Goal: Information Seeking & Learning: Learn about a topic

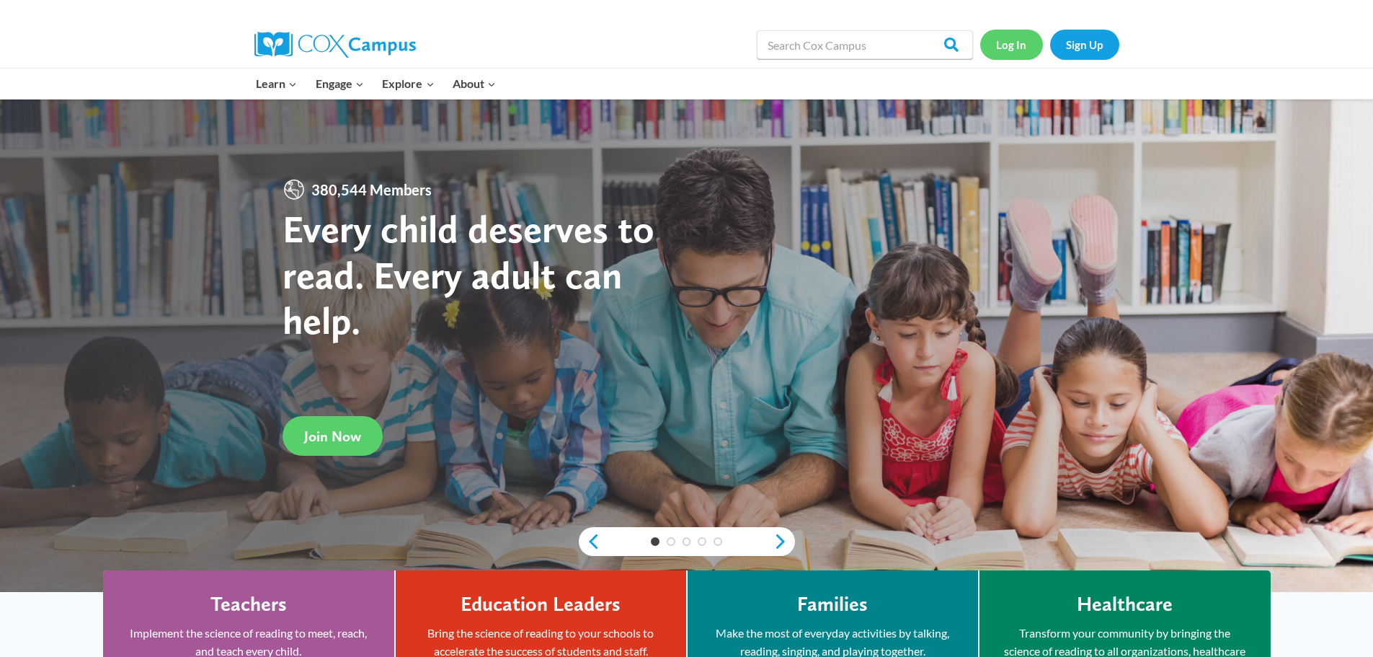
click at [1015, 48] on link "Log In" at bounding box center [1011, 45] width 63 height 30
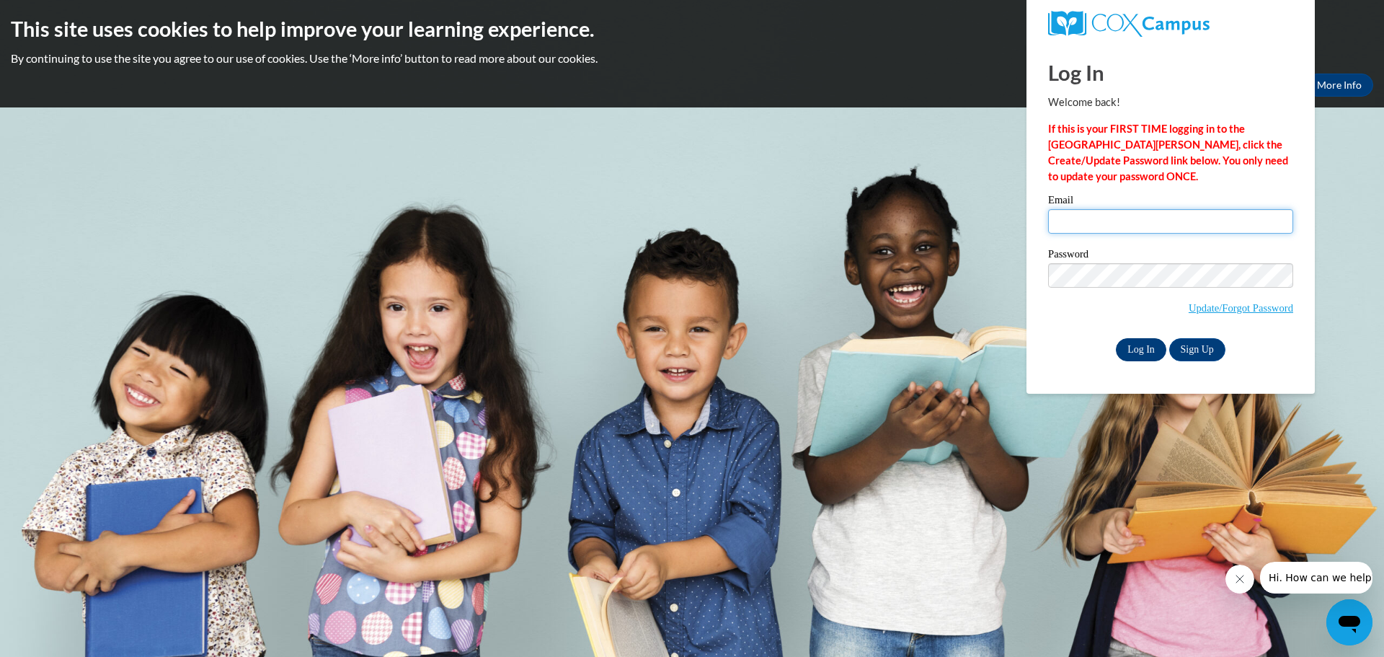
type input "tmseduconsulting@outlook.com"
click at [1144, 350] on input "Log In" at bounding box center [1141, 349] width 50 height 23
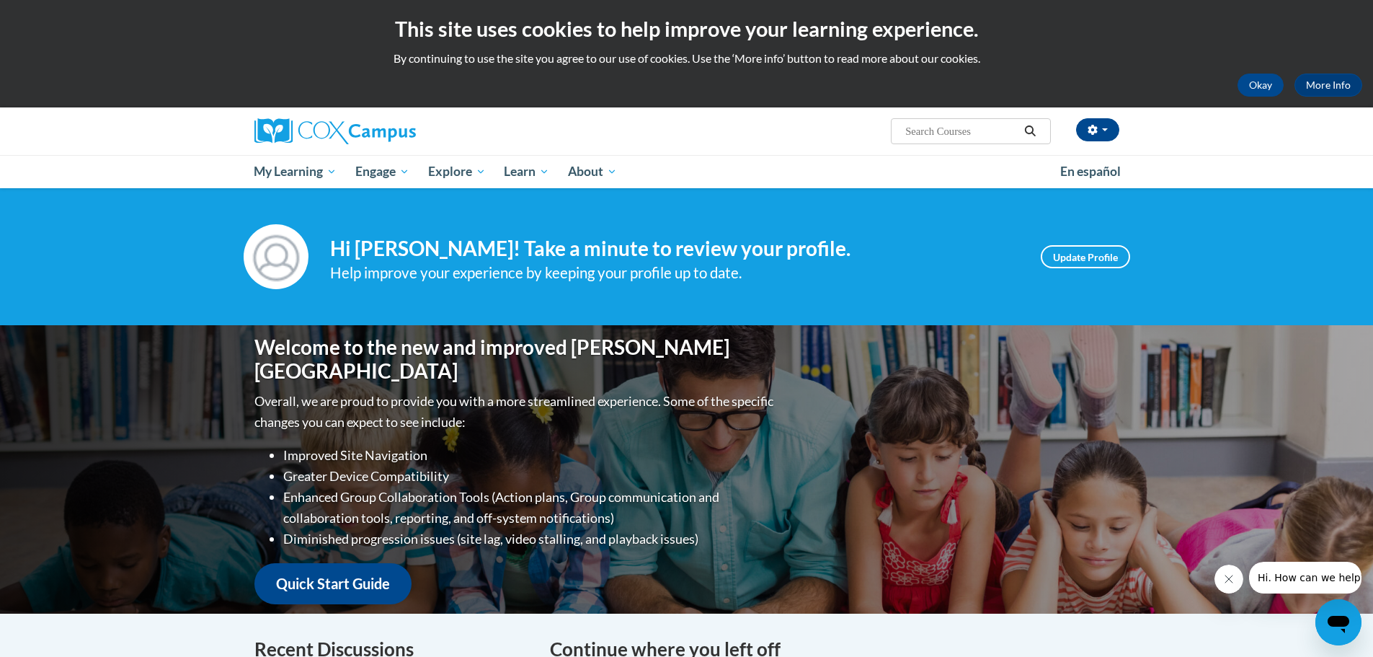
click at [964, 125] on input "Search..." at bounding box center [961, 131] width 115 height 17
type input "meaningful read"
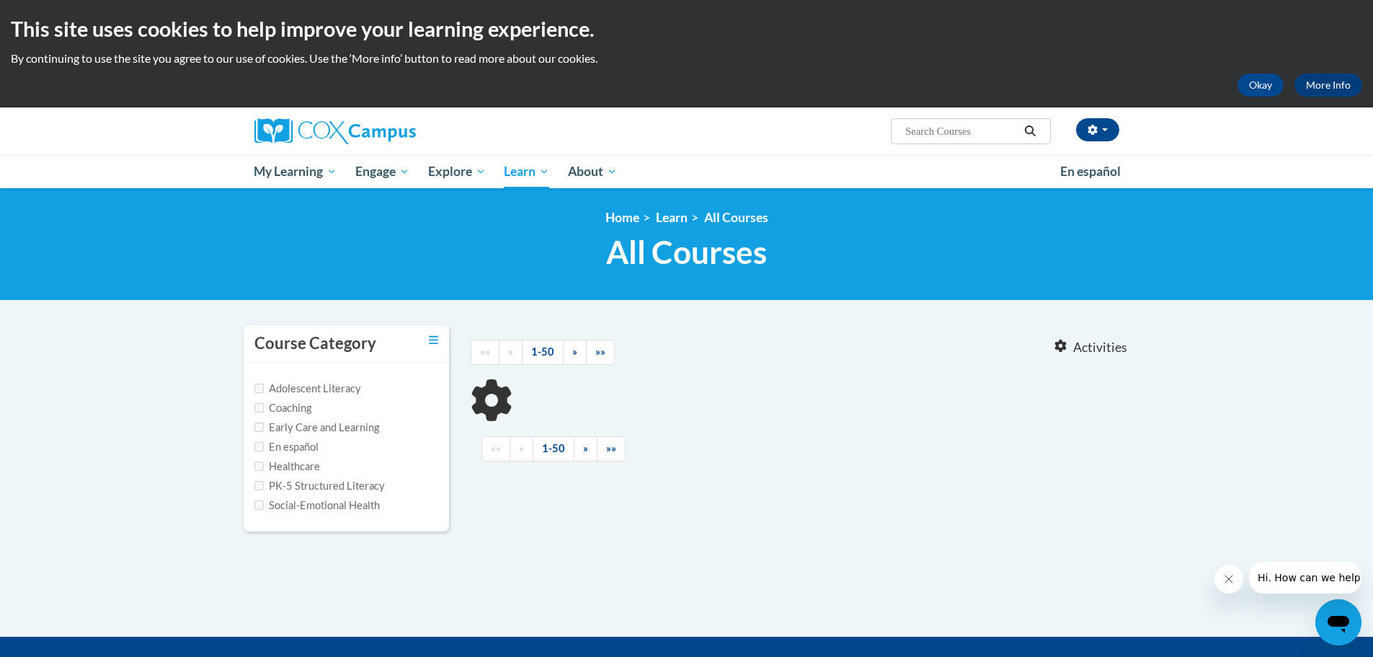
type input "meaningful read"
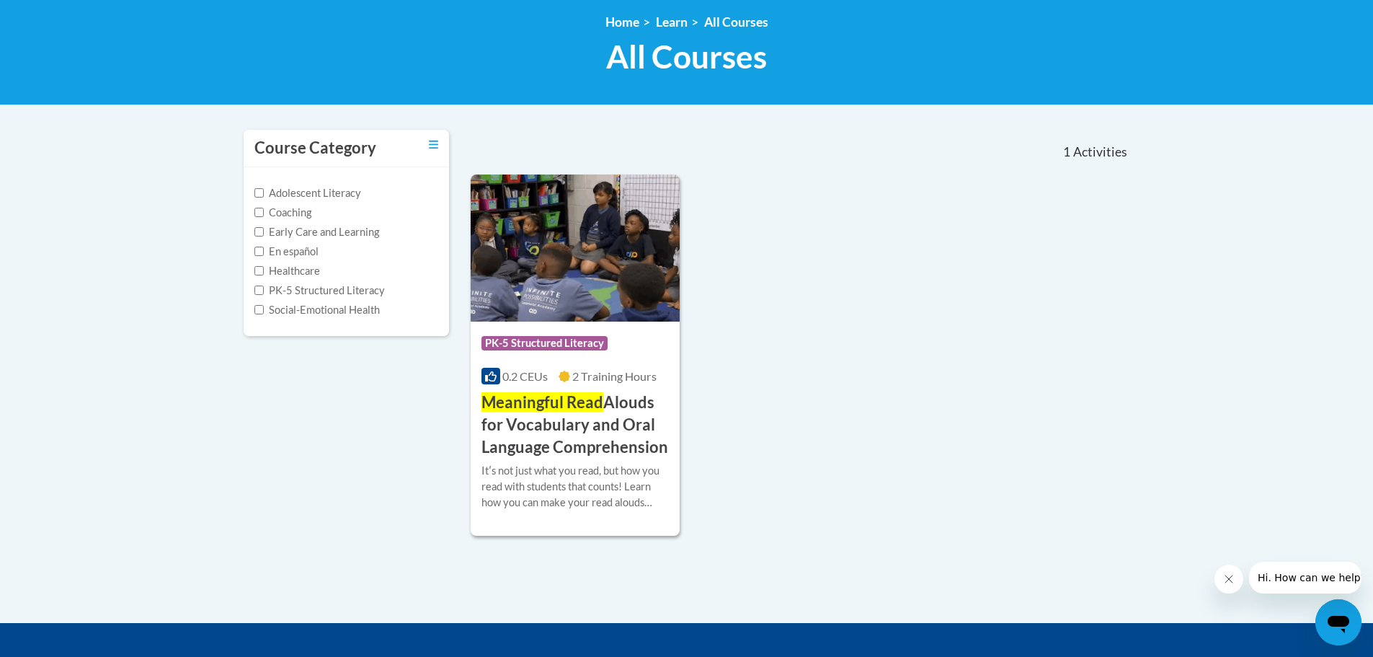
scroll to position [216, 0]
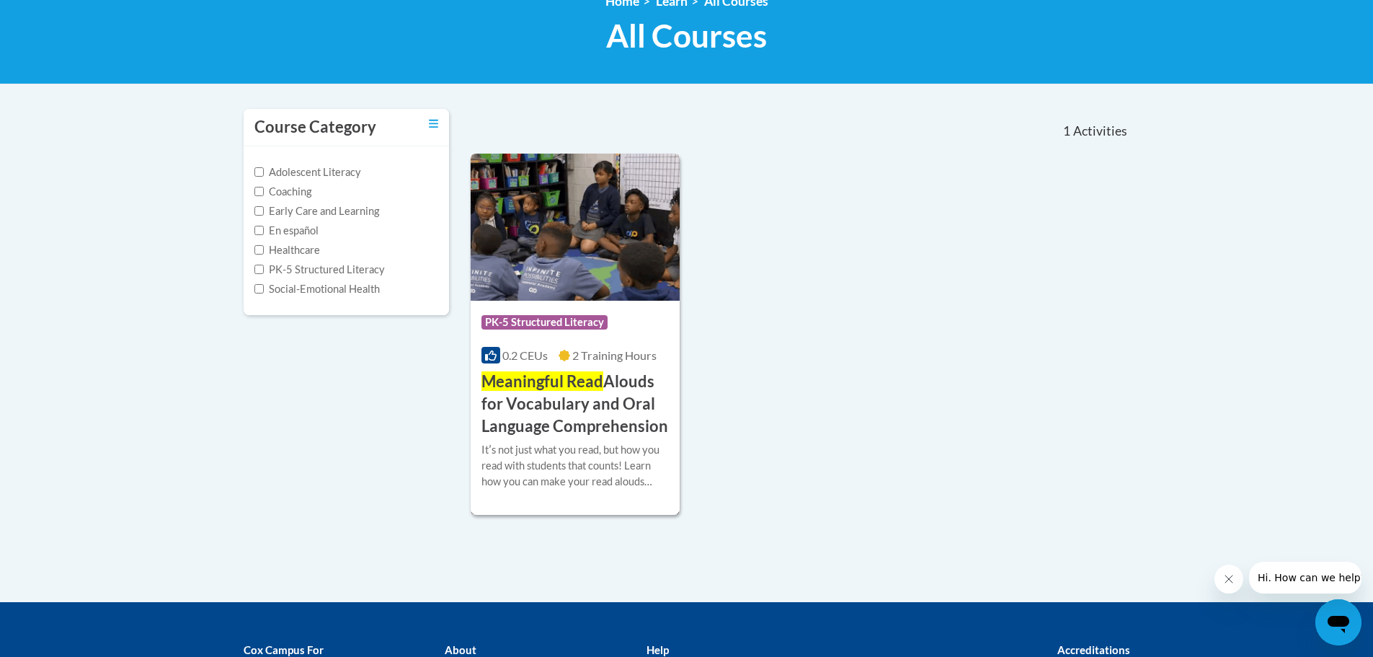
click at [543, 386] on span "Meaningful Read" at bounding box center [542, 380] width 122 height 19
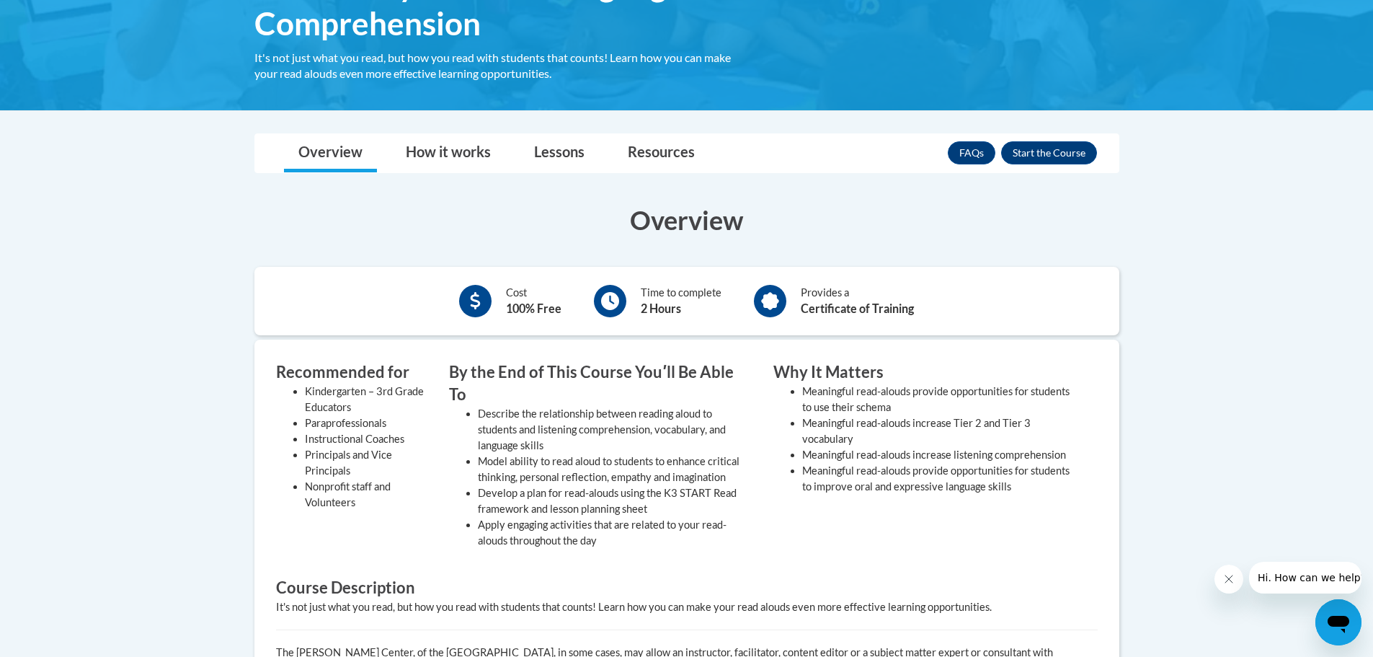
scroll to position [360, 0]
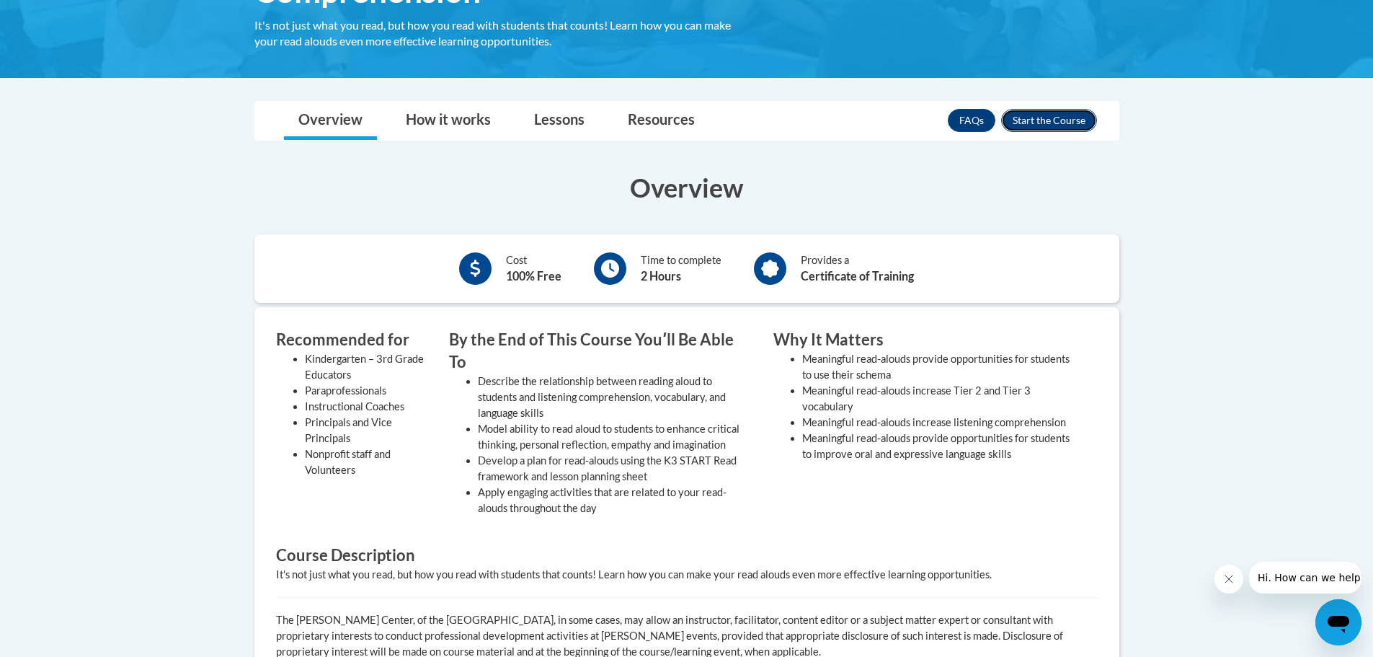
click at [1054, 125] on button "Enroll" at bounding box center [1049, 120] width 96 height 23
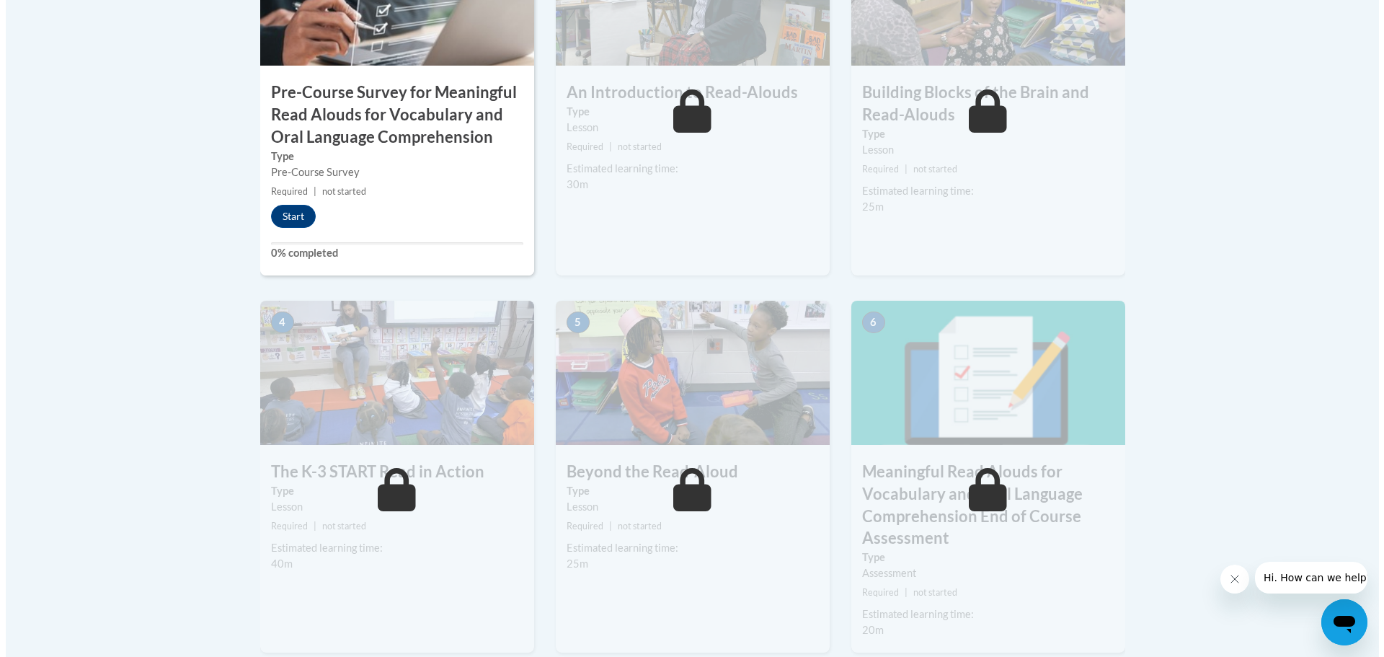
scroll to position [577, 0]
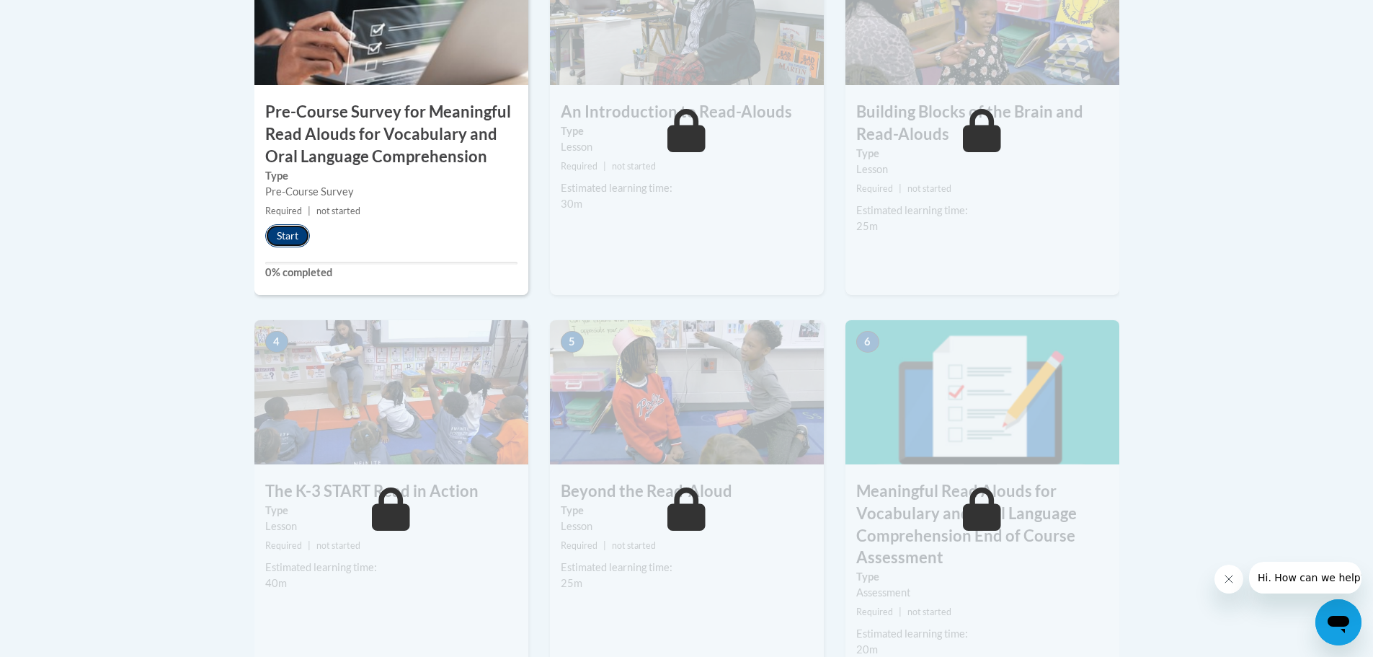
click at [289, 226] on button "Start" at bounding box center [287, 235] width 45 height 23
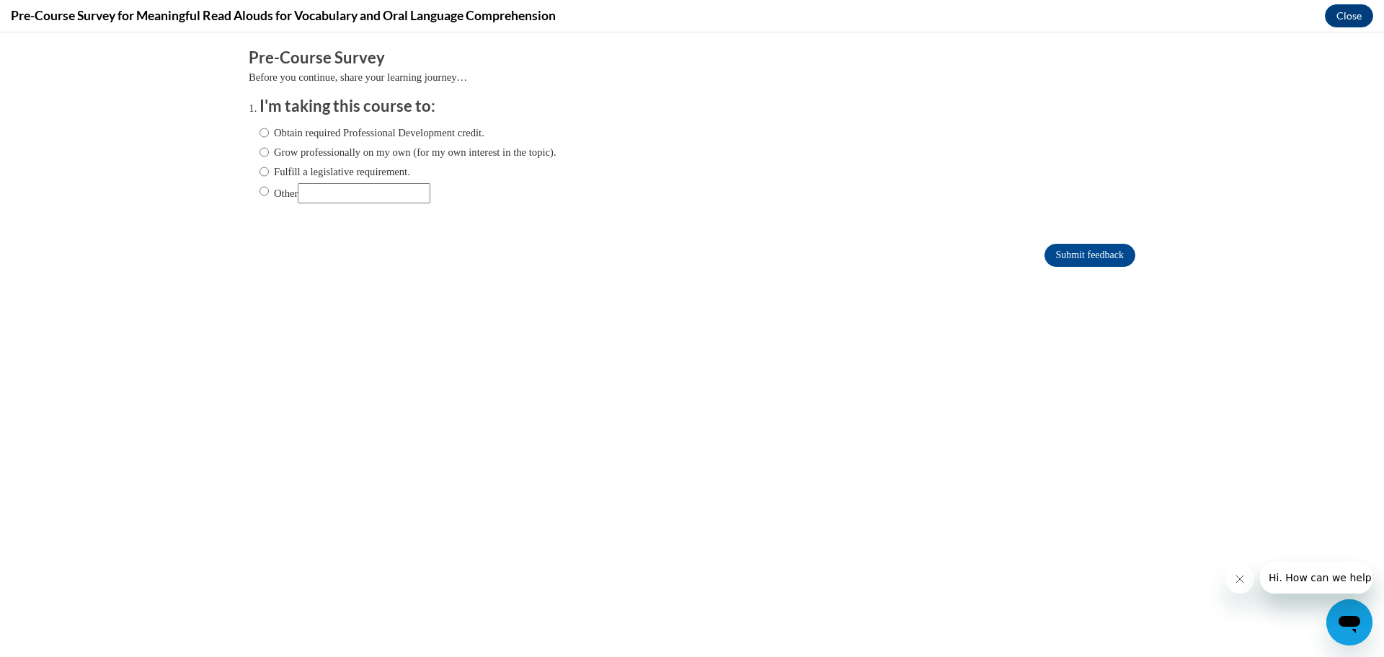
scroll to position [0, 0]
click at [266, 130] on label "Obtain required Professional Development credit." at bounding box center [371, 133] width 225 height 16
click at [266, 130] on input "Obtain required Professional Development credit." at bounding box center [263, 133] width 9 height 16
radio input "true"
click at [1111, 257] on input "Submit feedback" at bounding box center [1089, 255] width 91 height 23
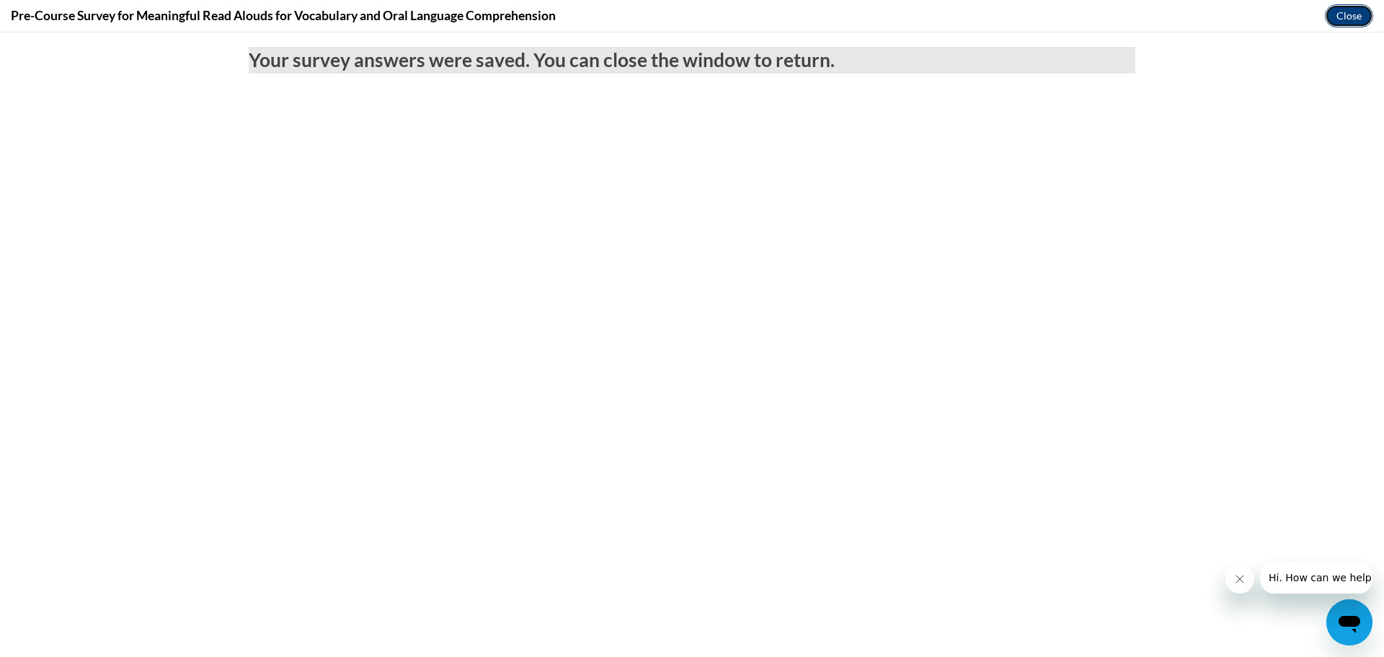
click at [1356, 16] on button "Close" at bounding box center [1349, 15] width 48 height 23
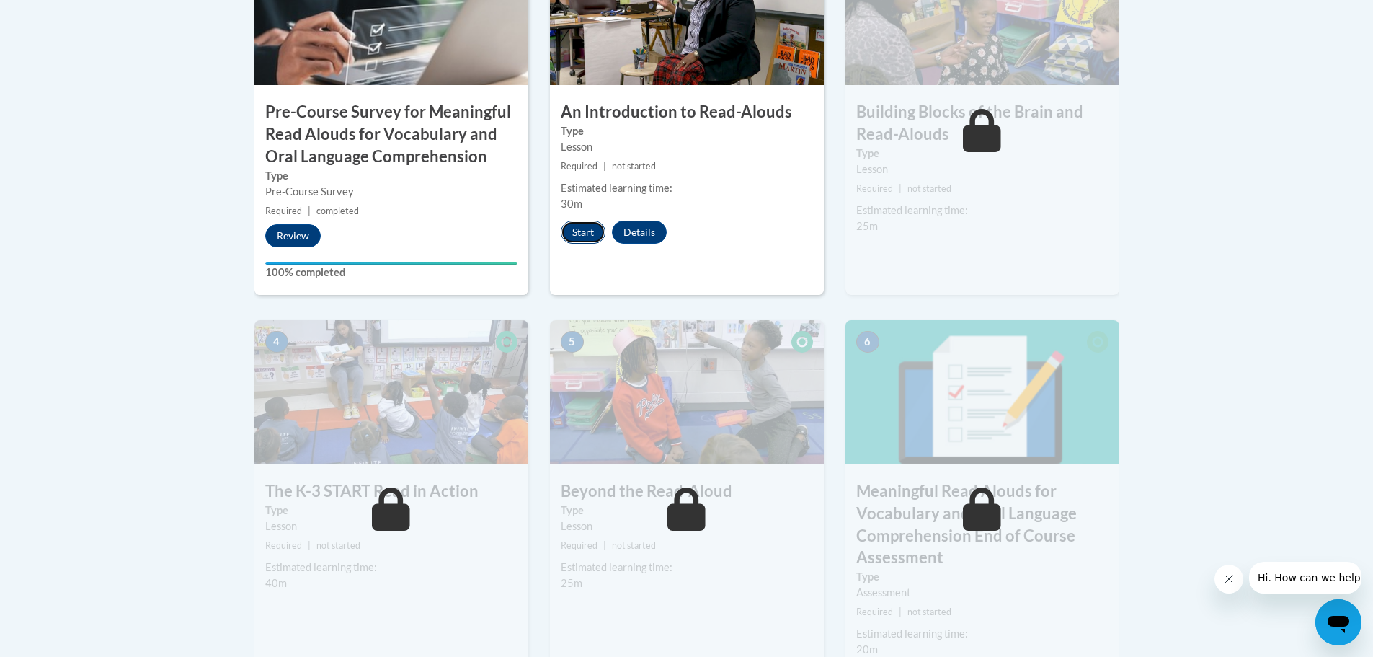
click at [577, 234] on button "Start" at bounding box center [583, 232] width 45 height 23
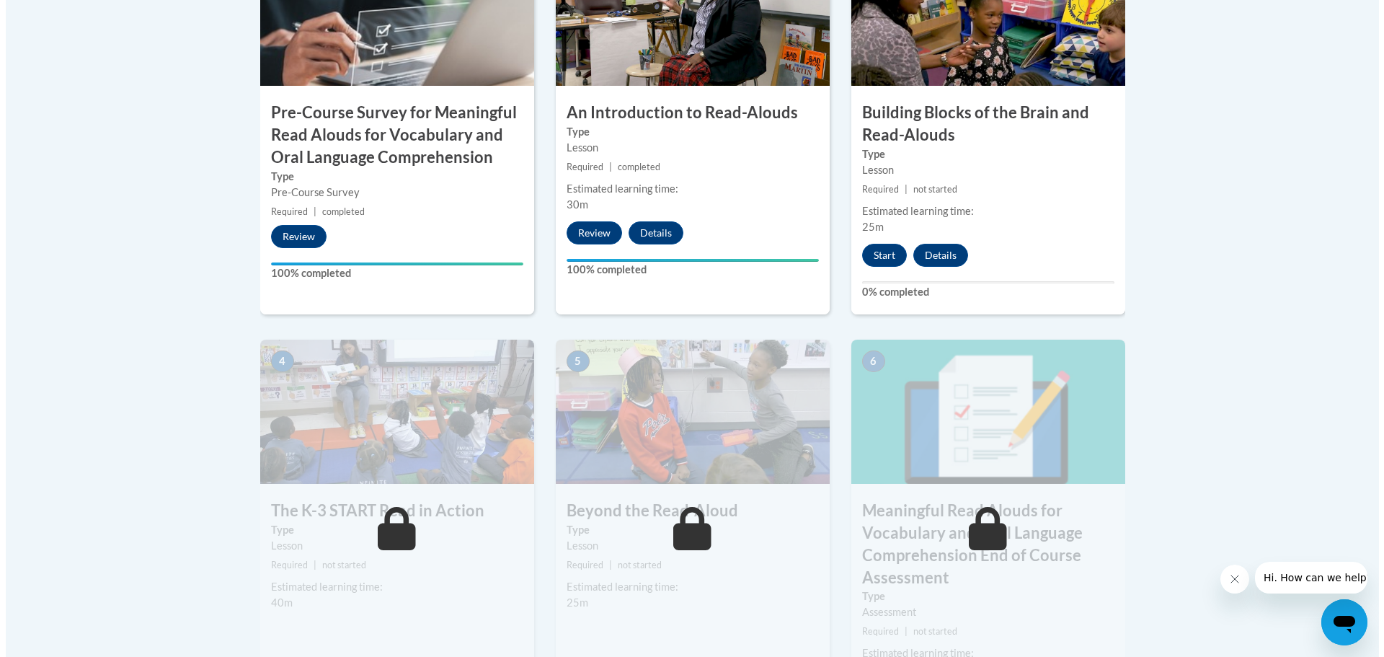
scroll to position [577, 0]
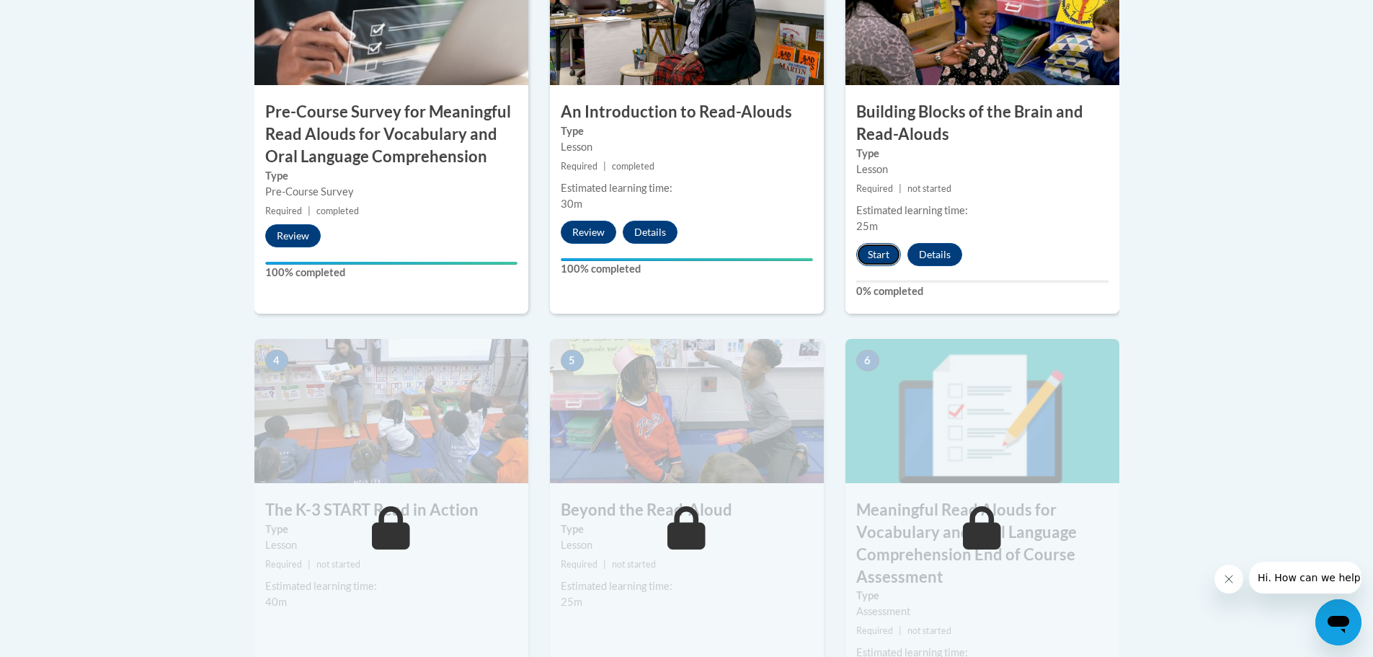
click at [880, 256] on button "Start" at bounding box center [878, 254] width 45 height 23
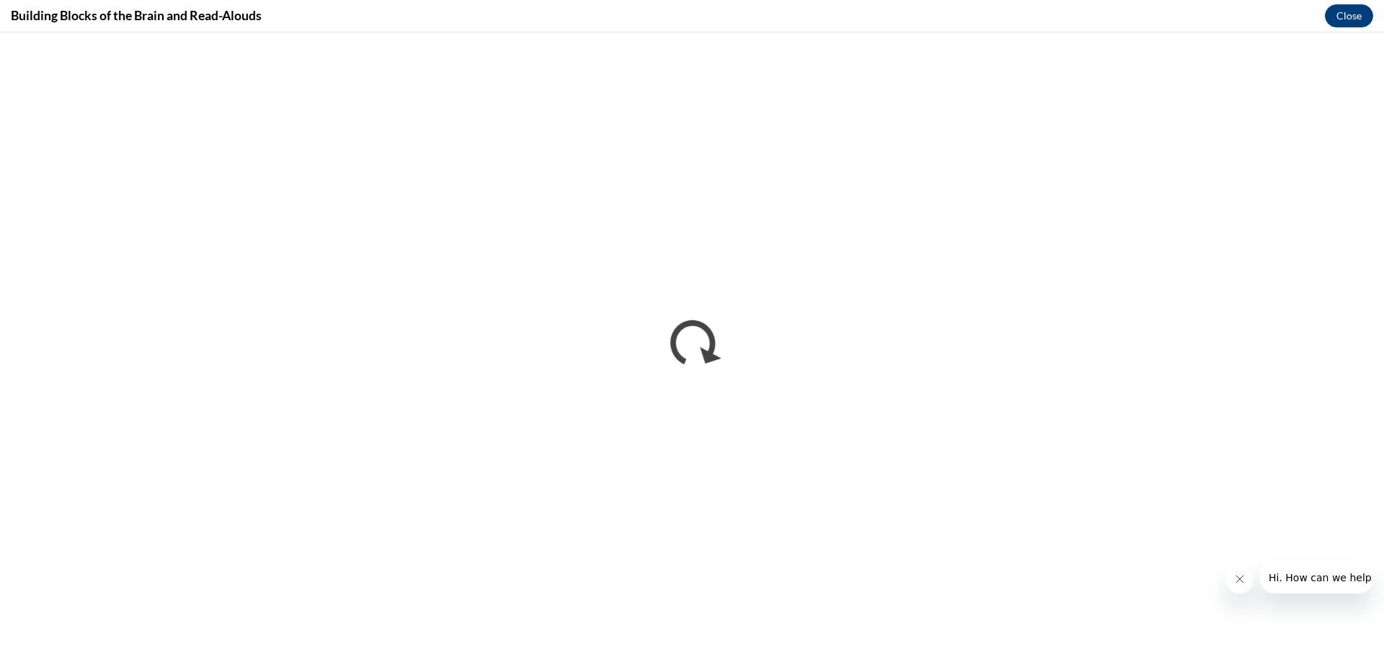
scroll to position [0, 0]
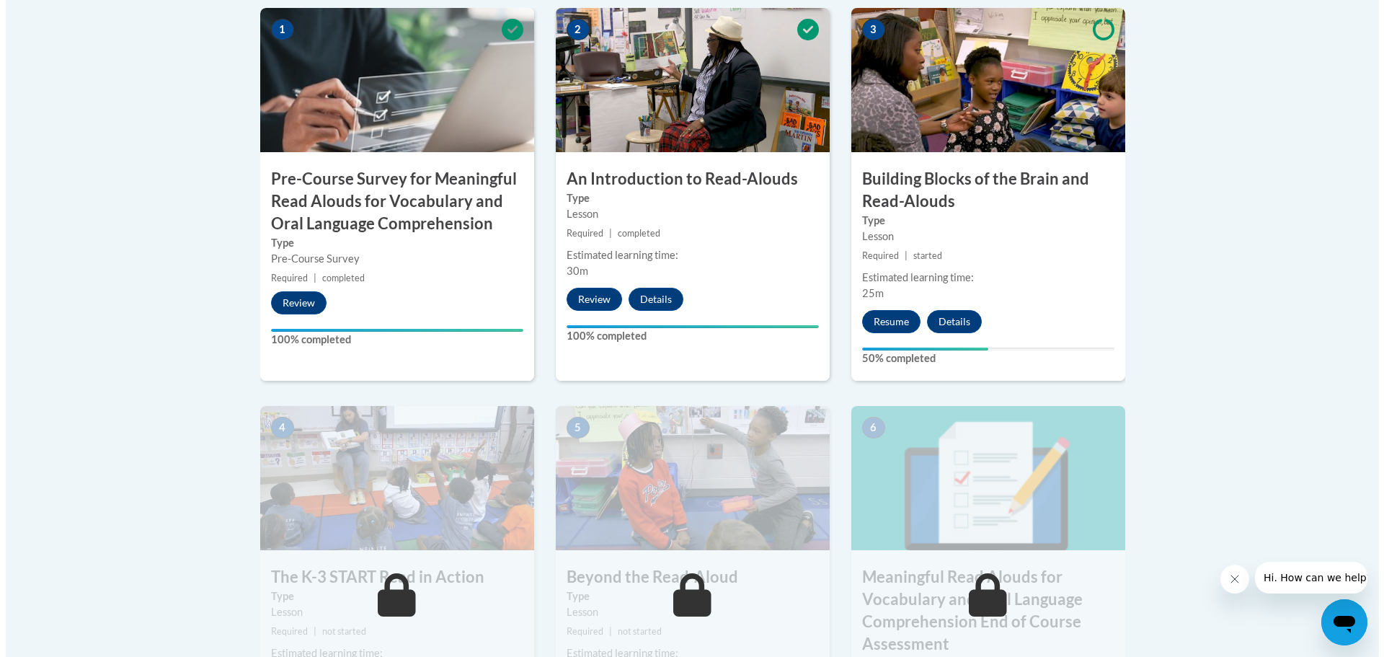
scroll to position [505, 0]
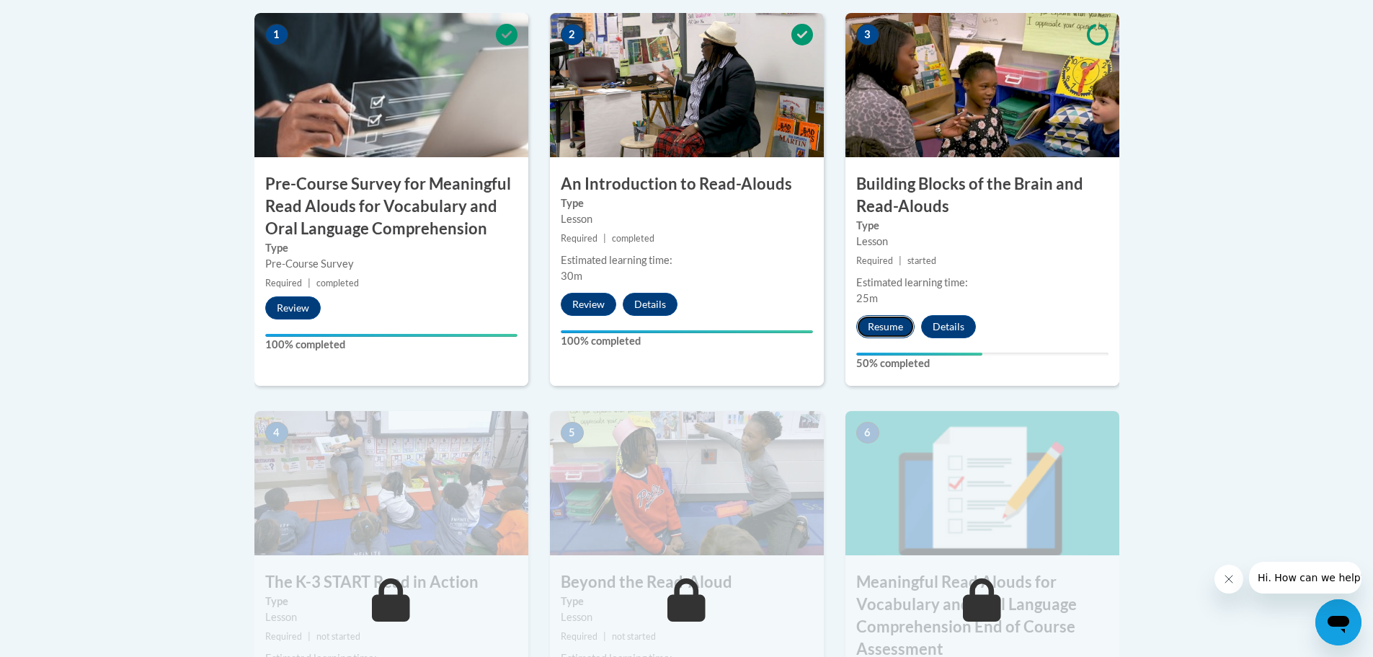
click at [891, 323] on button "Resume" at bounding box center [885, 326] width 58 height 23
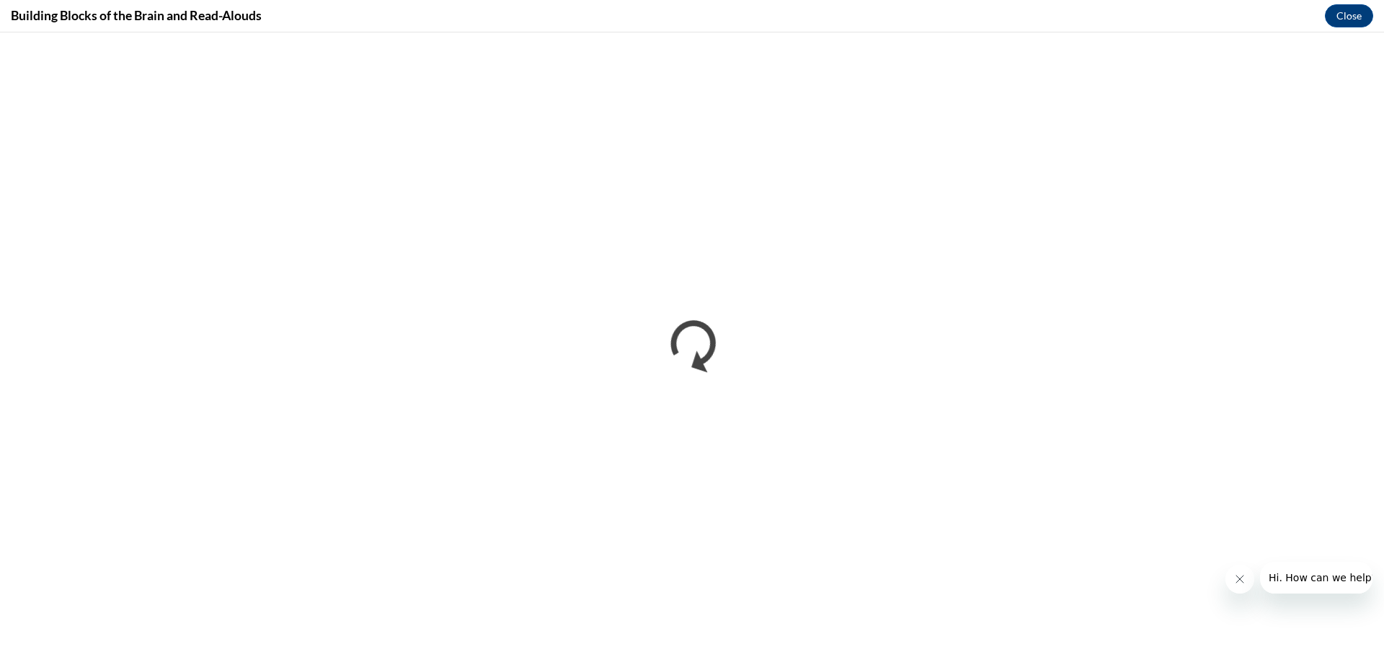
scroll to position [0, 0]
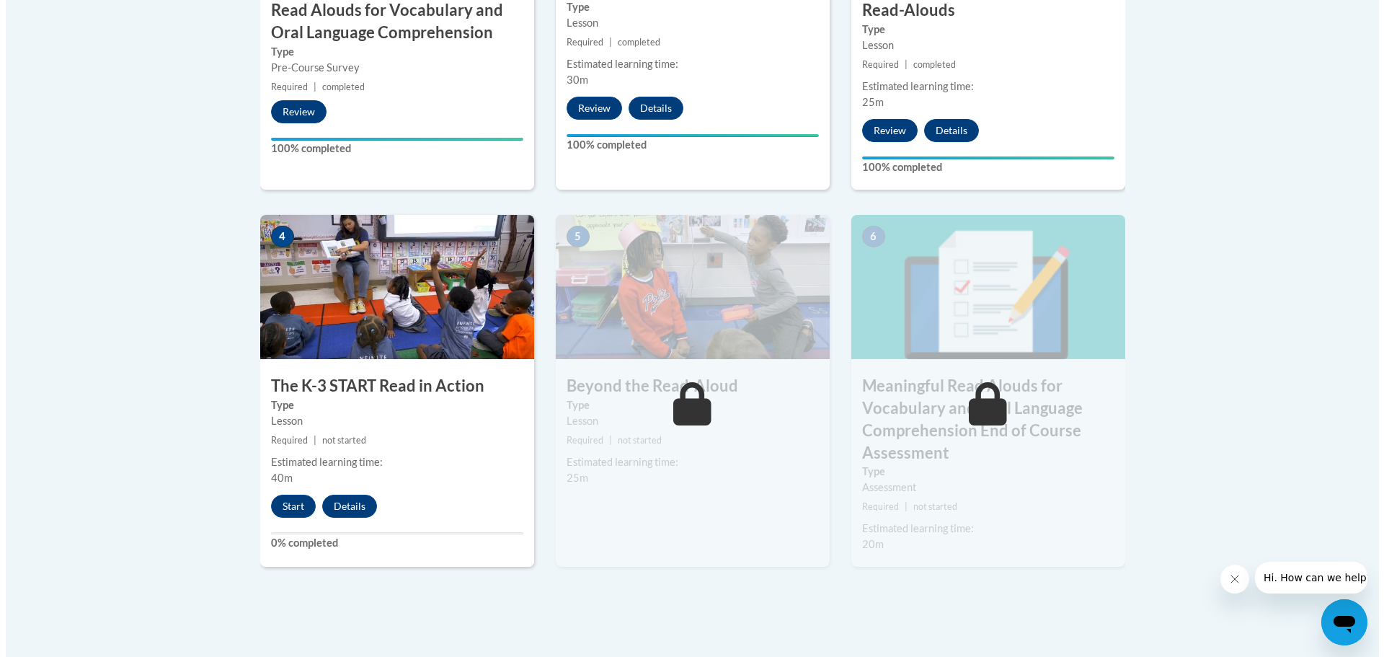
scroll to position [721, 0]
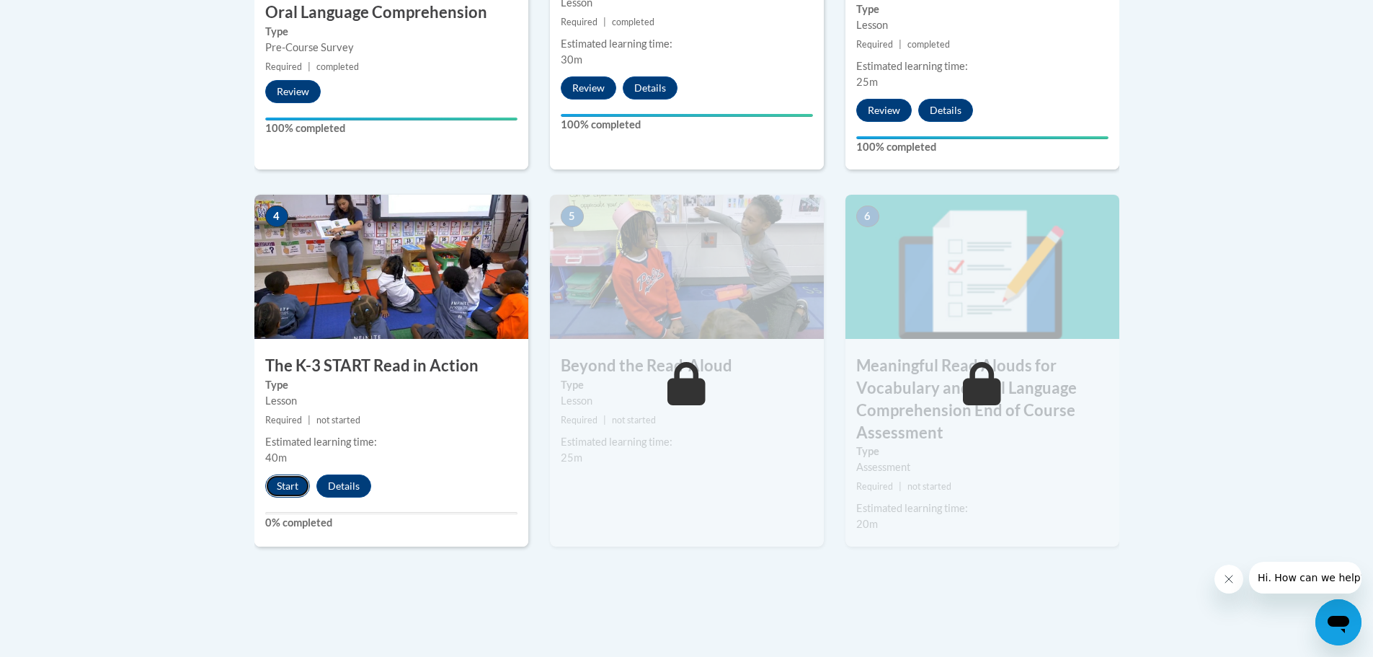
click at [289, 490] on button "Start" at bounding box center [287, 485] width 45 height 23
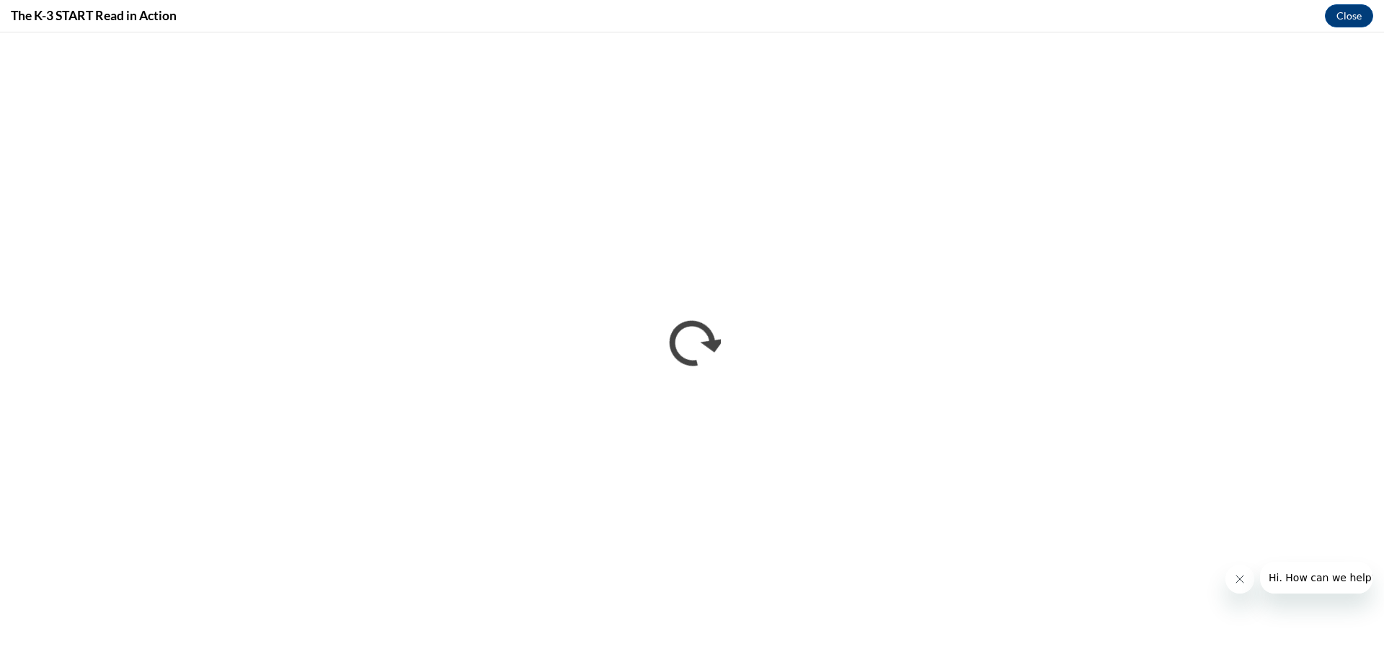
scroll to position [0, 0]
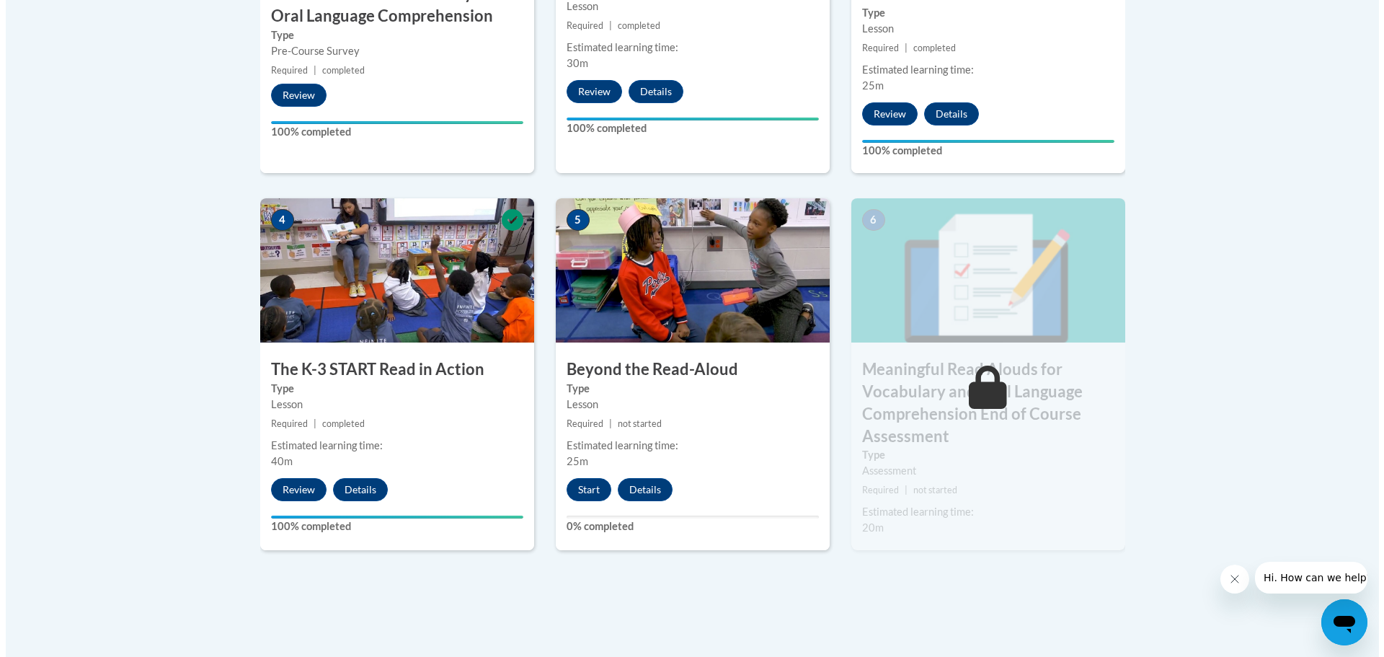
scroll to position [721, 0]
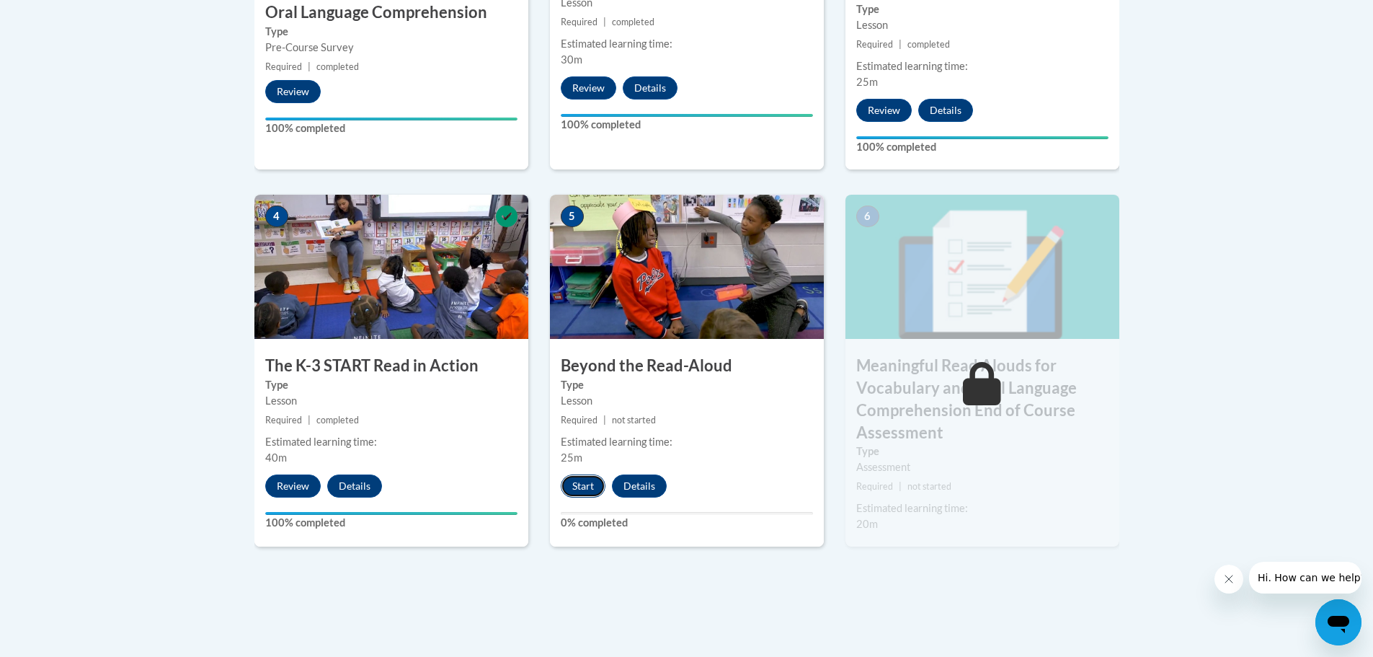
click at [581, 479] on button "Start" at bounding box center [583, 485] width 45 height 23
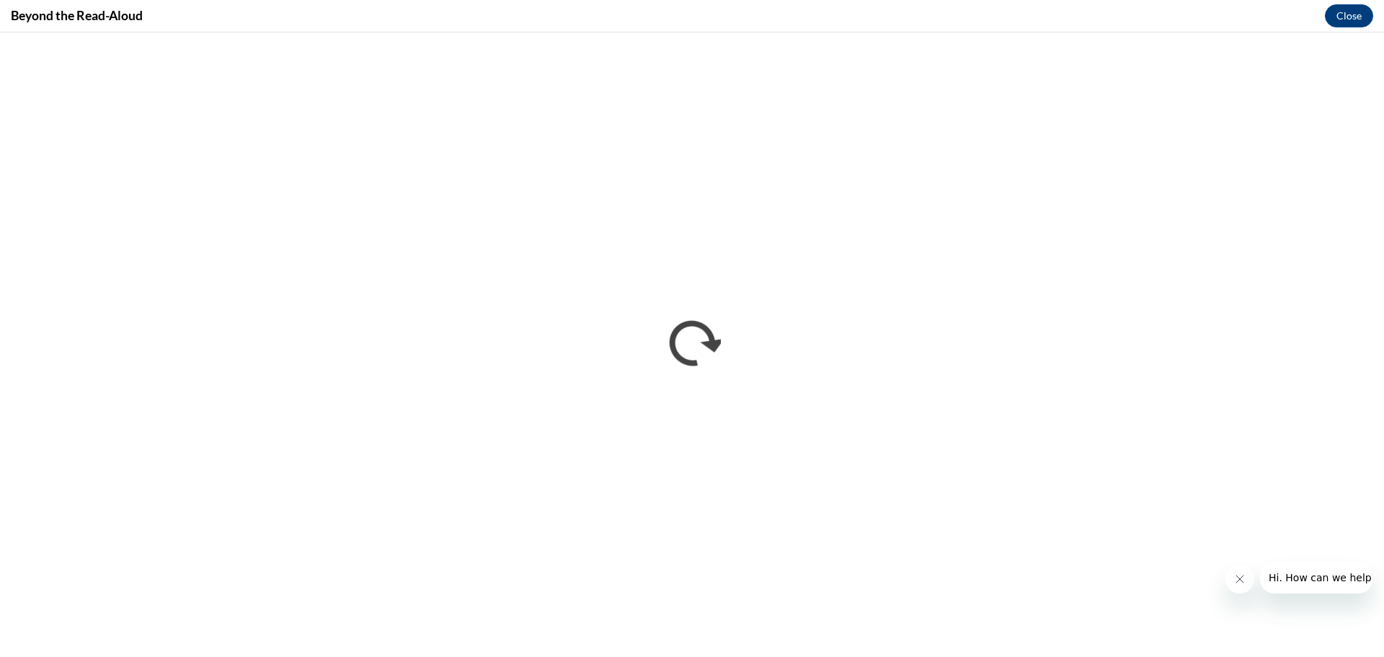
scroll to position [0, 0]
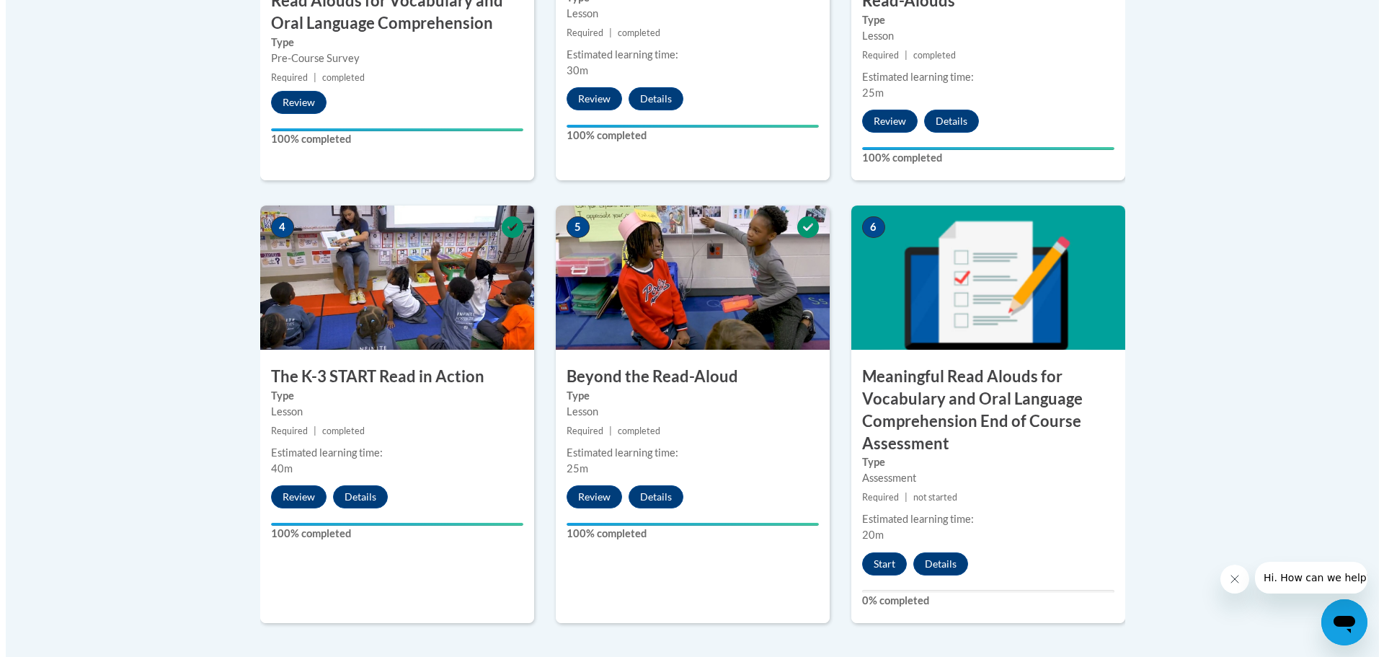
scroll to position [793, 0]
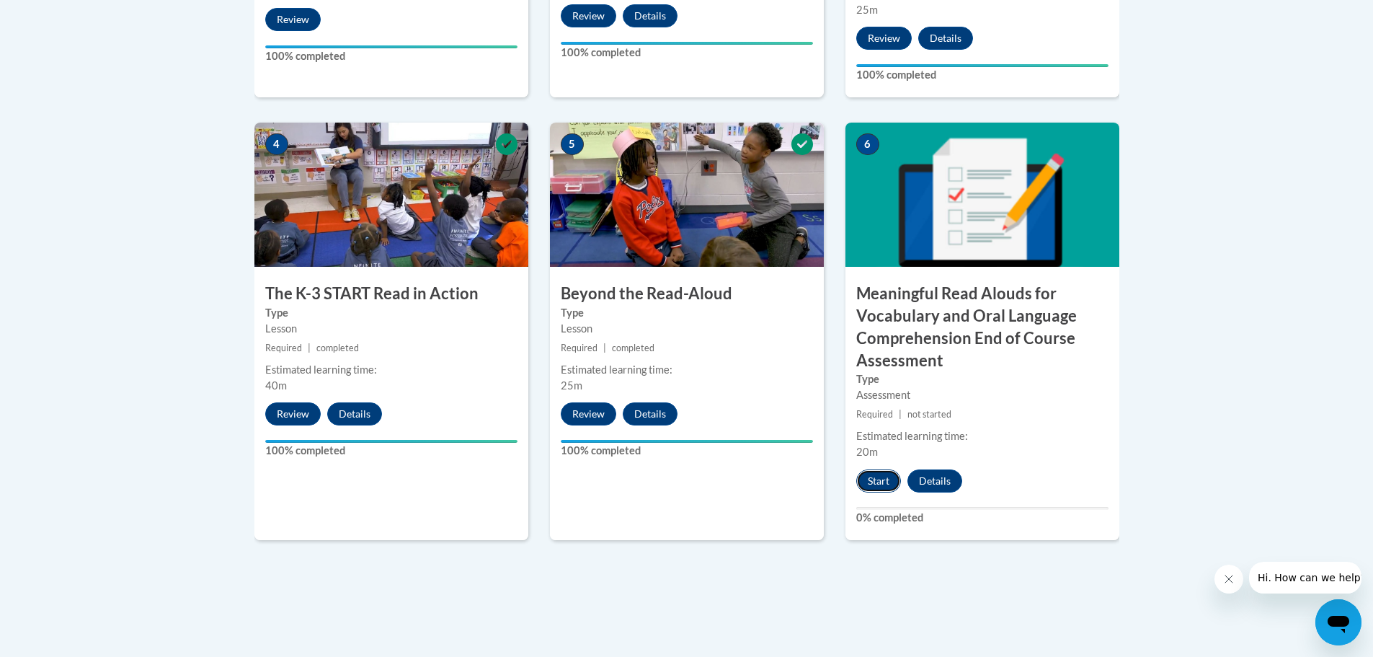
click at [879, 479] on button "Start" at bounding box center [878, 480] width 45 height 23
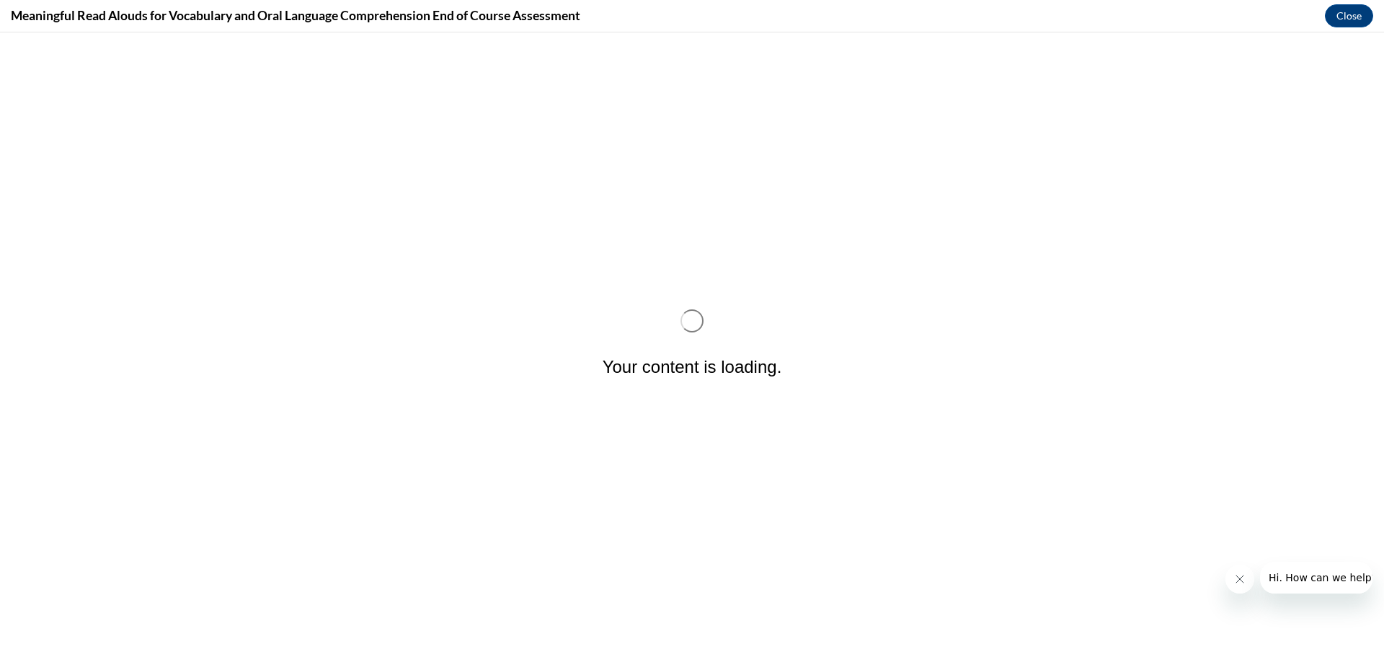
scroll to position [0, 0]
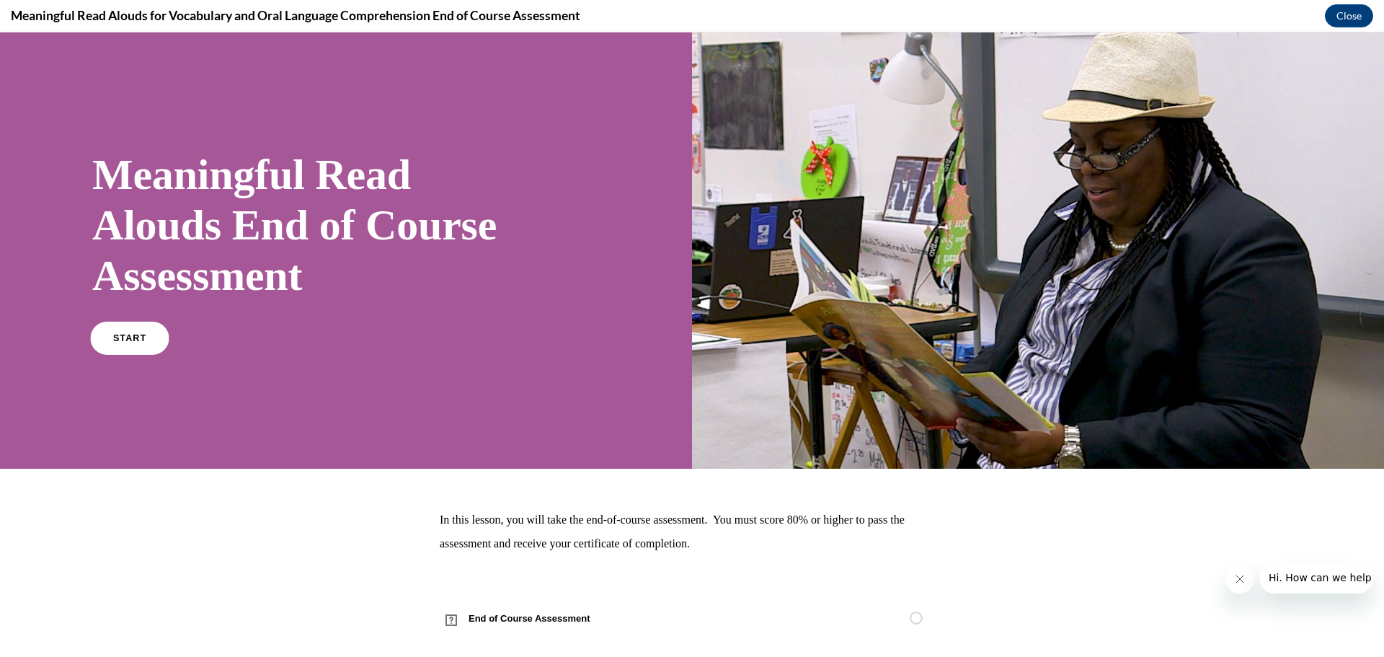
click at [117, 345] on link "START" at bounding box center [129, 337] width 79 height 33
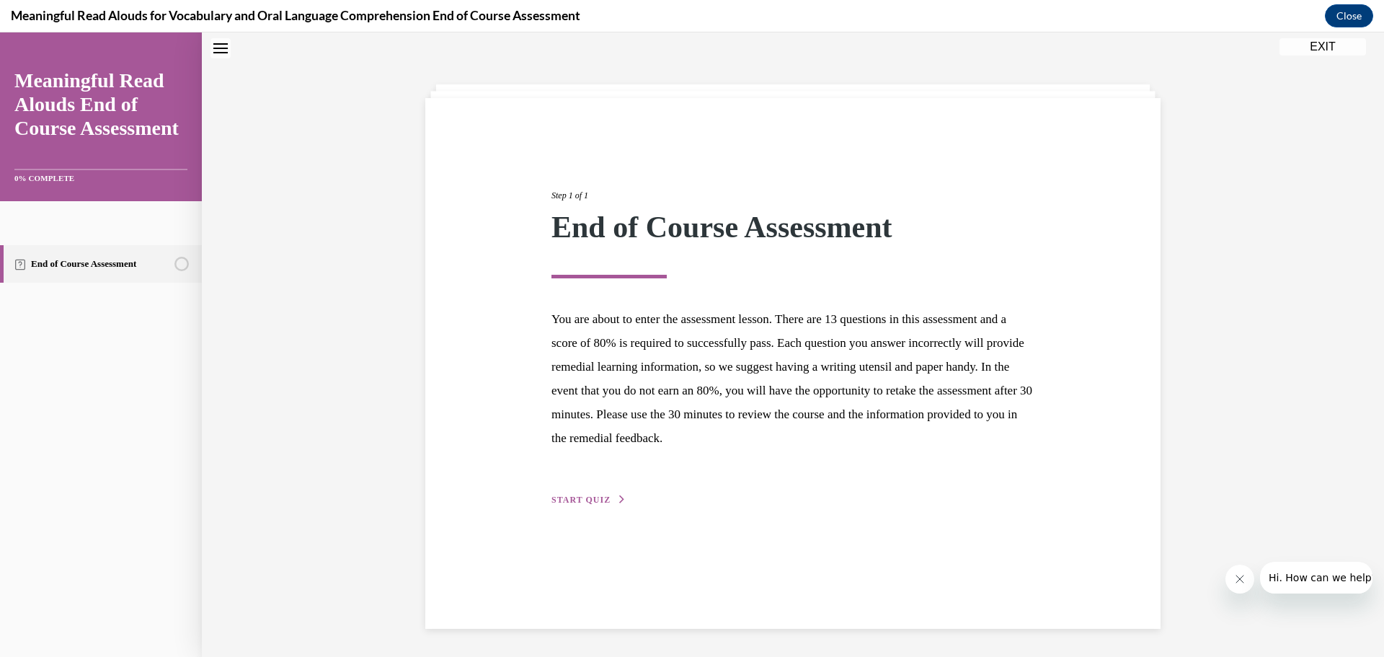
scroll to position [45, 0]
click at [590, 494] on button "START QUIZ" at bounding box center [588, 498] width 75 height 13
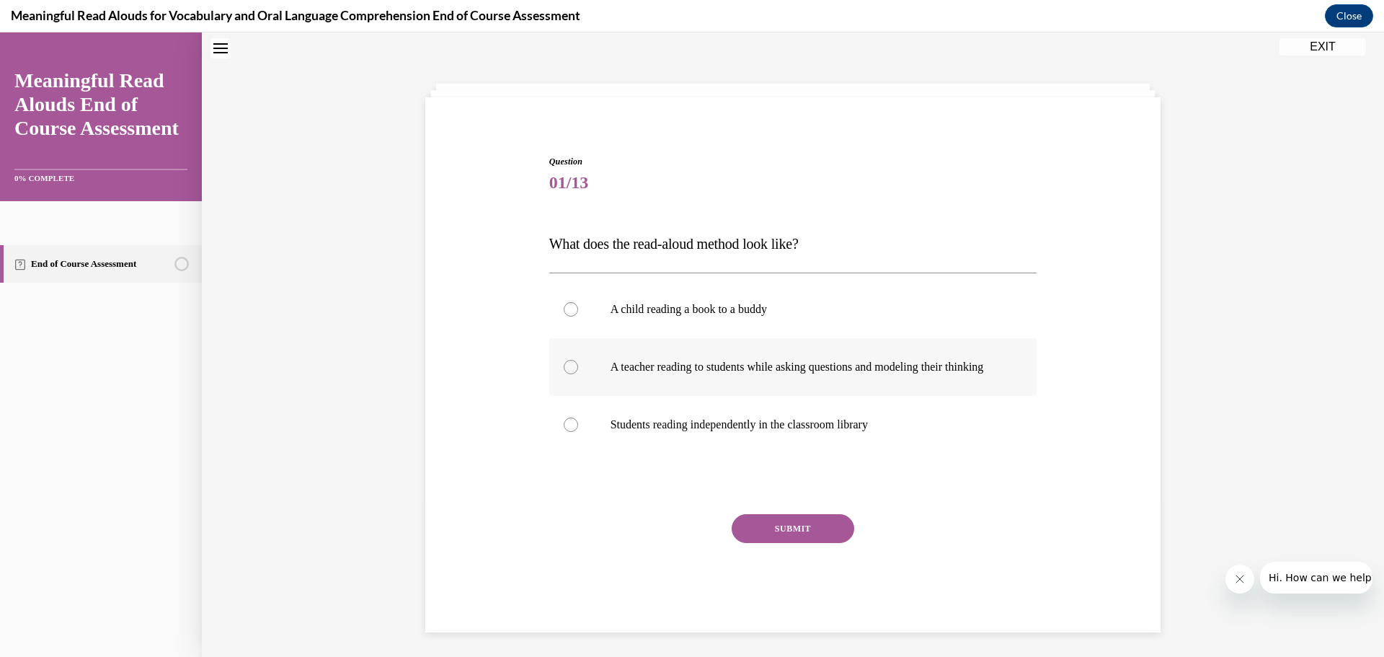
click at [781, 374] on p "A teacher reading to students while asking questions and modeling their thinking" at bounding box center [805, 367] width 391 height 14
click at [578, 374] on input "A teacher reading to students while asking questions and modeling their thinking" at bounding box center [571, 367] width 14 height 14
radio input "true"
click at [780, 543] on button "SUBMIT" at bounding box center [793, 528] width 123 height 29
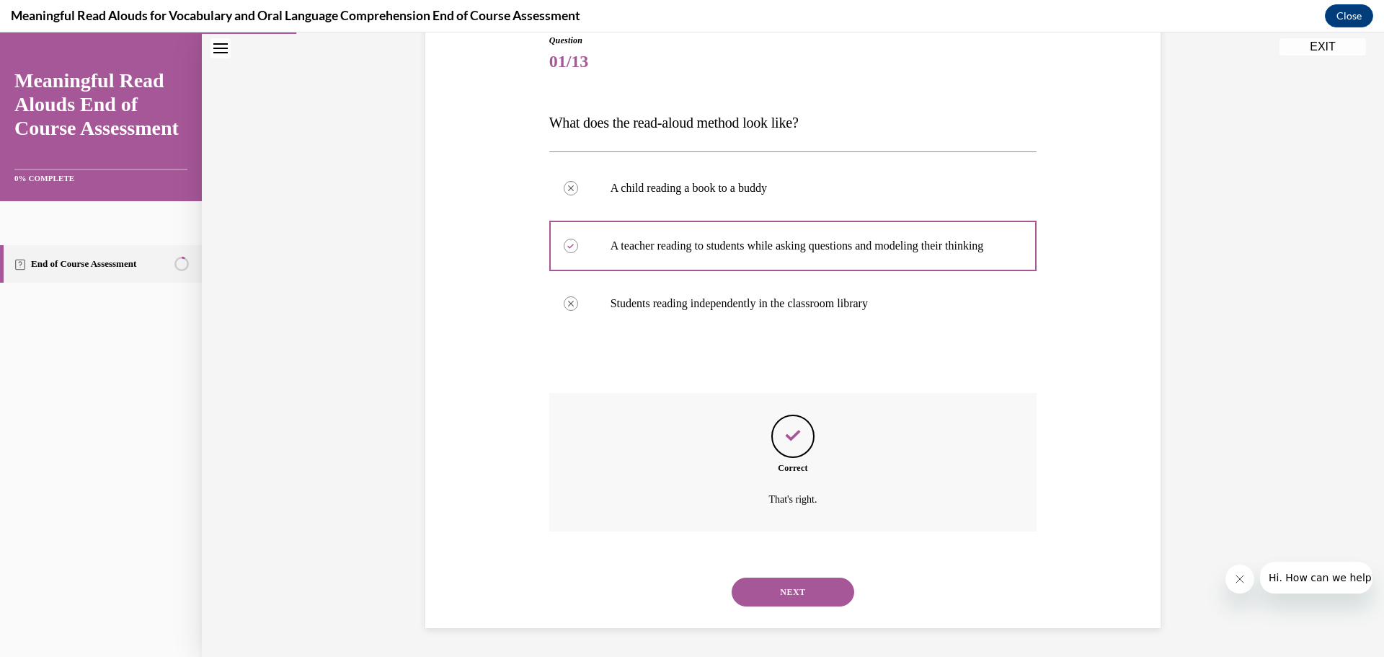
scroll to position [181, 0]
click at [765, 596] on button "NEXT" at bounding box center [793, 591] width 123 height 29
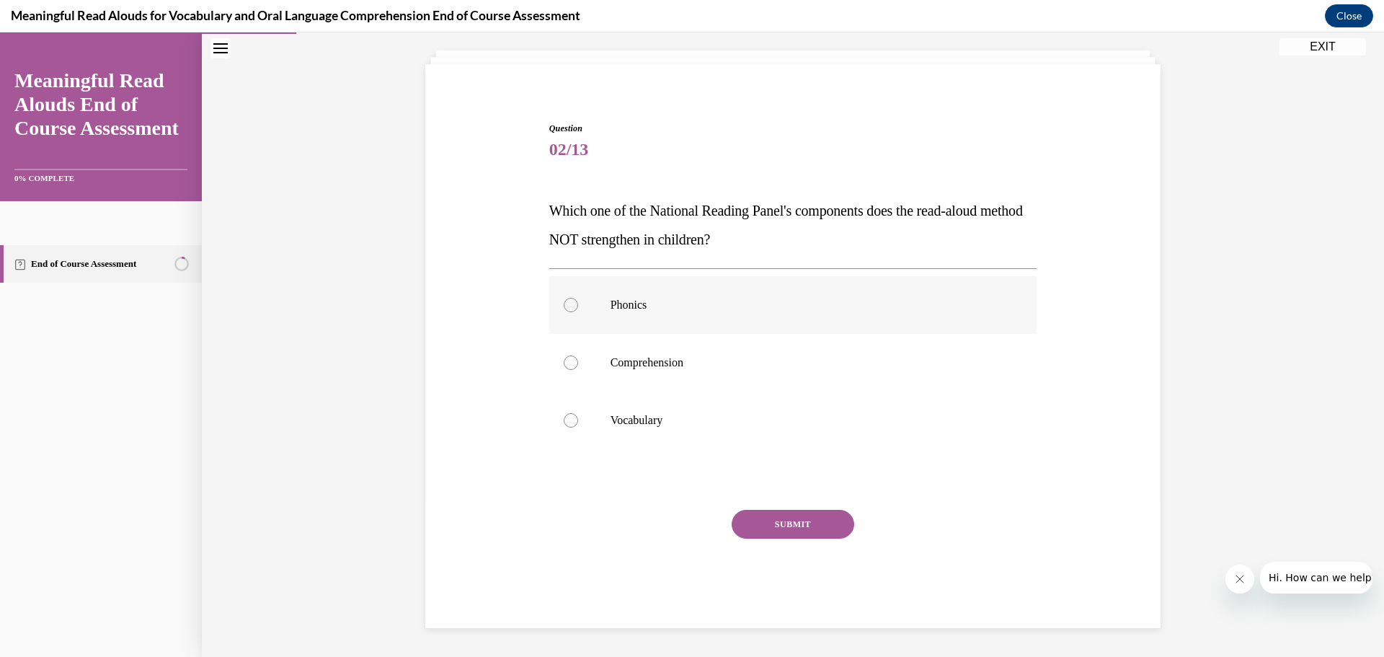
click at [687, 314] on label "Phonics" at bounding box center [793, 305] width 488 height 58
click at [578, 312] on input "Phonics" at bounding box center [571, 305] width 14 height 14
radio input "true"
click at [777, 523] on button "SUBMIT" at bounding box center [793, 524] width 123 height 29
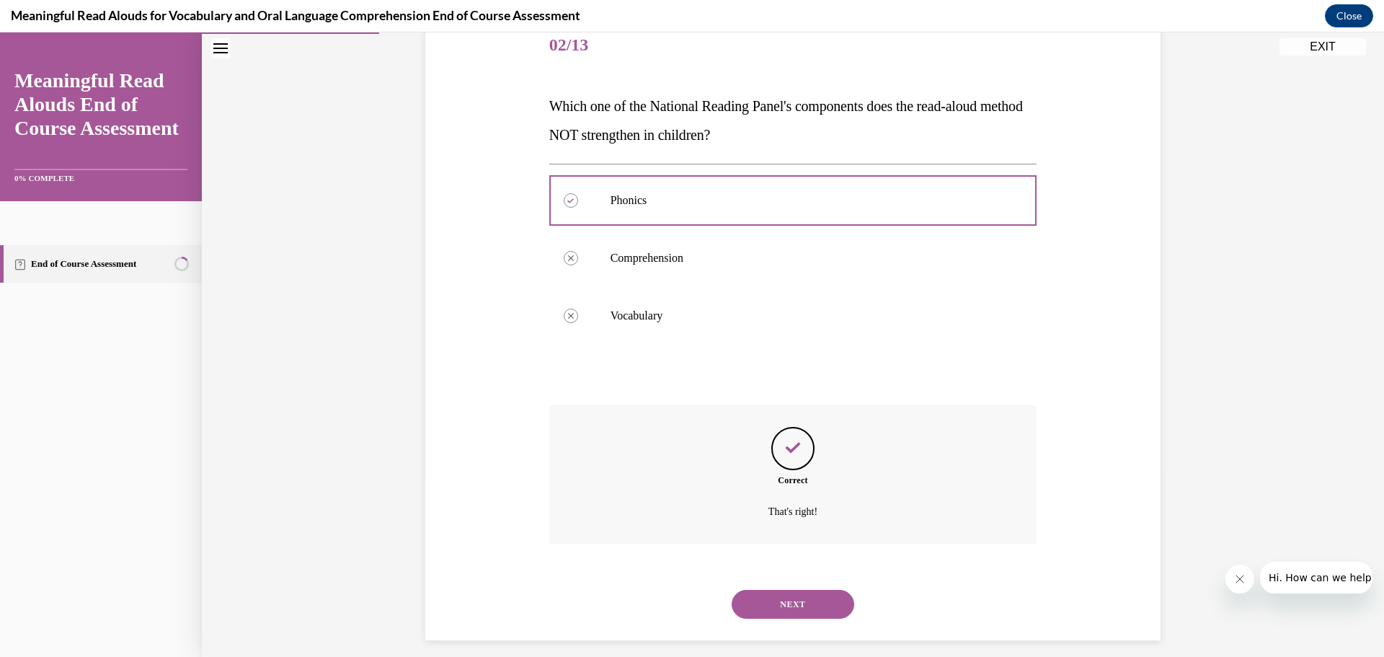
scroll to position [195, 0]
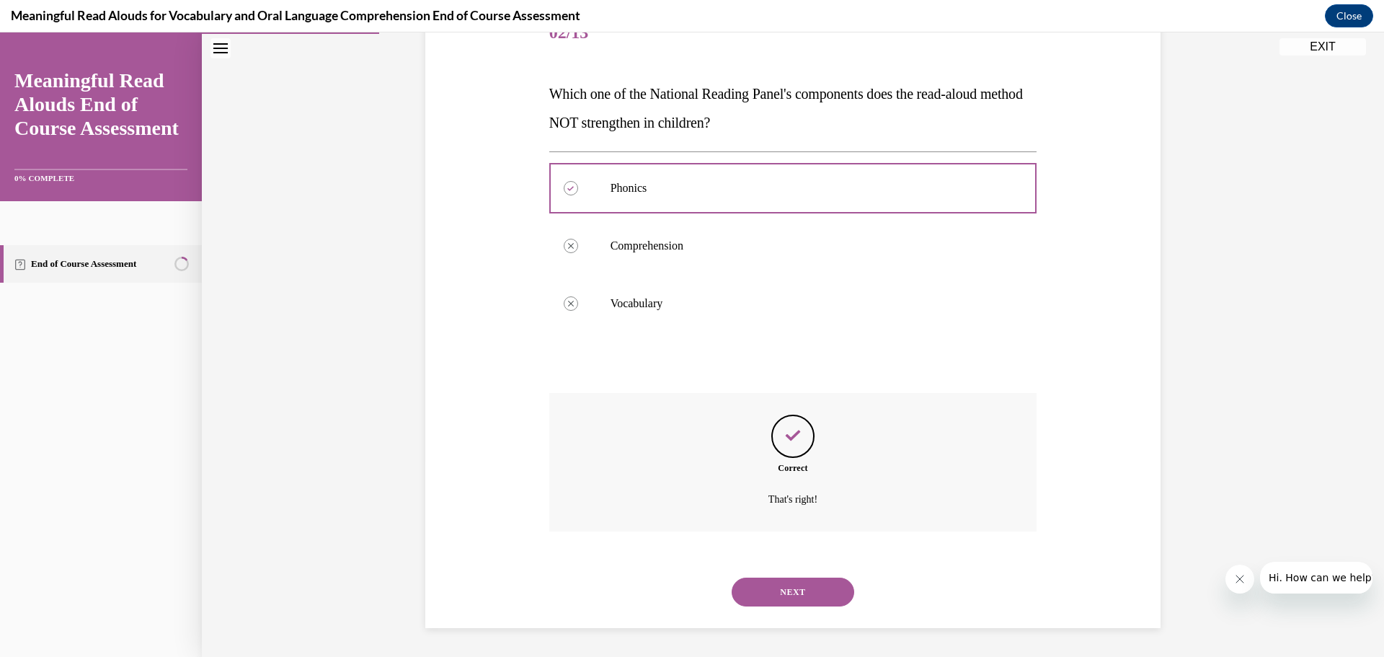
click at [785, 585] on button "NEXT" at bounding box center [793, 591] width 123 height 29
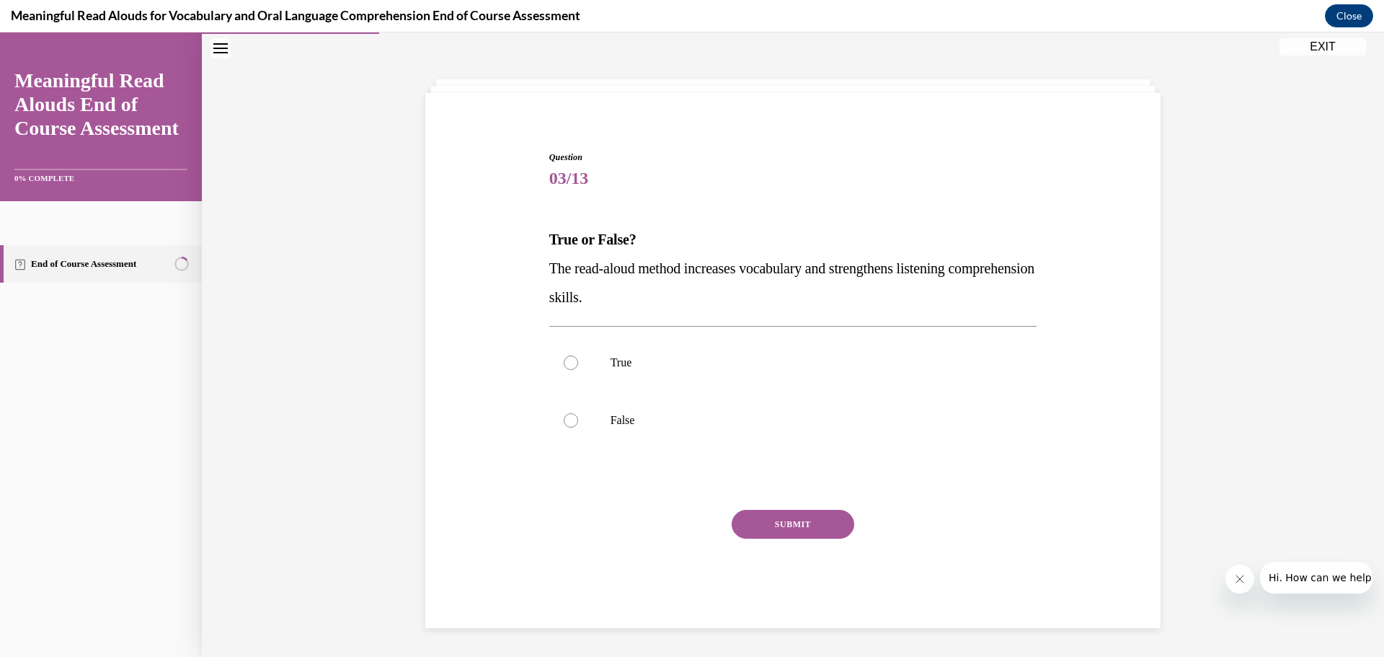
scroll to position [50, 0]
click at [620, 374] on label "True" at bounding box center [793, 363] width 488 height 58
click at [578, 370] on input "True" at bounding box center [571, 362] width 14 height 14
radio input "true"
click at [763, 527] on button "SUBMIT" at bounding box center [793, 524] width 123 height 29
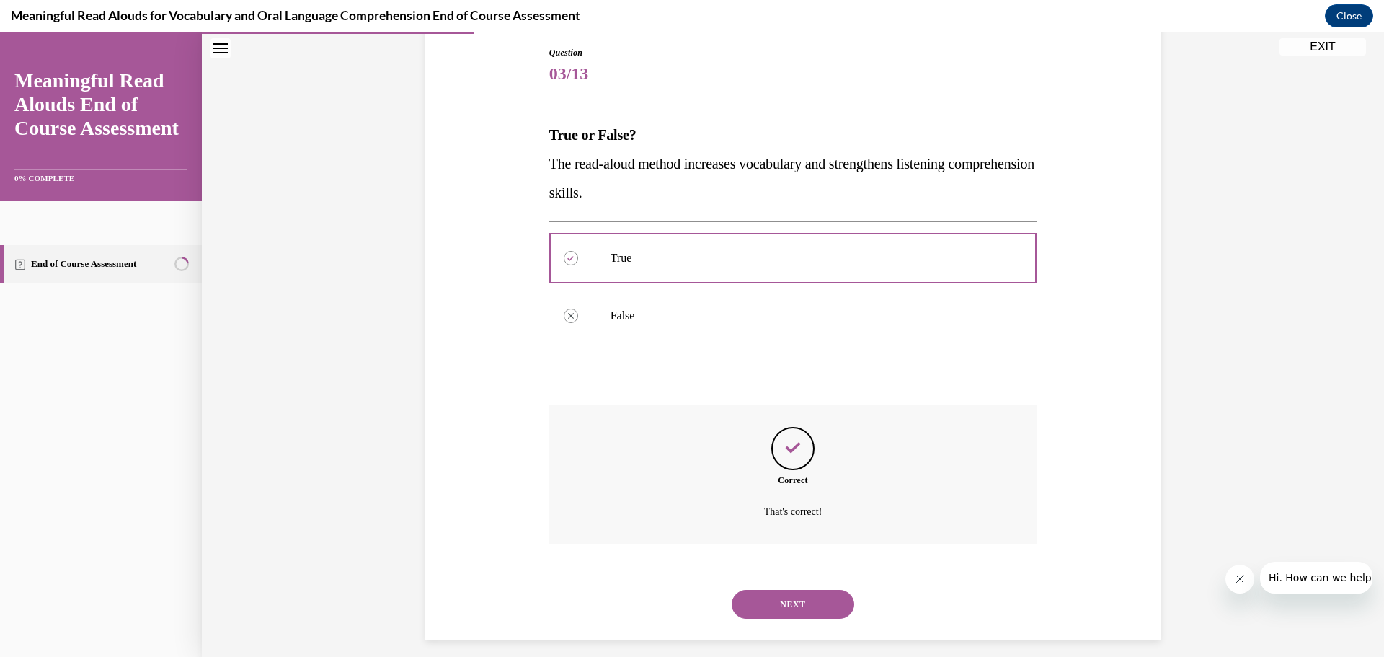
scroll to position [166, 0]
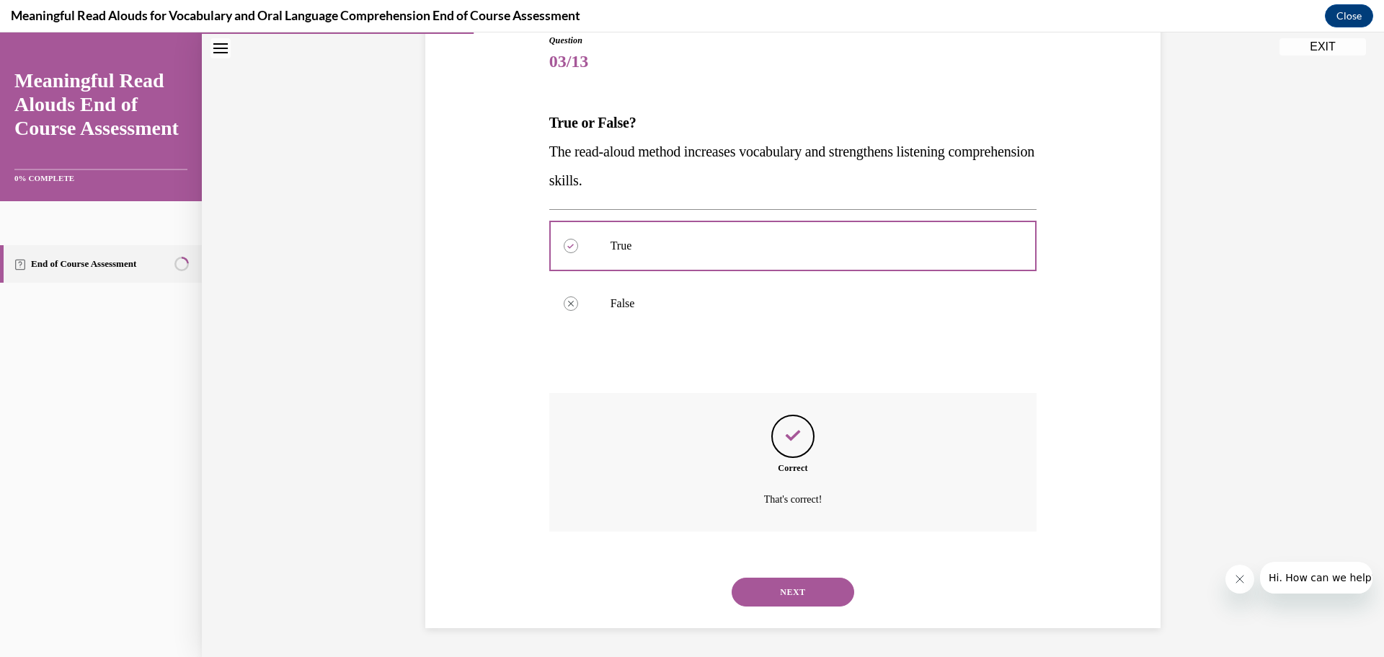
click at [791, 595] on button "NEXT" at bounding box center [793, 591] width 123 height 29
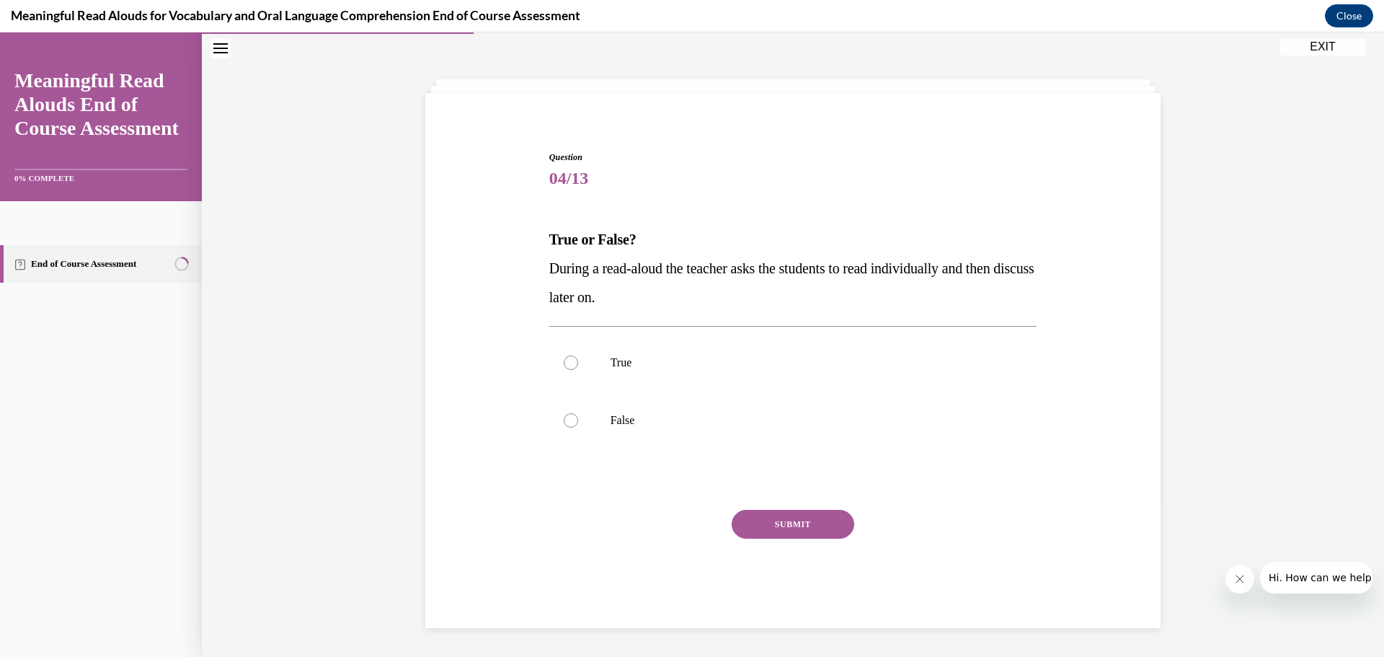
scroll to position [50, 0]
click at [613, 422] on p "False" at bounding box center [805, 420] width 391 height 14
click at [578, 422] on input "False" at bounding box center [571, 420] width 14 height 14
radio input "true"
click at [803, 528] on button "SUBMIT" at bounding box center [793, 524] width 123 height 29
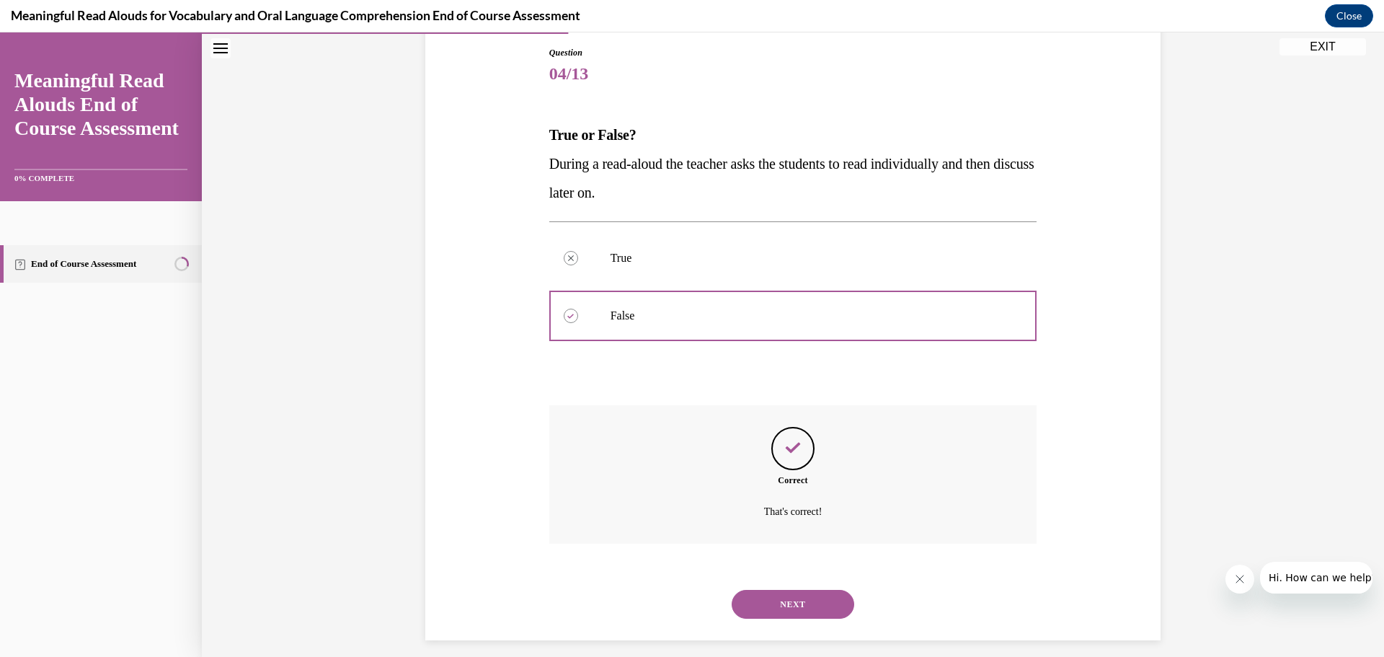
scroll to position [166, 0]
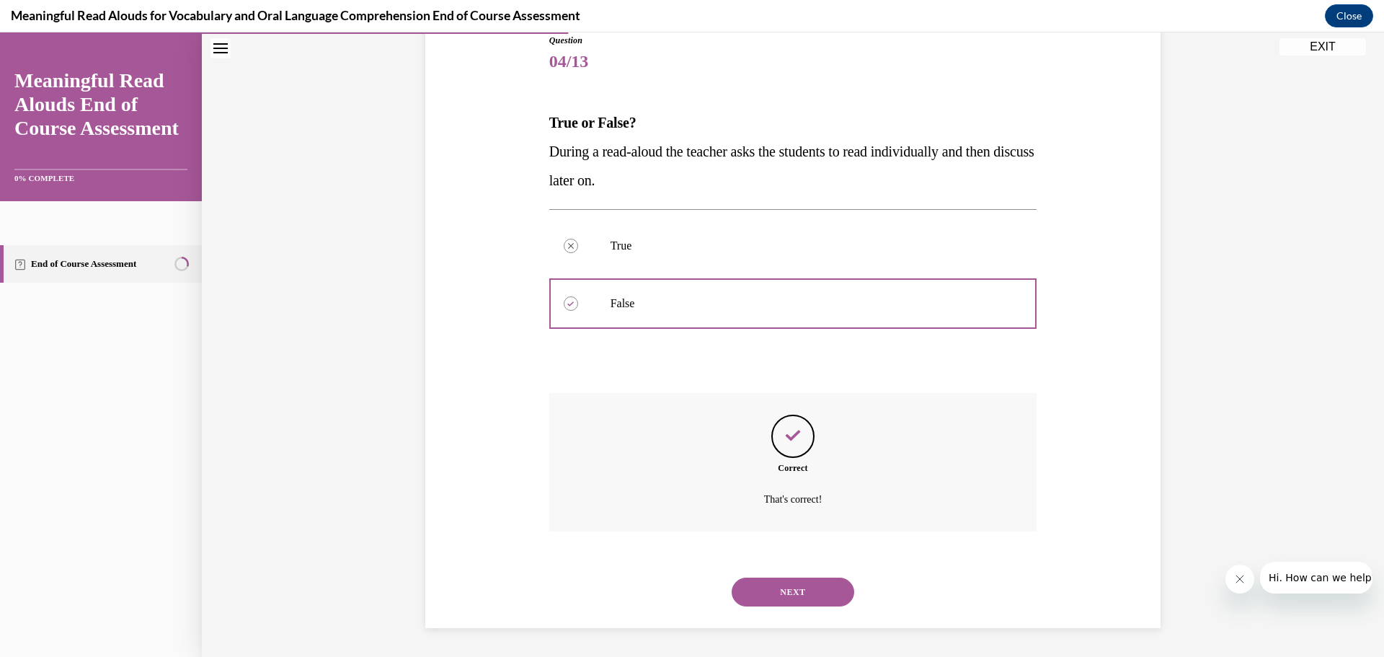
click at [794, 586] on button "NEXT" at bounding box center [793, 591] width 123 height 29
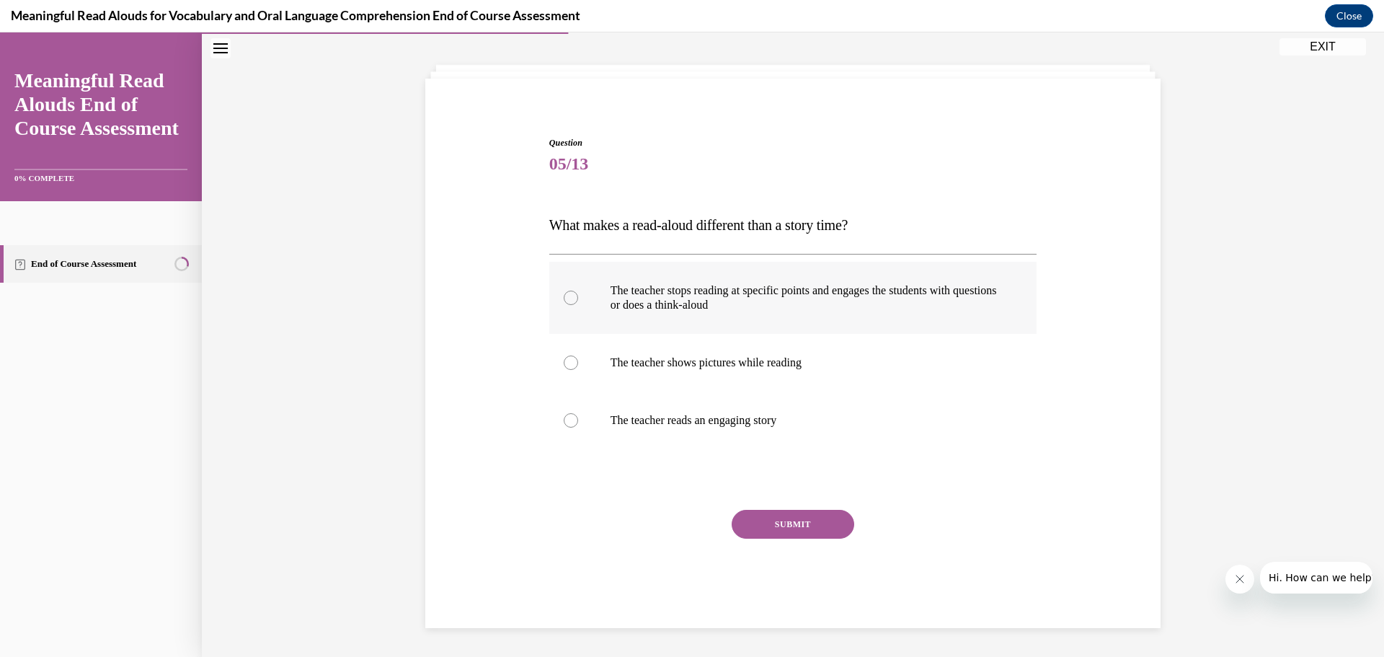
click at [672, 307] on p "The teacher stops reading at specific points and engages the students with ques…" at bounding box center [805, 297] width 391 height 29
click at [578, 305] on input "The teacher stops reading at specific points and engages the students with ques…" at bounding box center [571, 297] width 14 height 14
radio input "true"
click at [751, 529] on button "SUBMIT" at bounding box center [793, 524] width 123 height 29
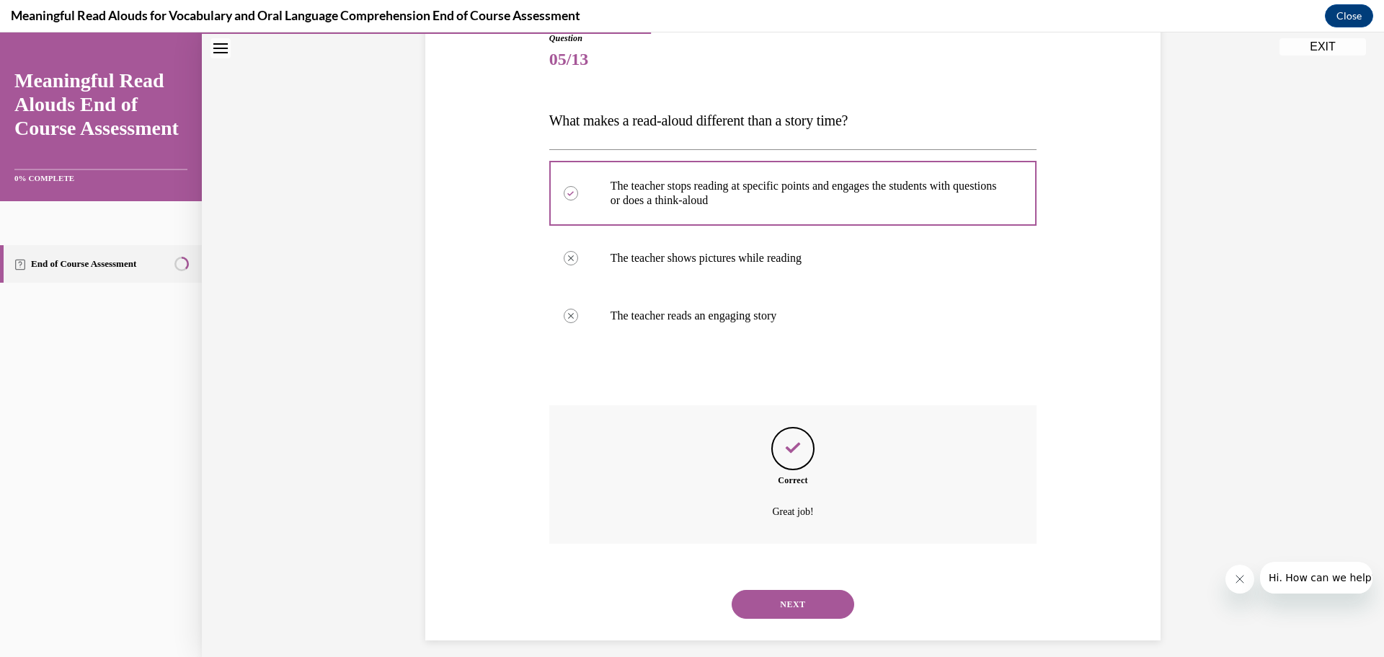
scroll to position [181, 0]
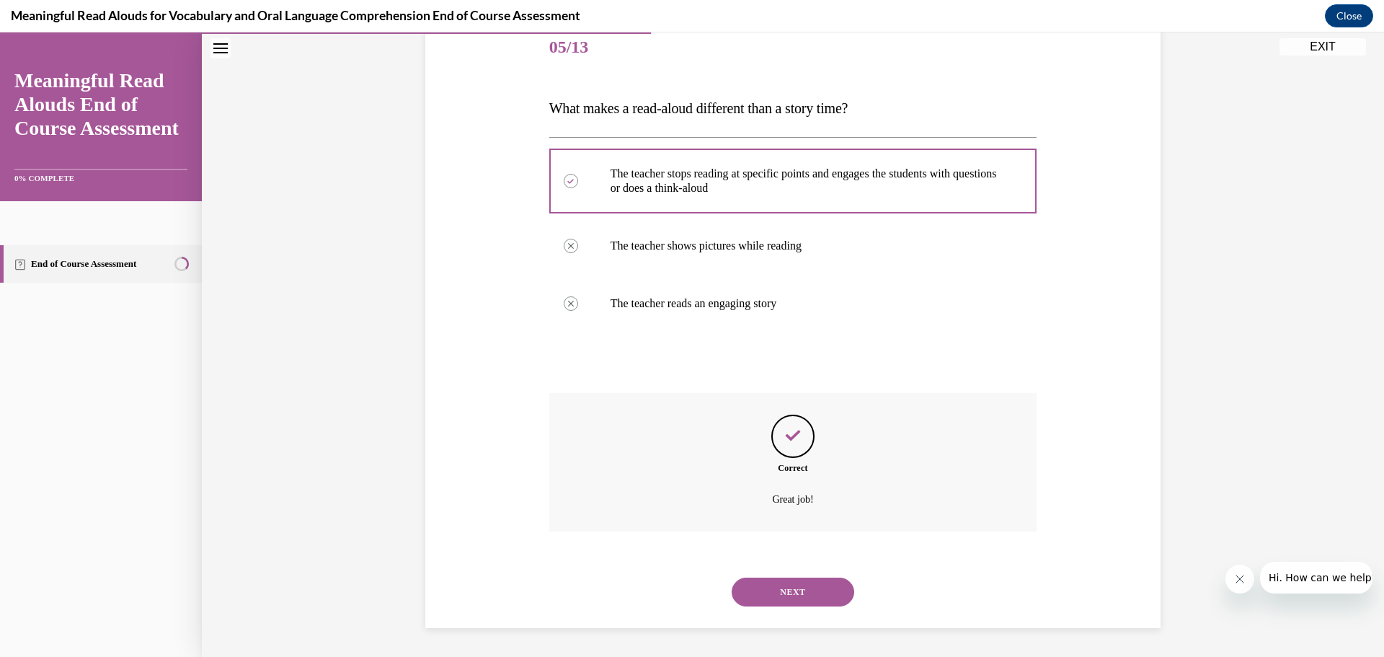
click at [770, 595] on button "NEXT" at bounding box center [793, 591] width 123 height 29
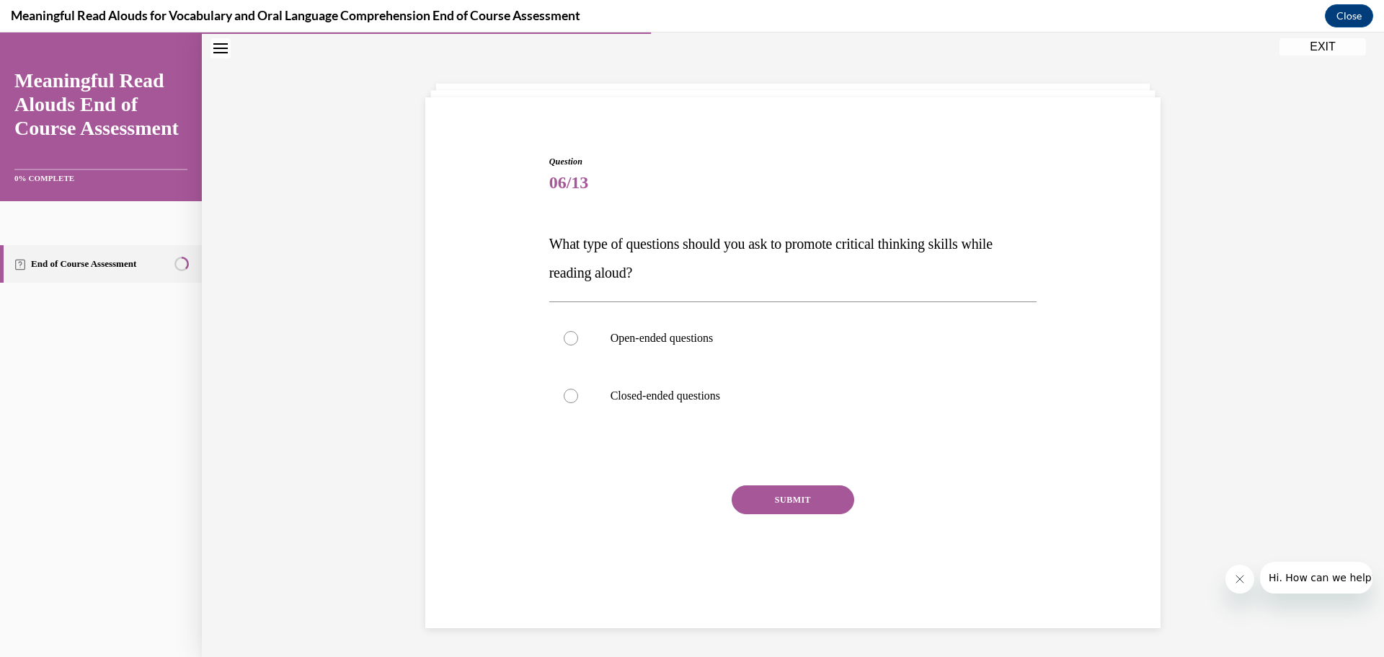
scroll to position [45, 0]
click at [761, 345] on p "Open-ended questions" at bounding box center [805, 338] width 391 height 14
click at [578, 345] on input "Open-ended questions" at bounding box center [571, 338] width 14 height 14
radio input "true"
click at [768, 505] on button "SUBMIT" at bounding box center [793, 499] width 123 height 29
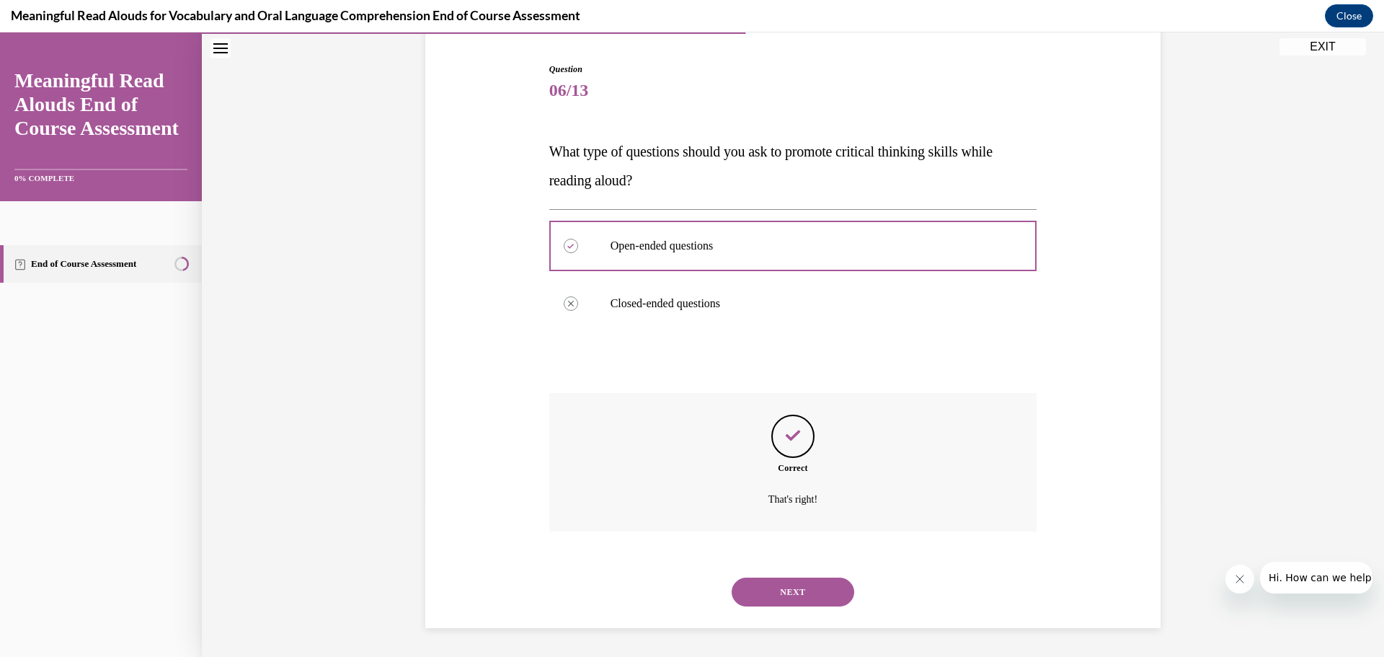
click at [786, 592] on button "NEXT" at bounding box center [793, 591] width 123 height 29
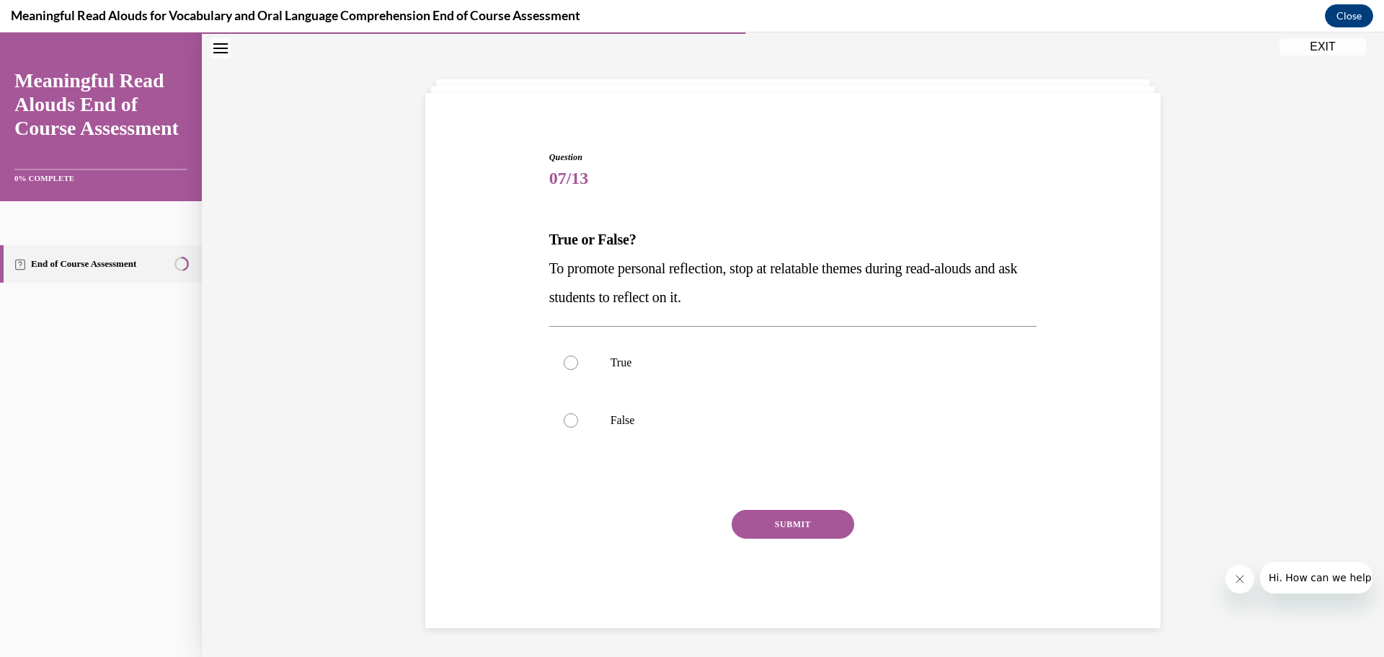
scroll to position [50, 0]
click at [653, 364] on p "True" at bounding box center [805, 362] width 391 height 14
click at [578, 364] on input "True" at bounding box center [571, 362] width 14 height 14
radio input "true"
click at [770, 531] on button "SUBMIT" at bounding box center [793, 524] width 123 height 29
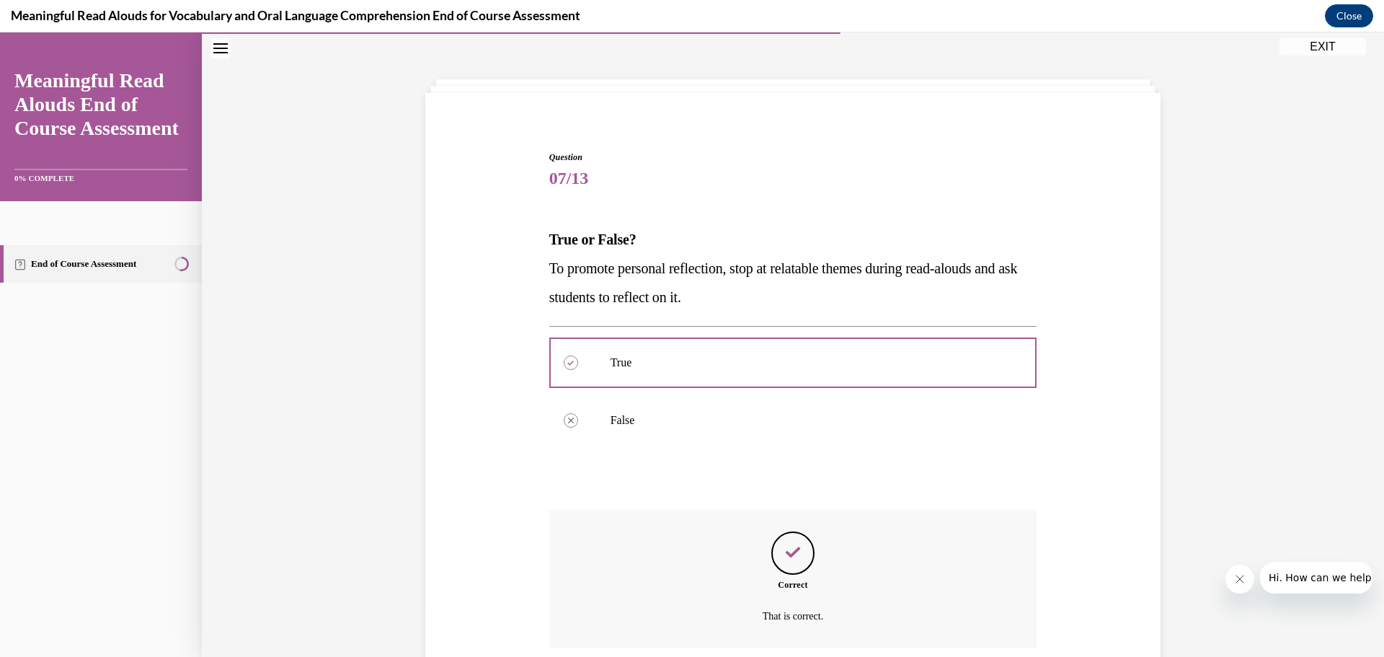
scroll to position [166, 0]
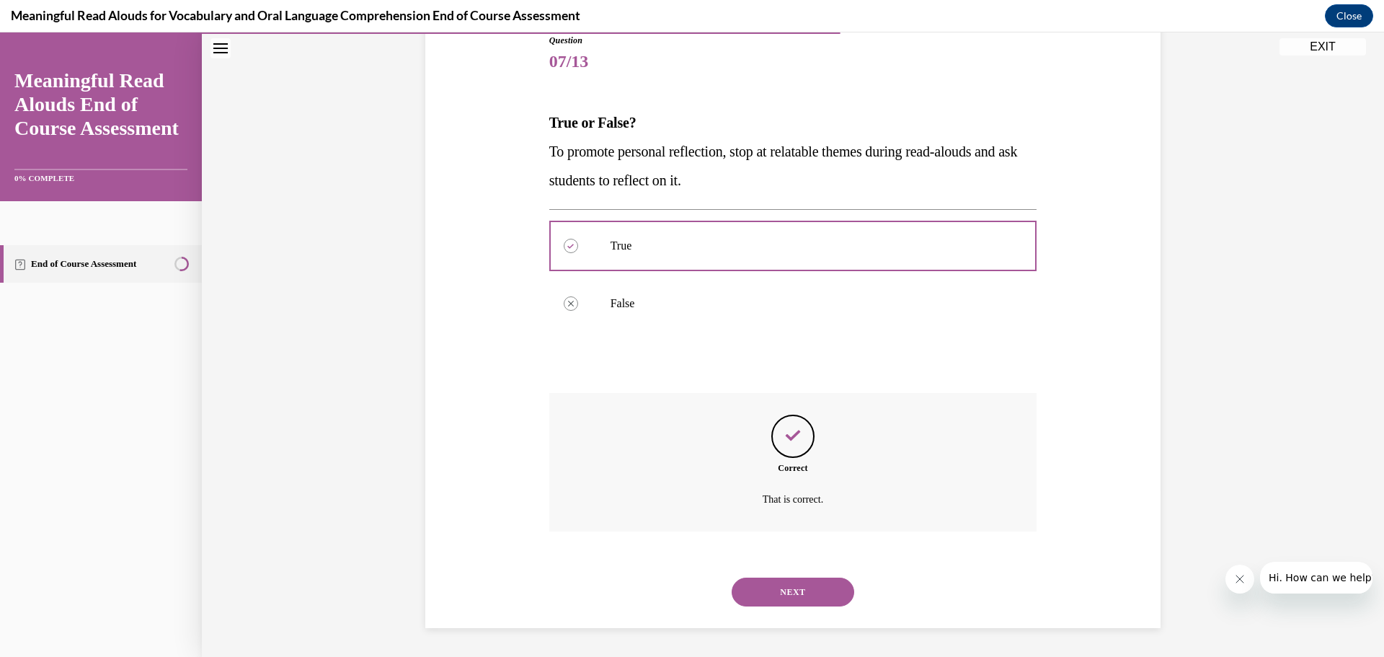
click at [792, 589] on button "NEXT" at bounding box center [793, 591] width 123 height 29
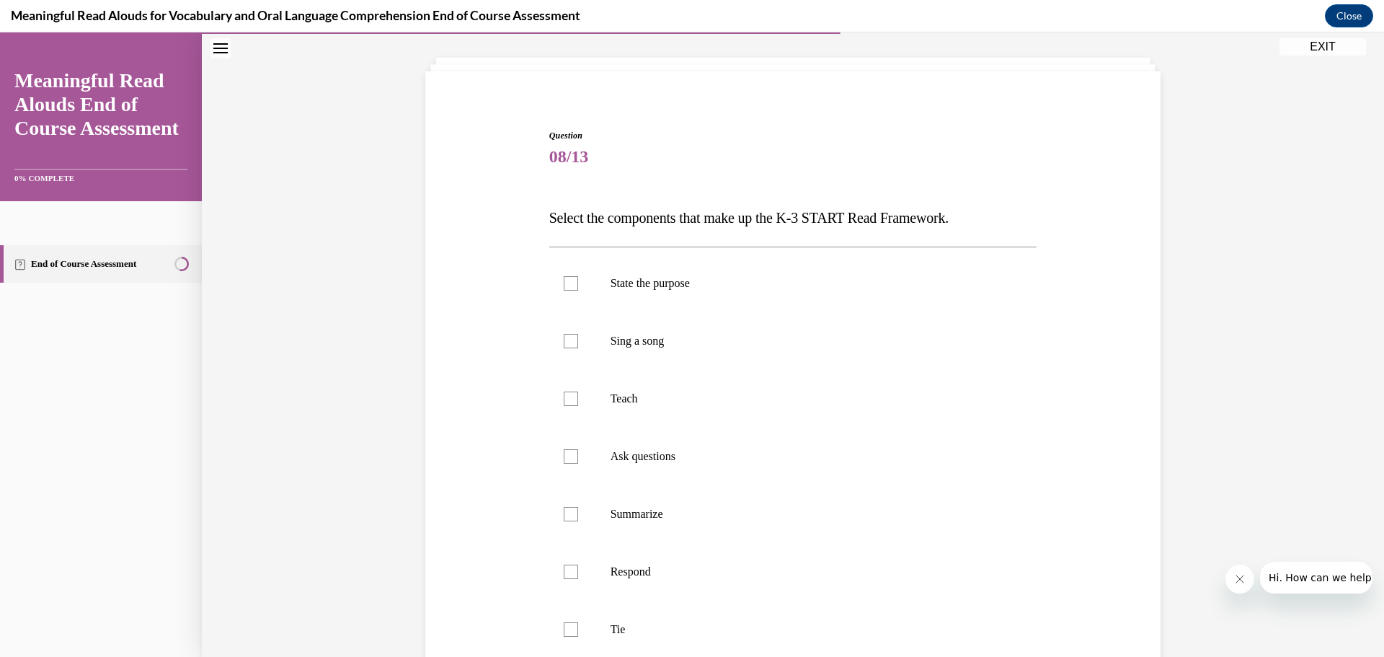
scroll to position [76, 0]
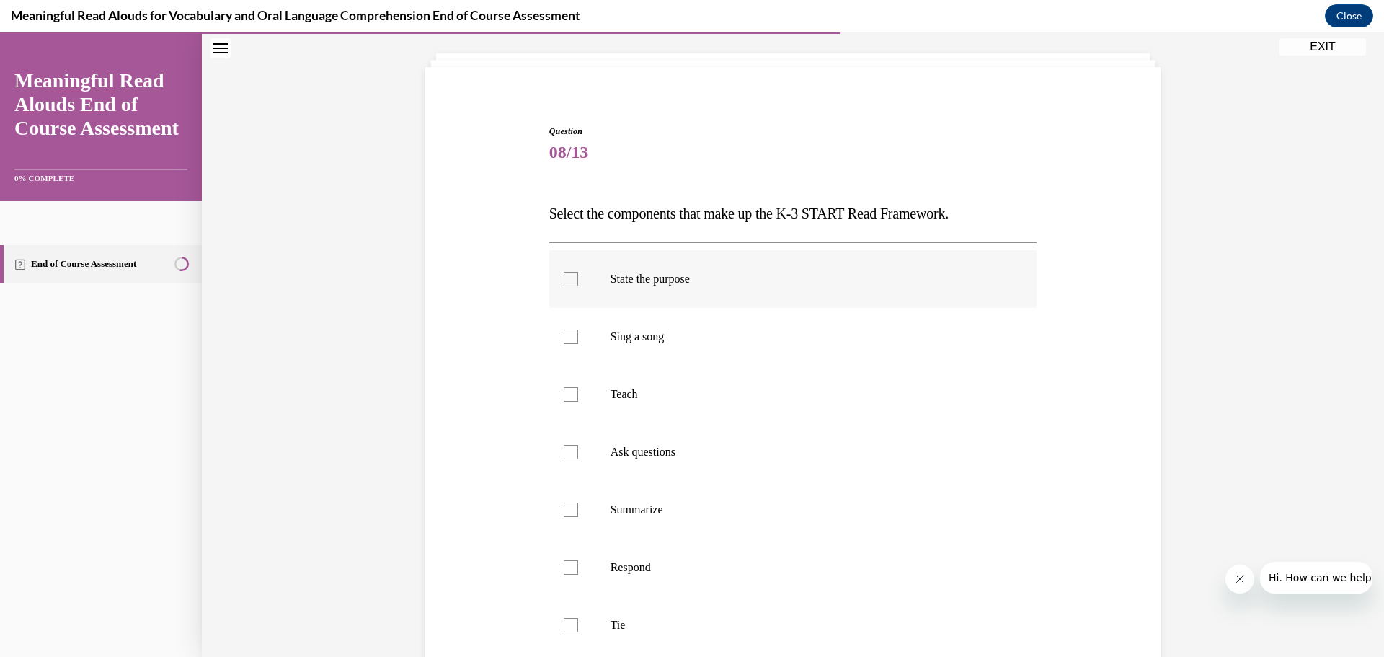
click at [670, 283] on p "State the purpose" at bounding box center [805, 279] width 391 height 14
click at [578, 283] on input "State the purpose" at bounding box center [571, 279] width 14 height 14
checkbox input "true"
click at [669, 402] on label "Teach" at bounding box center [793, 394] width 488 height 58
click at [578, 401] on input "Teach" at bounding box center [571, 394] width 14 height 14
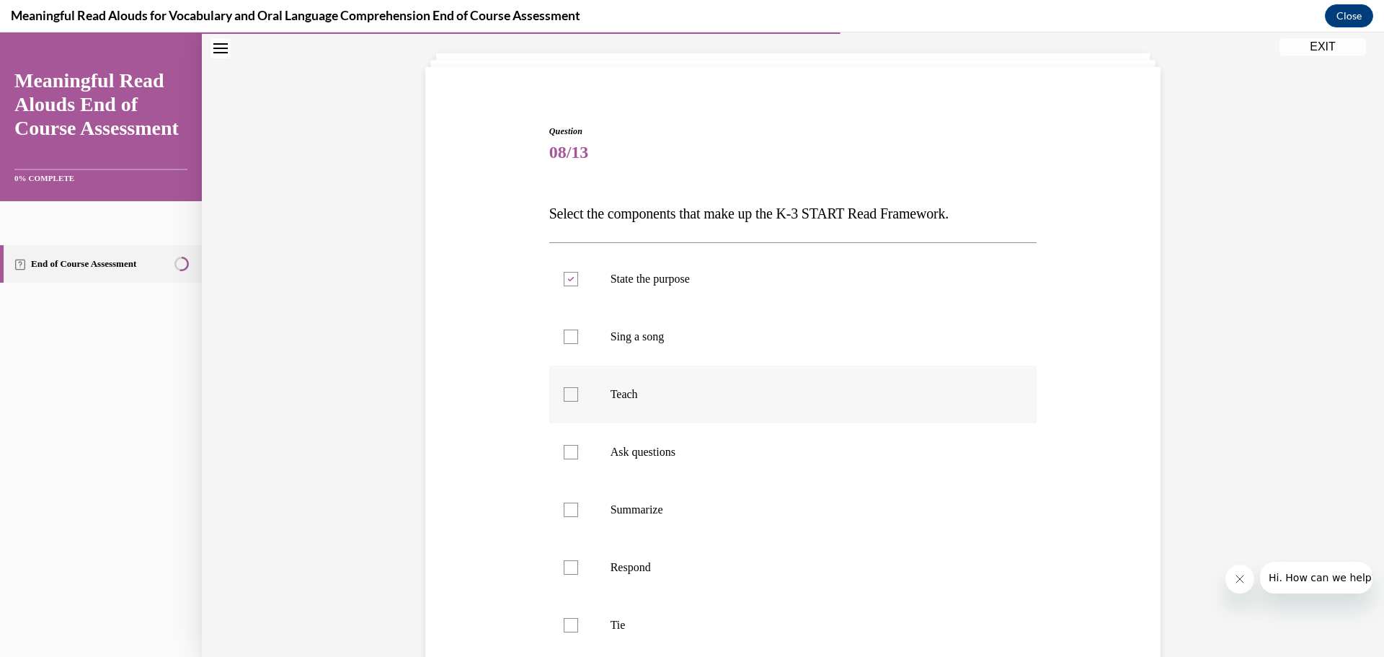
checkbox input "true"
click at [682, 461] on label "Ask questions" at bounding box center [793, 452] width 488 height 58
click at [578, 459] on input "Ask questions" at bounding box center [571, 452] width 14 height 14
checkbox input "true"
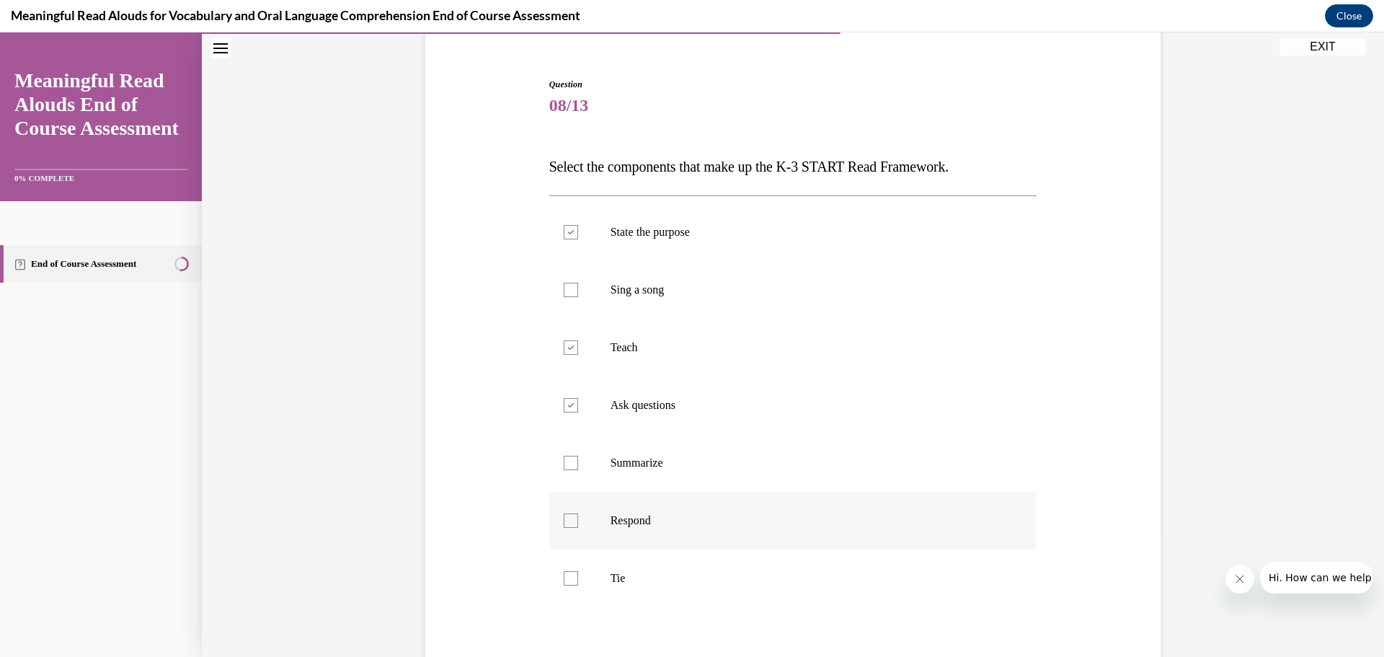
scroll to position [148, 0]
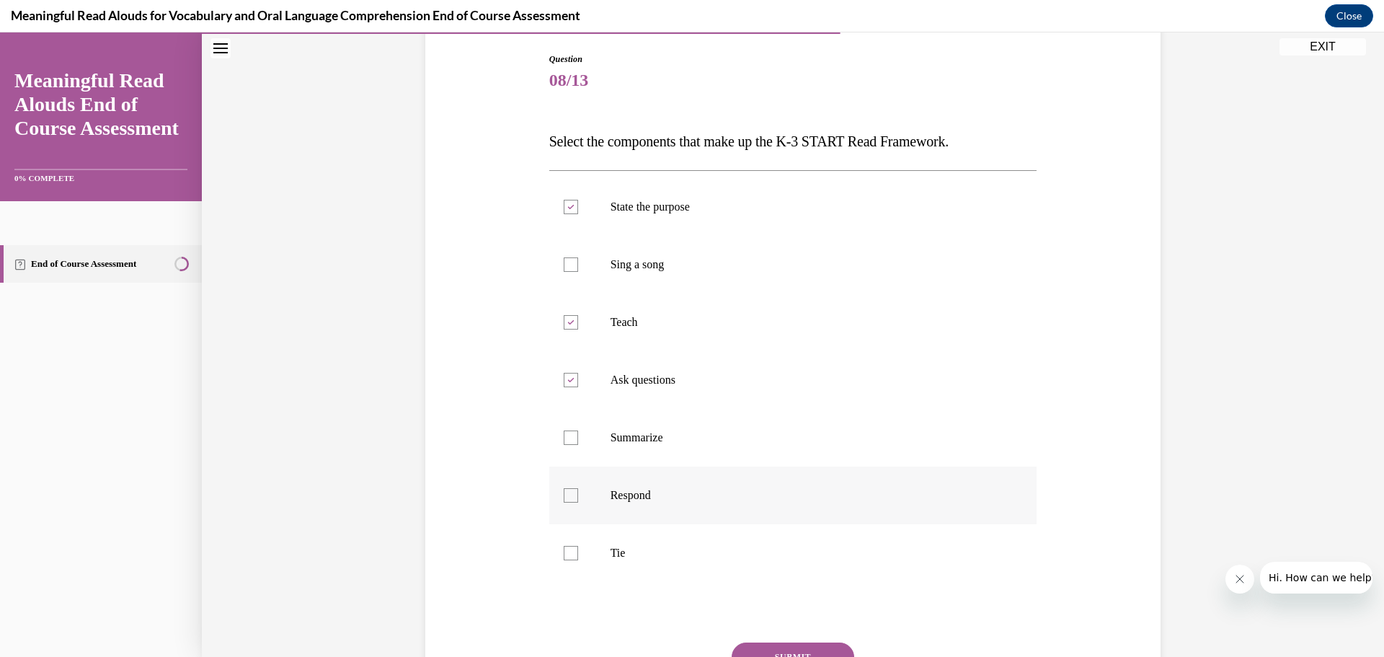
click at [662, 499] on p "Respond" at bounding box center [805, 495] width 391 height 14
click at [578, 499] on input "Respond" at bounding box center [571, 495] width 14 height 14
checkbox input "true"
click at [646, 564] on label "Tie" at bounding box center [793, 553] width 488 height 58
click at [578, 560] on input "Tie" at bounding box center [571, 553] width 14 height 14
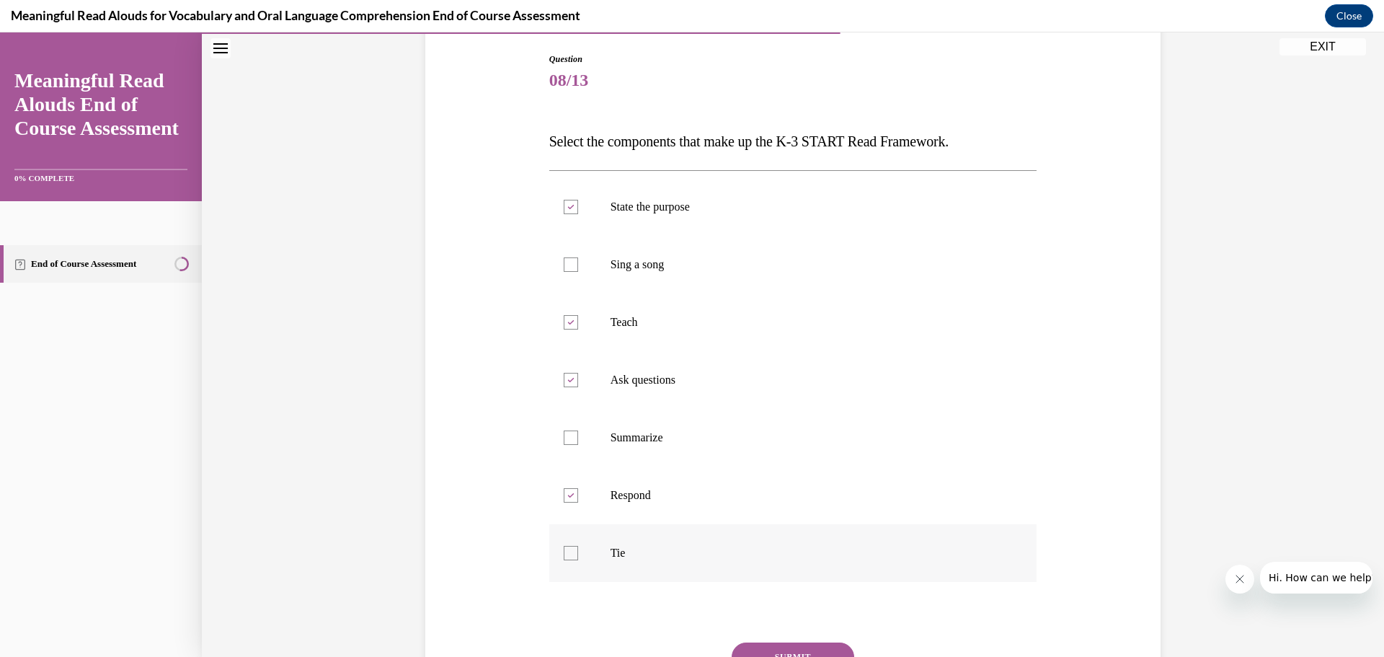
checkbox input "true"
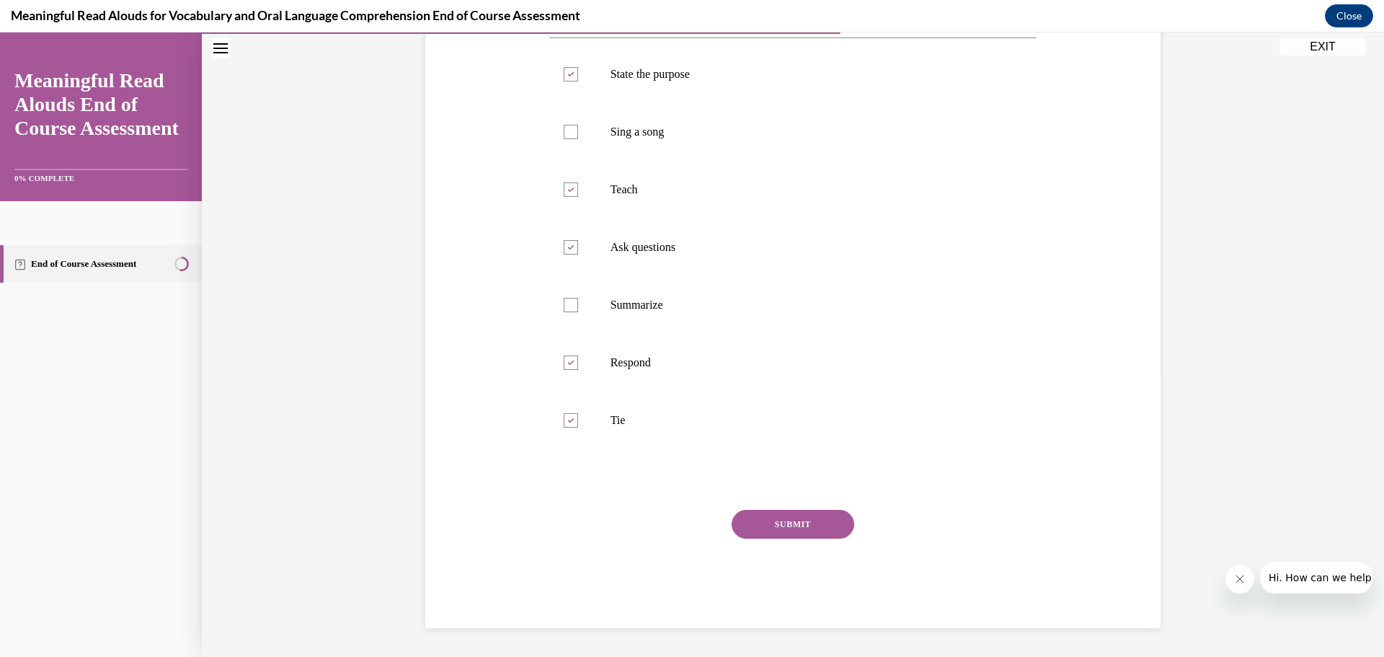
click at [803, 516] on button "SUBMIT" at bounding box center [793, 524] width 123 height 29
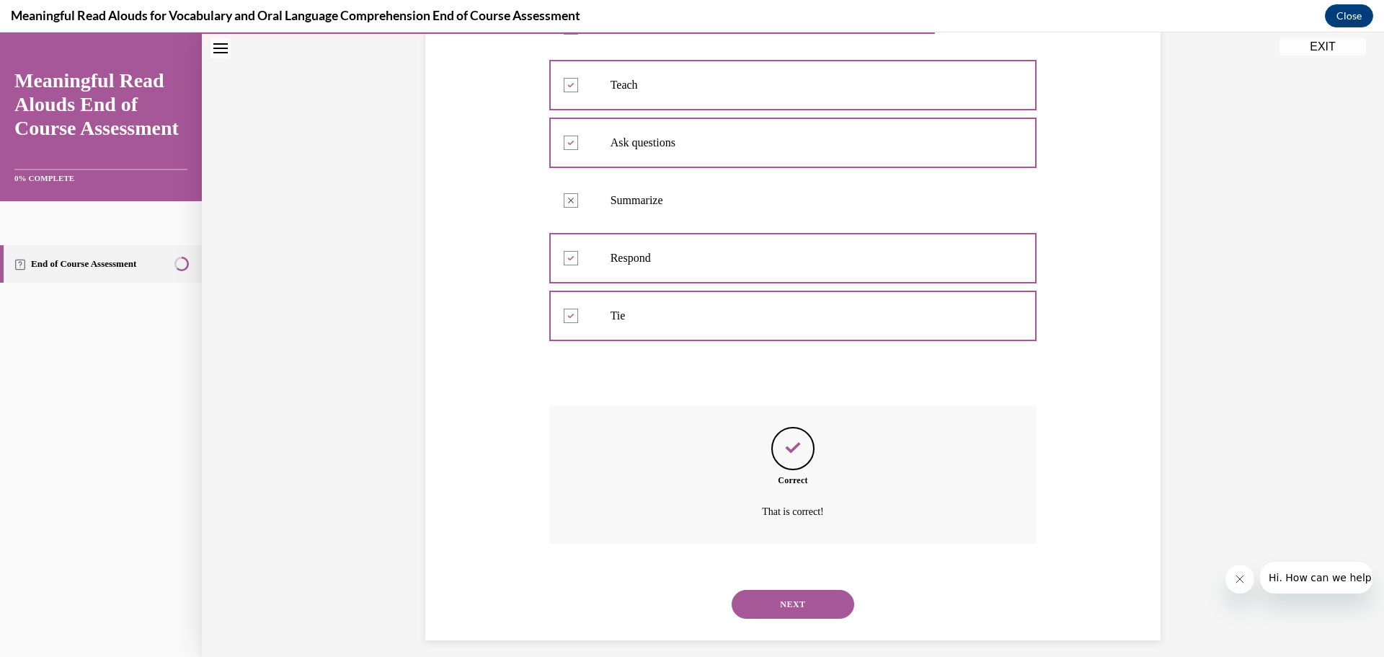
scroll to position [397, 0]
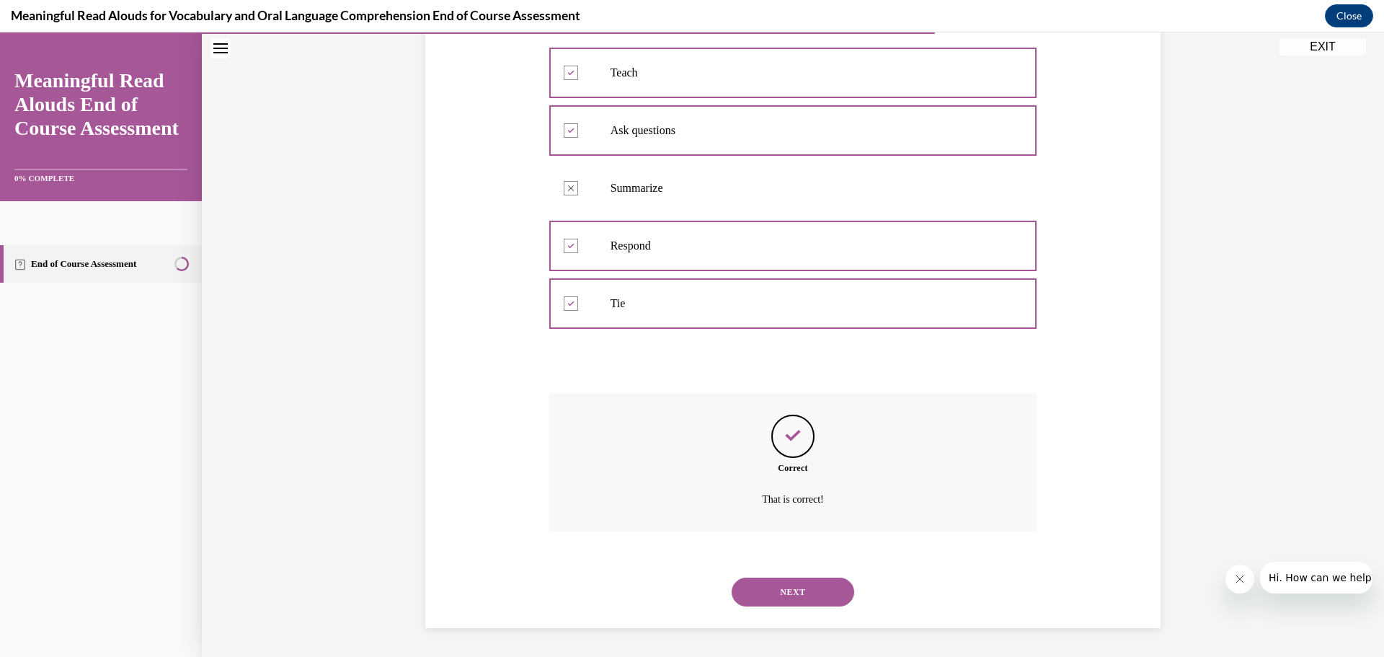
click at [786, 592] on button "NEXT" at bounding box center [793, 591] width 123 height 29
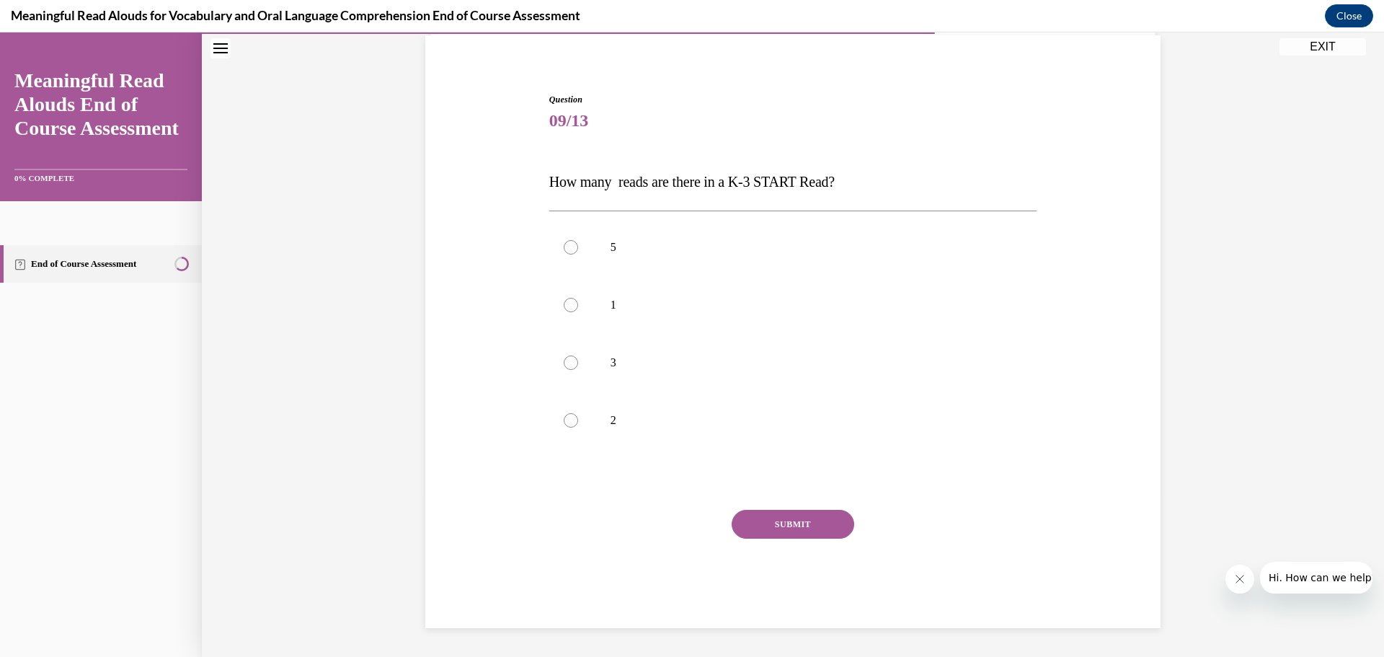
scroll to position [107, 0]
click at [639, 381] on label "3" at bounding box center [793, 363] width 488 height 58
click at [578, 370] on input "3" at bounding box center [571, 362] width 14 height 14
radio input "true"
click at [791, 530] on button "SUBMIT" at bounding box center [793, 524] width 123 height 29
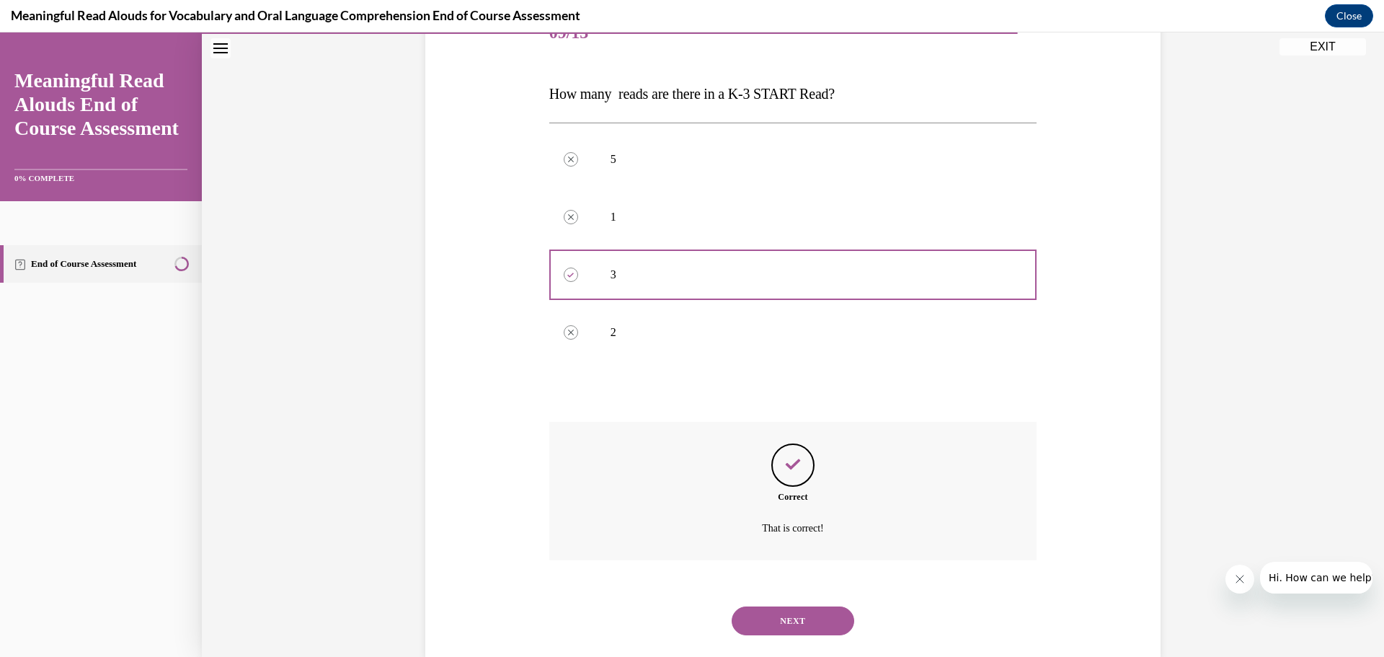
scroll to position [224, 0]
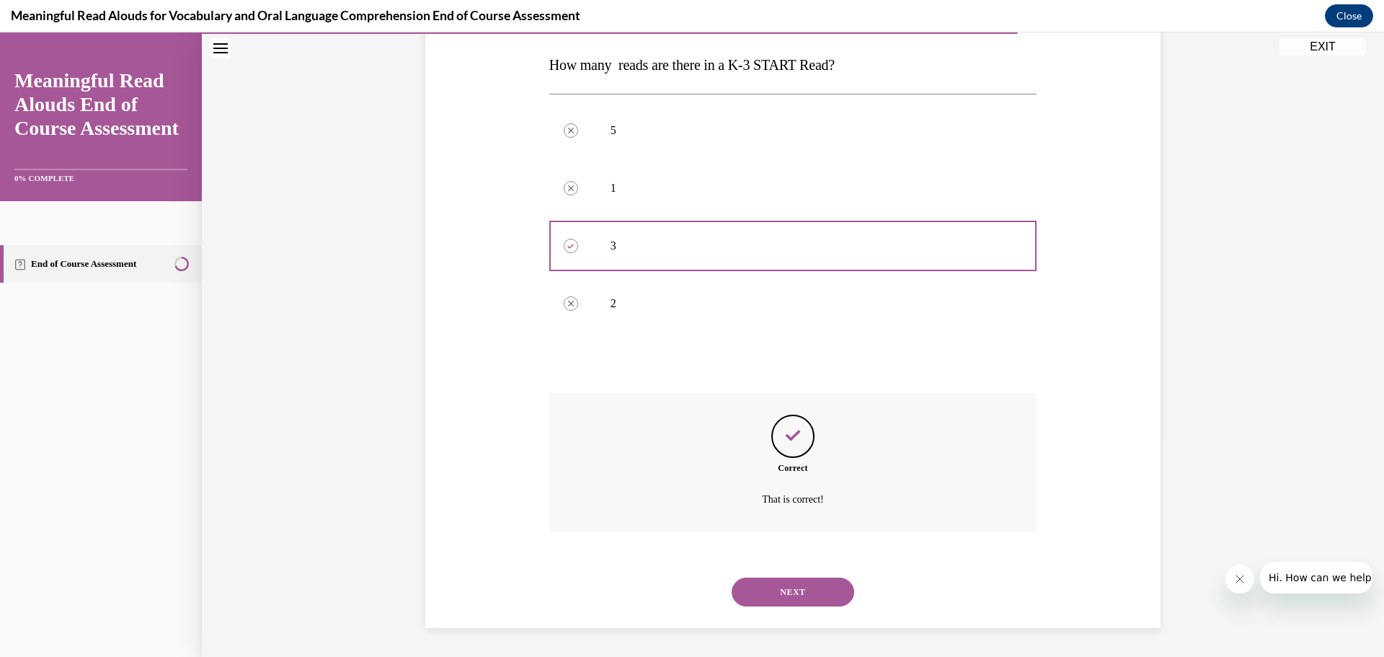
click at [773, 593] on button "NEXT" at bounding box center [793, 591] width 123 height 29
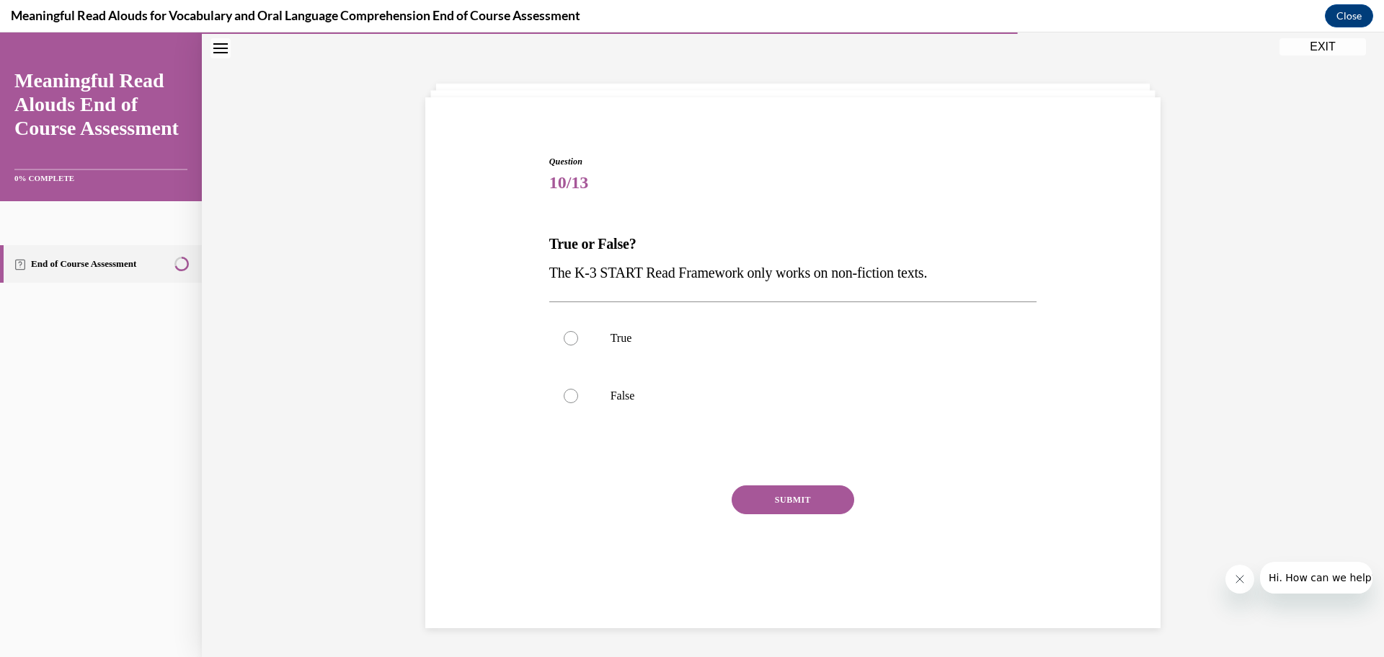
scroll to position [45, 0]
click at [659, 397] on p "False" at bounding box center [805, 395] width 391 height 14
click at [578, 397] on input "False" at bounding box center [571, 395] width 14 height 14
radio input "true"
click at [781, 501] on button "SUBMIT" at bounding box center [793, 499] width 123 height 29
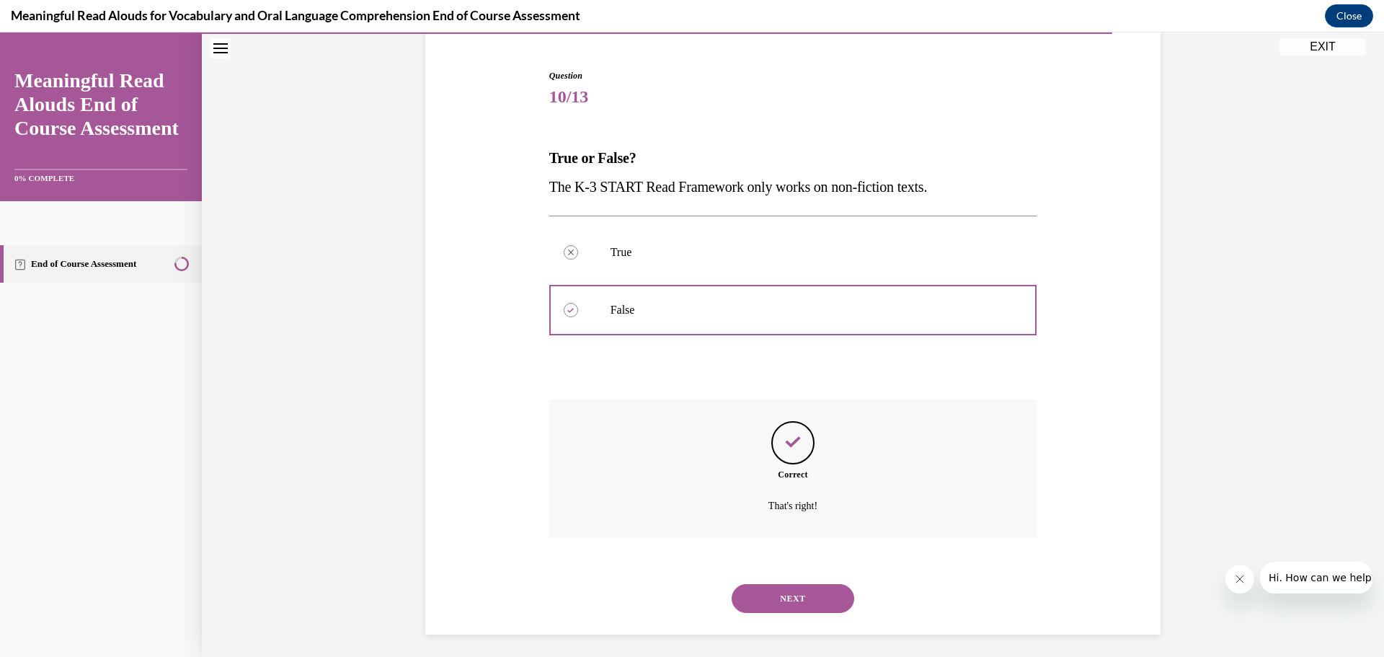
scroll to position [138, 0]
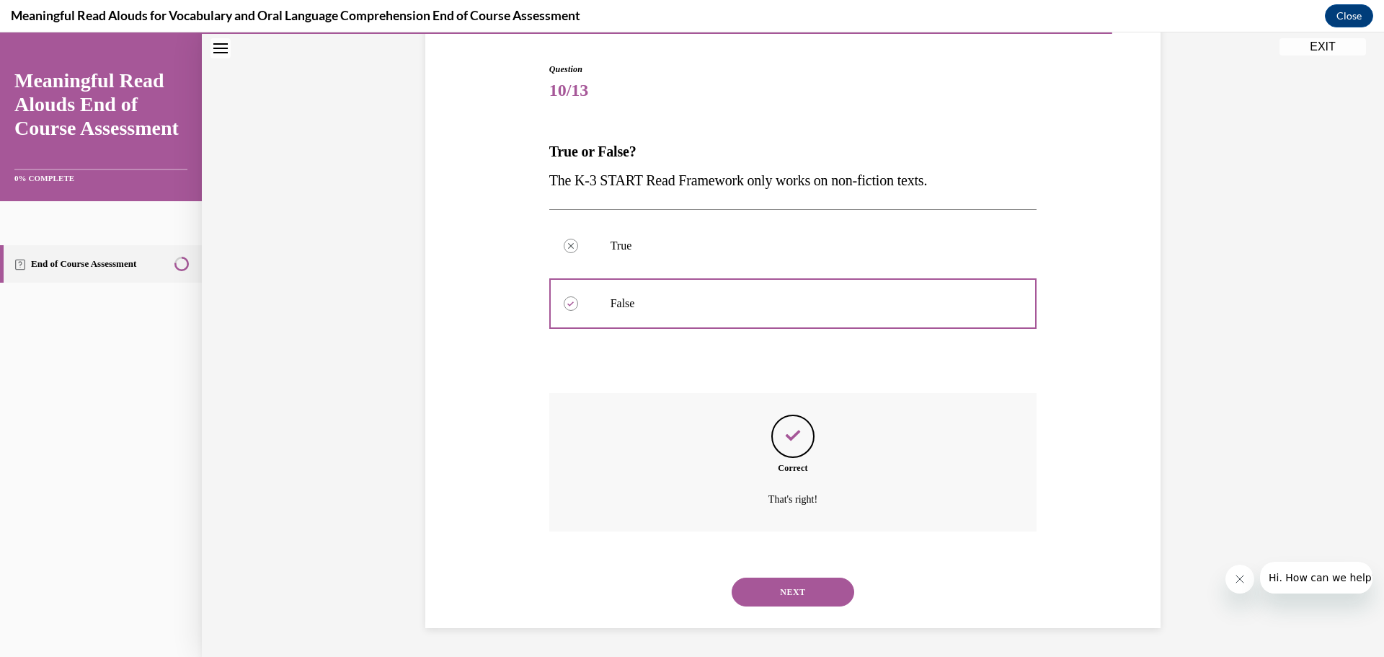
click at [788, 592] on button "NEXT" at bounding box center [793, 591] width 123 height 29
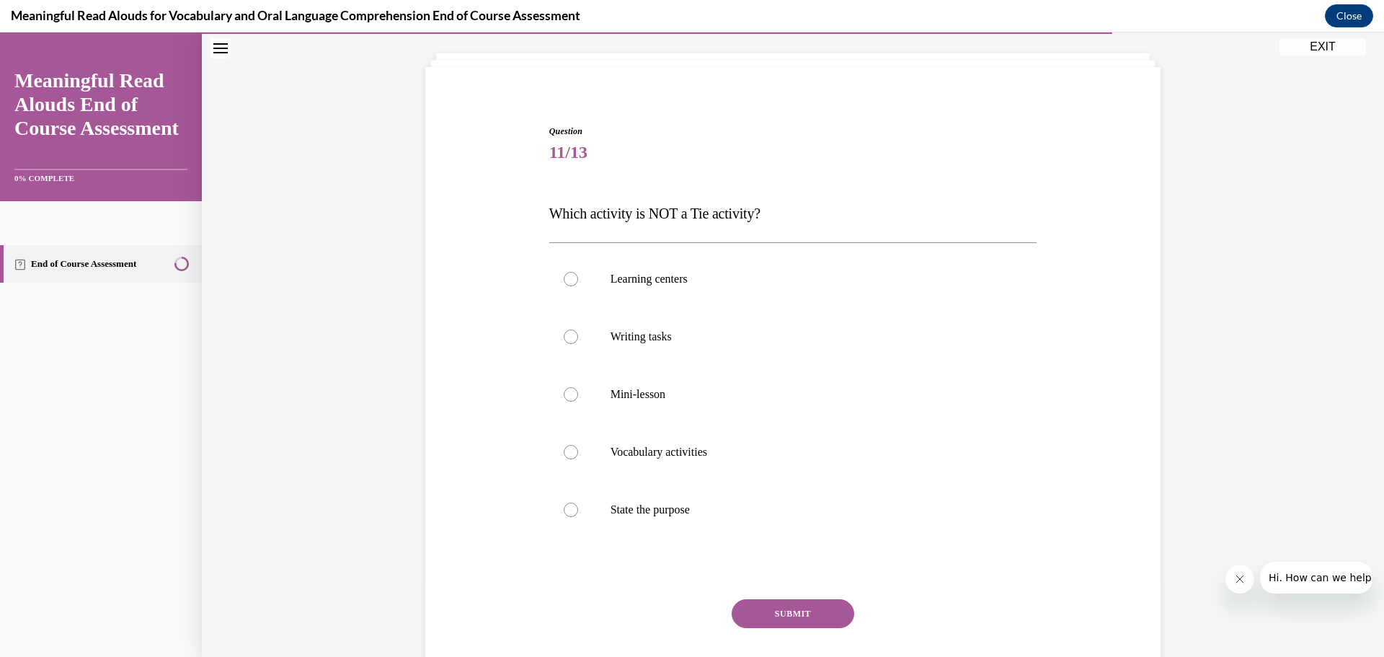
scroll to position [76, 0]
click at [683, 394] on p "Mini-lesson" at bounding box center [805, 394] width 391 height 14
click at [578, 394] on input "Mini-lesson" at bounding box center [571, 394] width 14 height 14
radio input "true"
click at [699, 505] on p "State the purpose" at bounding box center [805, 509] width 391 height 14
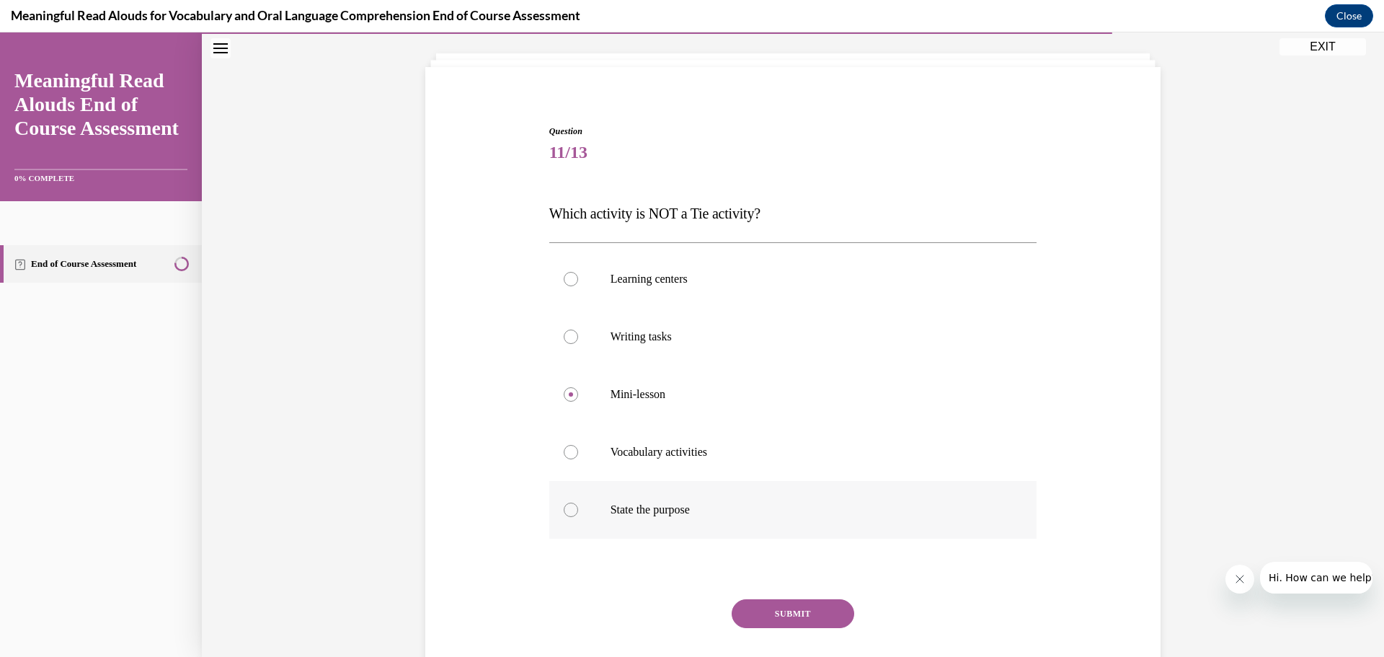
click at [578, 505] on input "State the purpose" at bounding box center [571, 509] width 14 height 14
radio input "true"
click at [768, 610] on button "SUBMIT" at bounding box center [793, 613] width 123 height 29
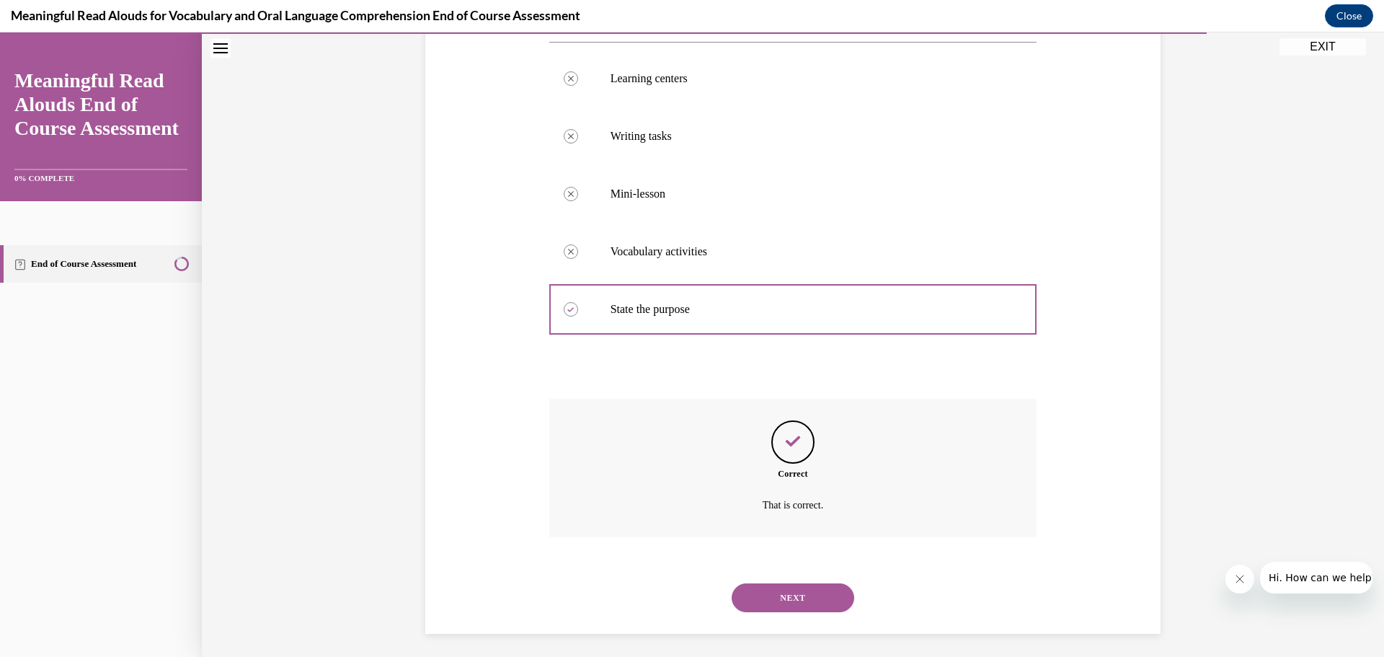
scroll to position [282, 0]
click at [786, 582] on button "NEXT" at bounding box center [793, 591] width 123 height 29
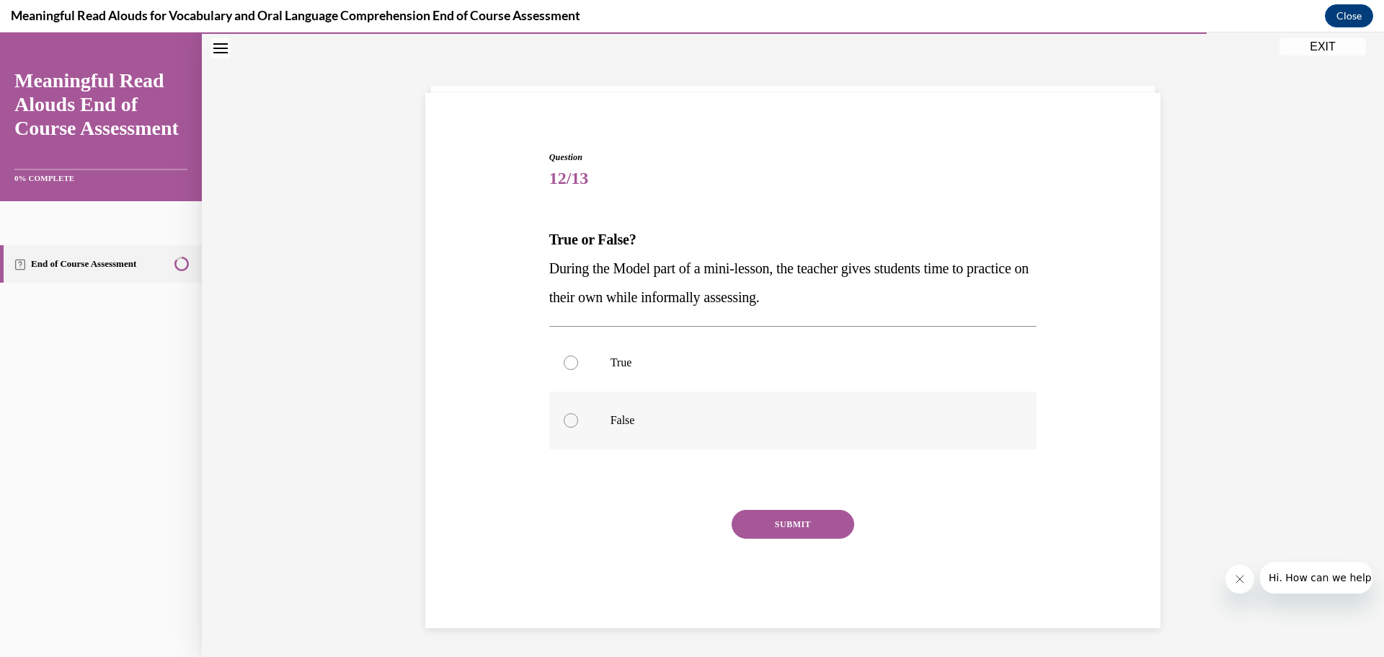
click at [658, 419] on p "False" at bounding box center [805, 420] width 391 height 14
click at [578, 419] on input "False" at bounding box center [571, 420] width 14 height 14
radio input "true"
click at [760, 526] on button "SUBMIT" at bounding box center [793, 524] width 123 height 29
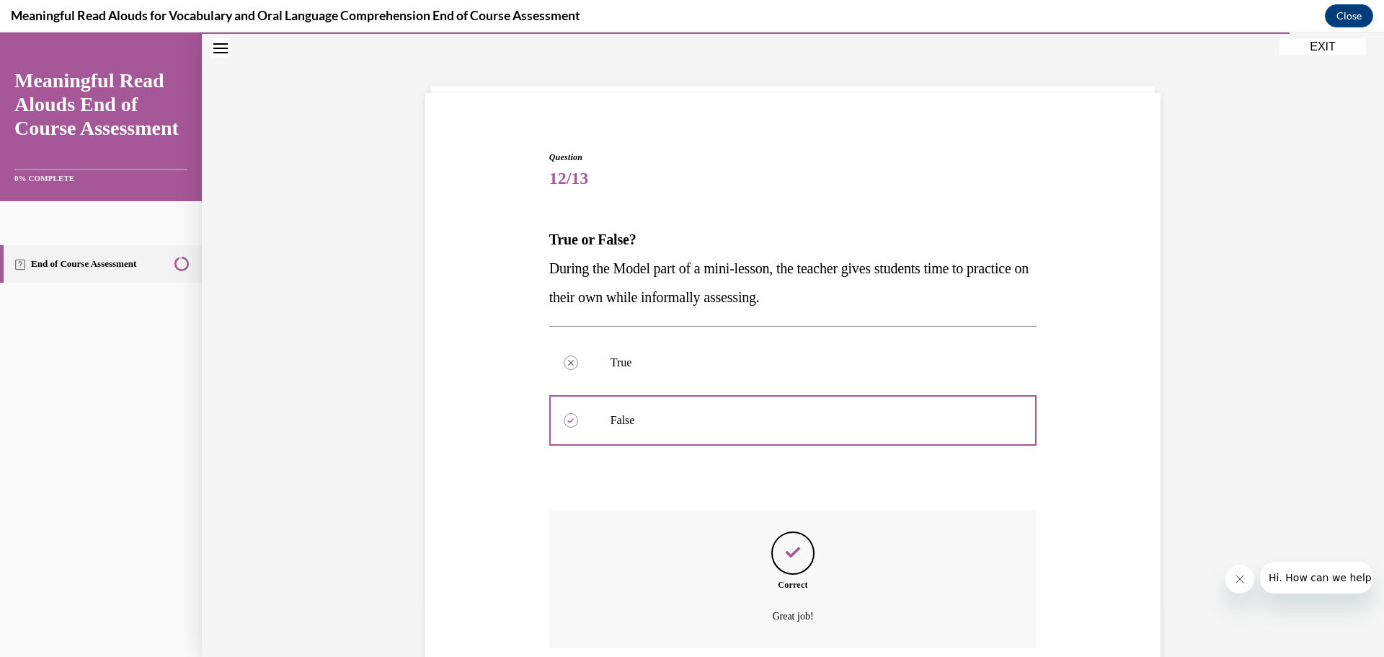
scroll to position [166, 0]
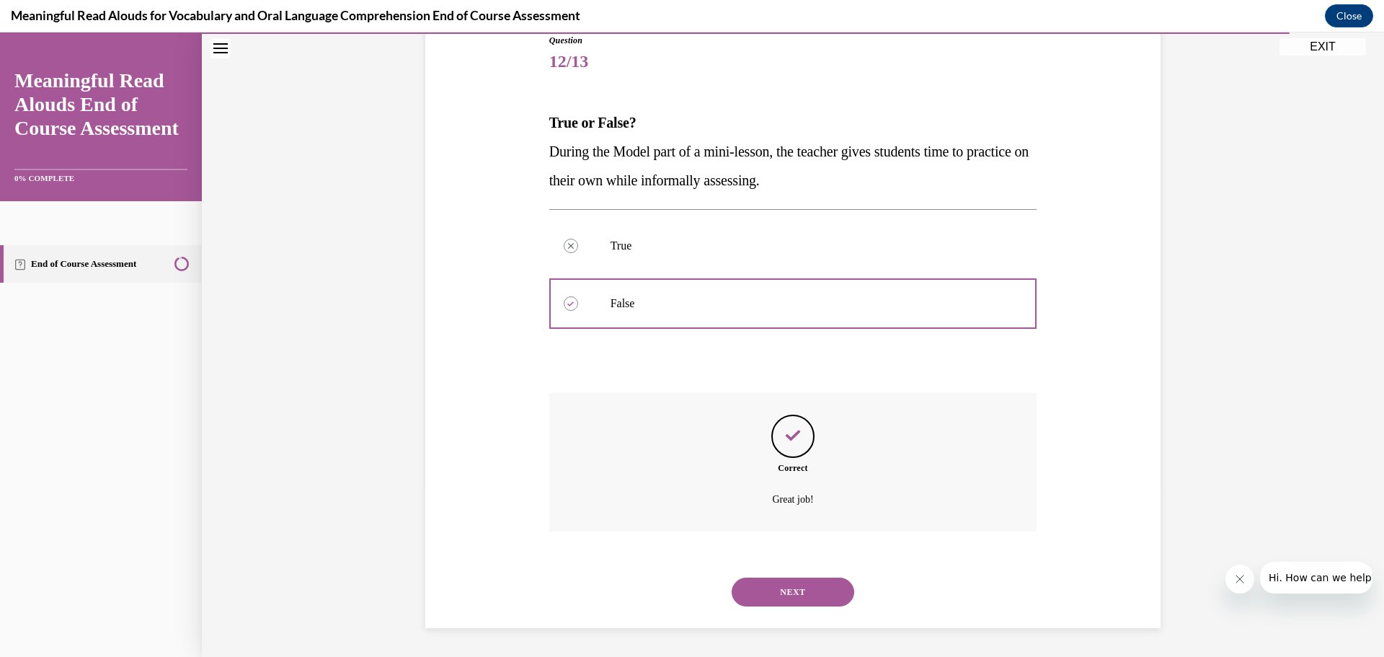
click at [804, 579] on button "NEXT" at bounding box center [793, 591] width 123 height 29
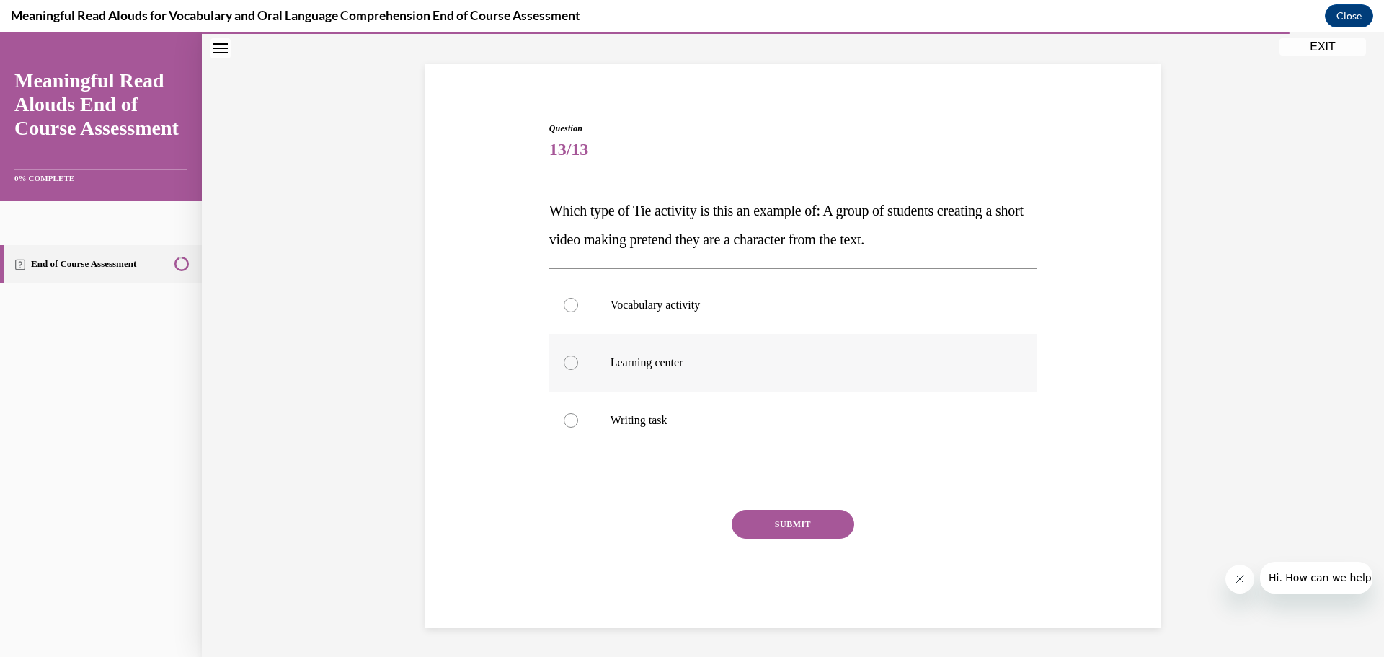
click at [723, 355] on p "Learning center" at bounding box center [805, 362] width 391 height 14
click at [578, 355] on input "Learning center" at bounding box center [571, 362] width 14 height 14
radio input "true"
click at [777, 528] on button "SUBMIT" at bounding box center [793, 524] width 123 height 29
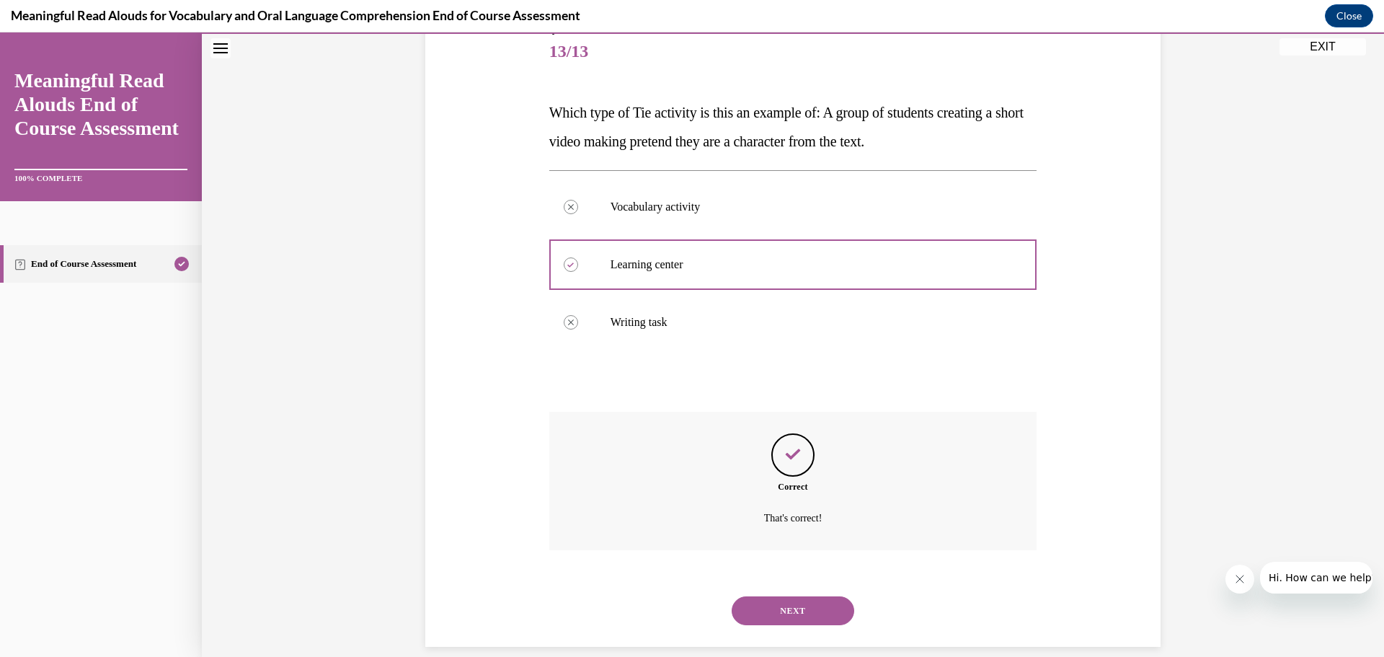
scroll to position [195, 0]
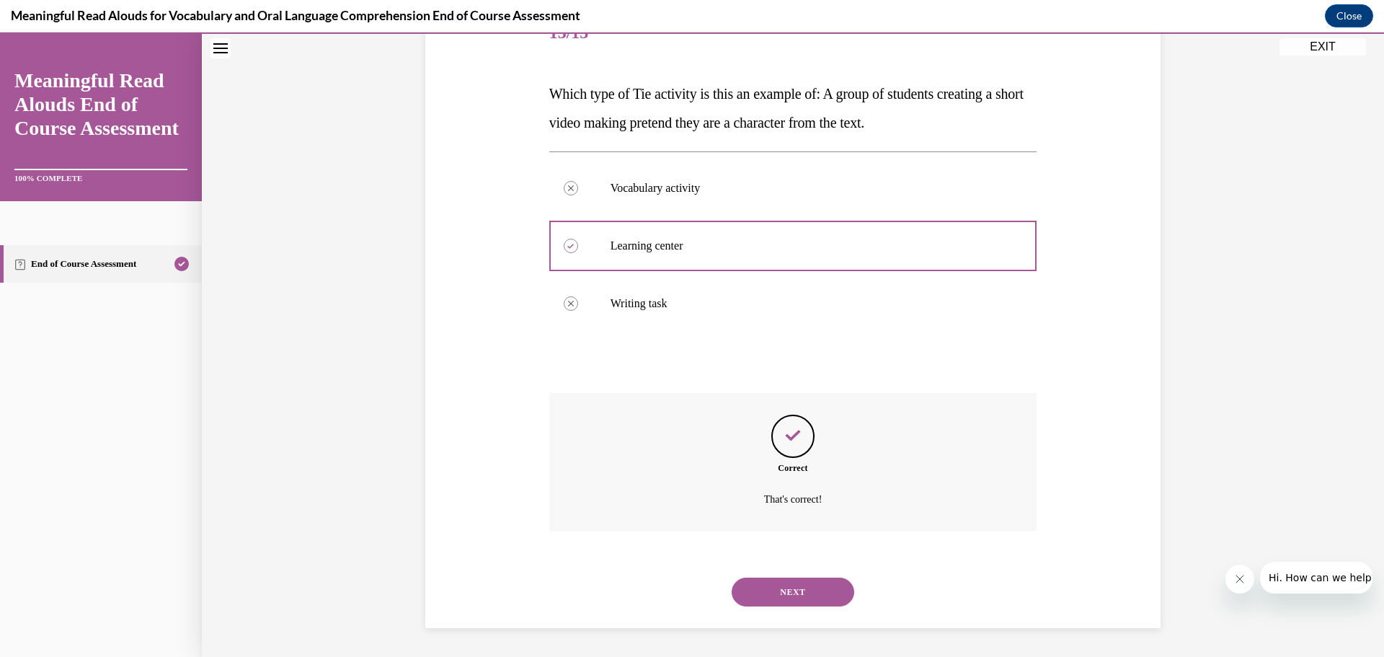
click at [776, 586] on button "NEXT" at bounding box center [793, 591] width 123 height 29
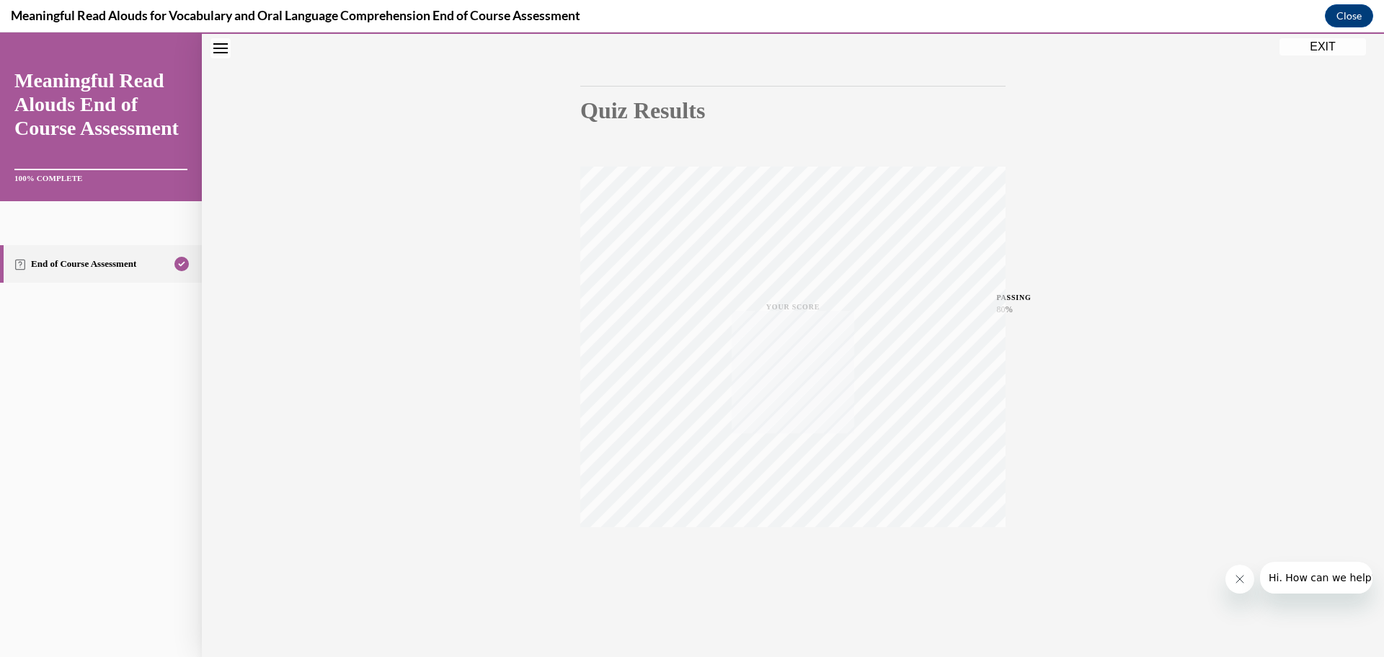
scroll to position [115, 0]
click at [1307, 48] on button "EXIT" at bounding box center [1322, 46] width 86 height 17
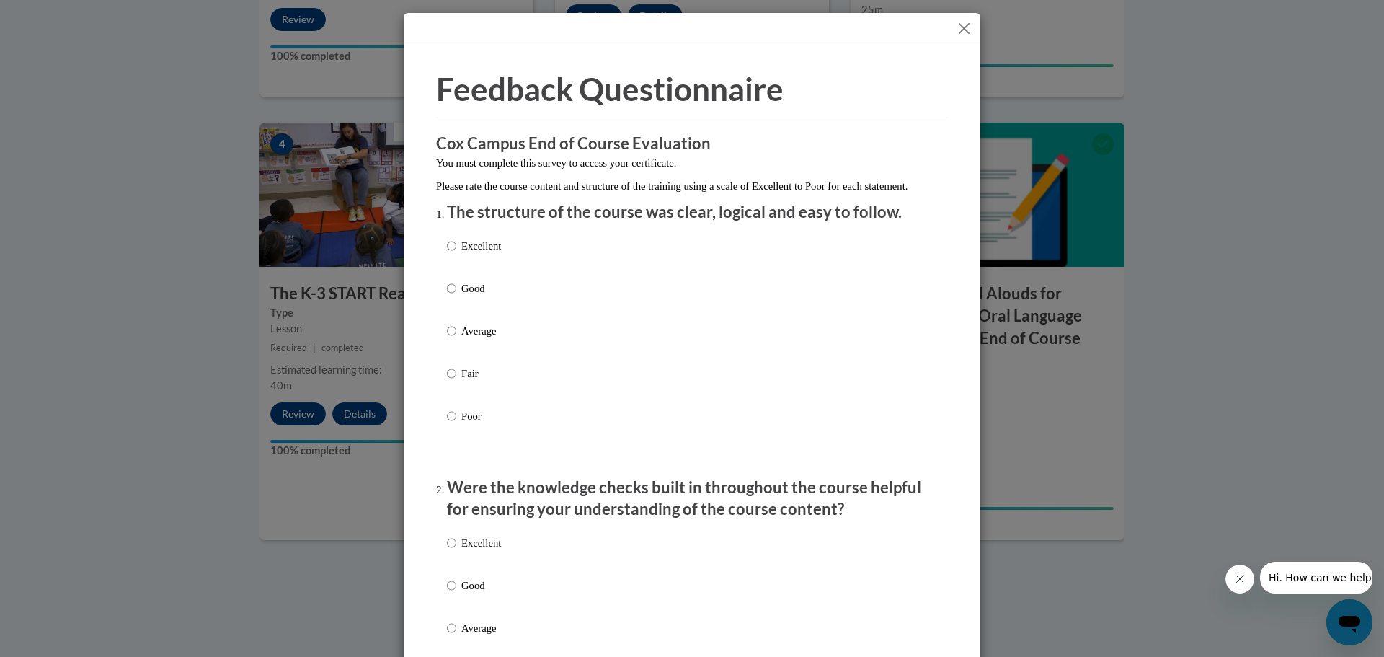
click at [476, 254] on p "Excellent" at bounding box center [481, 246] width 40 height 16
click at [456, 254] on input "Excellent" at bounding box center [451, 246] width 9 height 16
radio input "true"
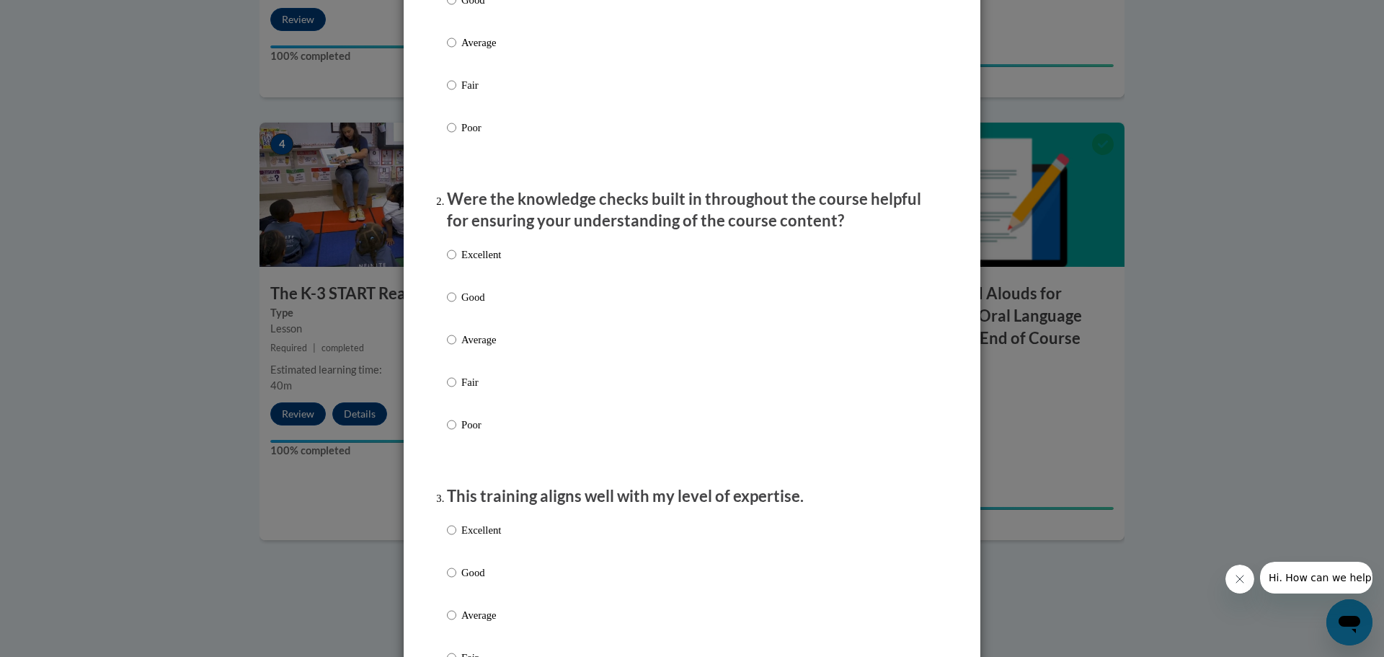
click at [476, 262] on p "Excellent" at bounding box center [481, 254] width 40 height 16
click at [456, 262] on input "Excellent" at bounding box center [451, 254] width 9 height 16
radio input "true"
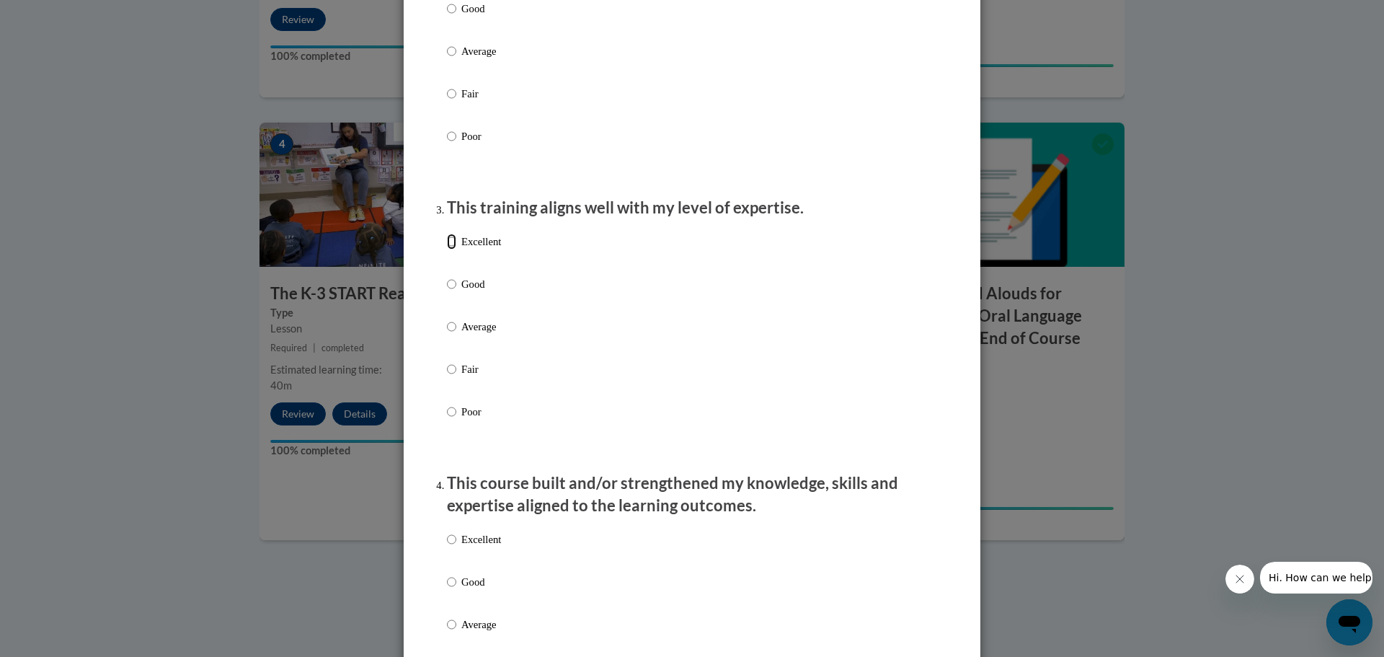
click at [450, 249] on input "Excellent" at bounding box center [451, 242] width 9 height 16
radio input "true"
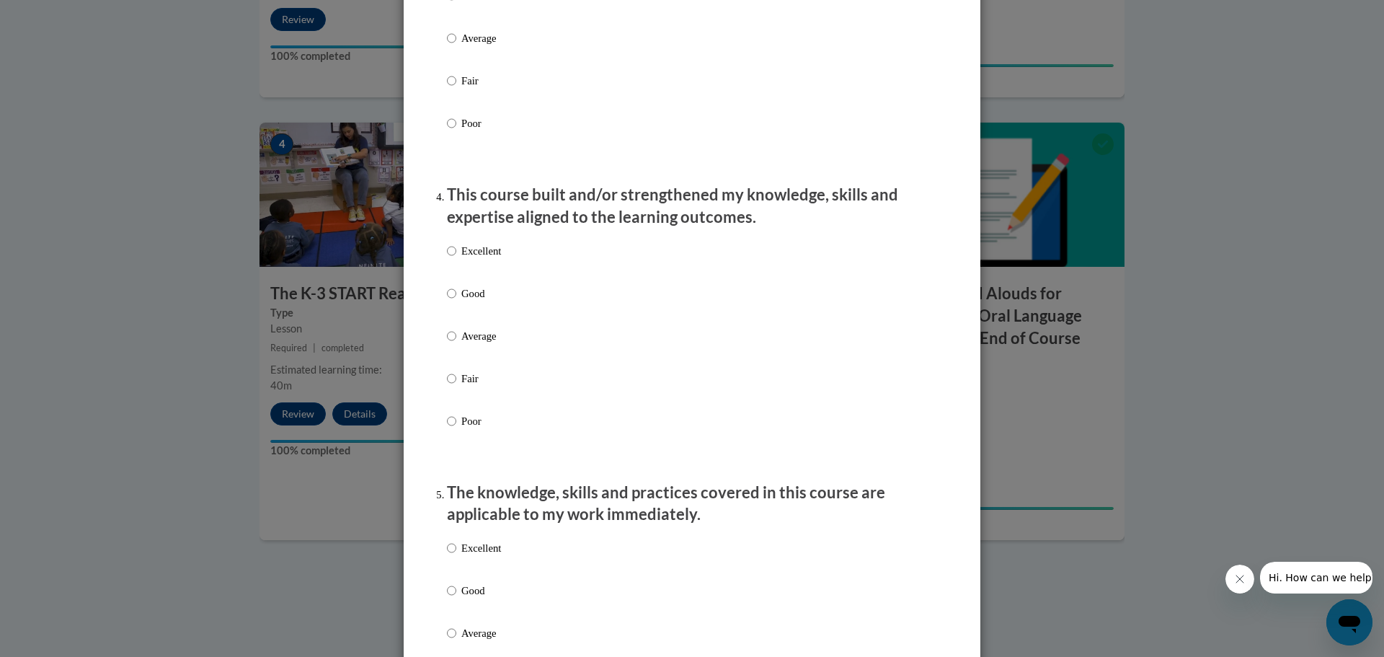
click at [468, 259] on p "Excellent" at bounding box center [481, 251] width 40 height 16
click at [456, 259] on input "Excellent" at bounding box center [451, 251] width 9 height 16
radio input "true"
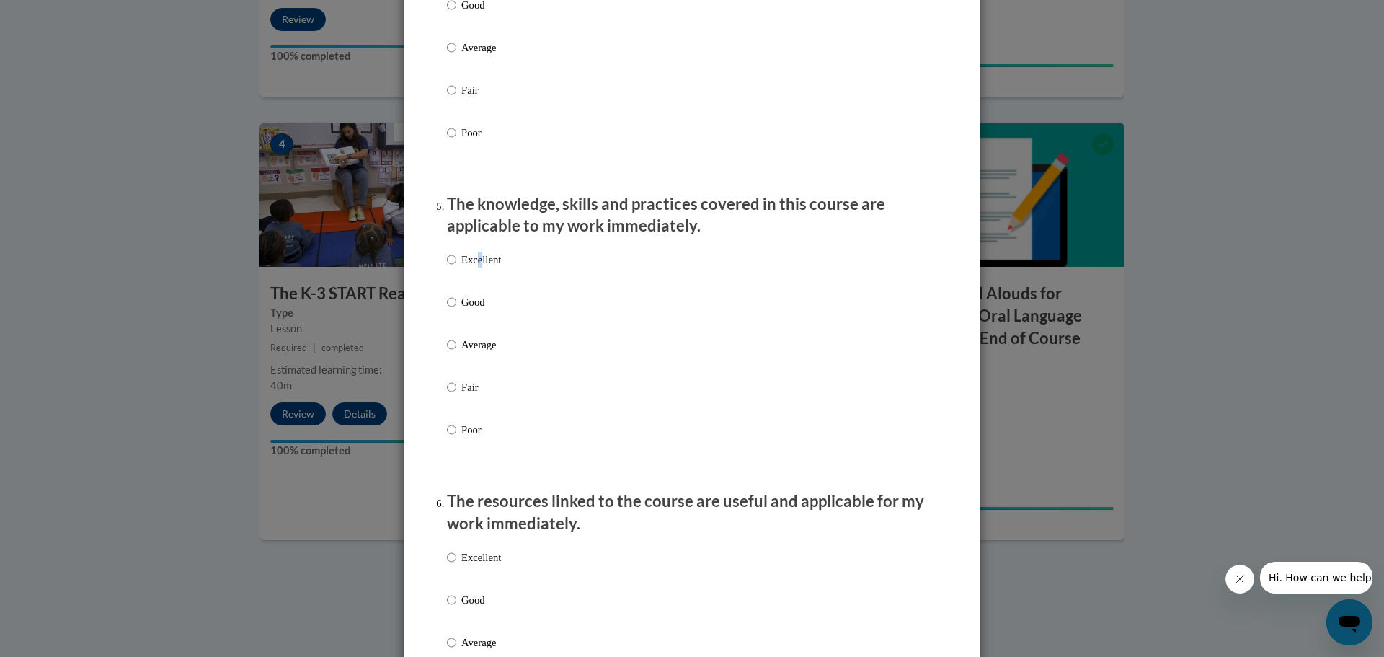
click at [475, 267] on p "Excellent" at bounding box center [481, 260] width 40 height 16
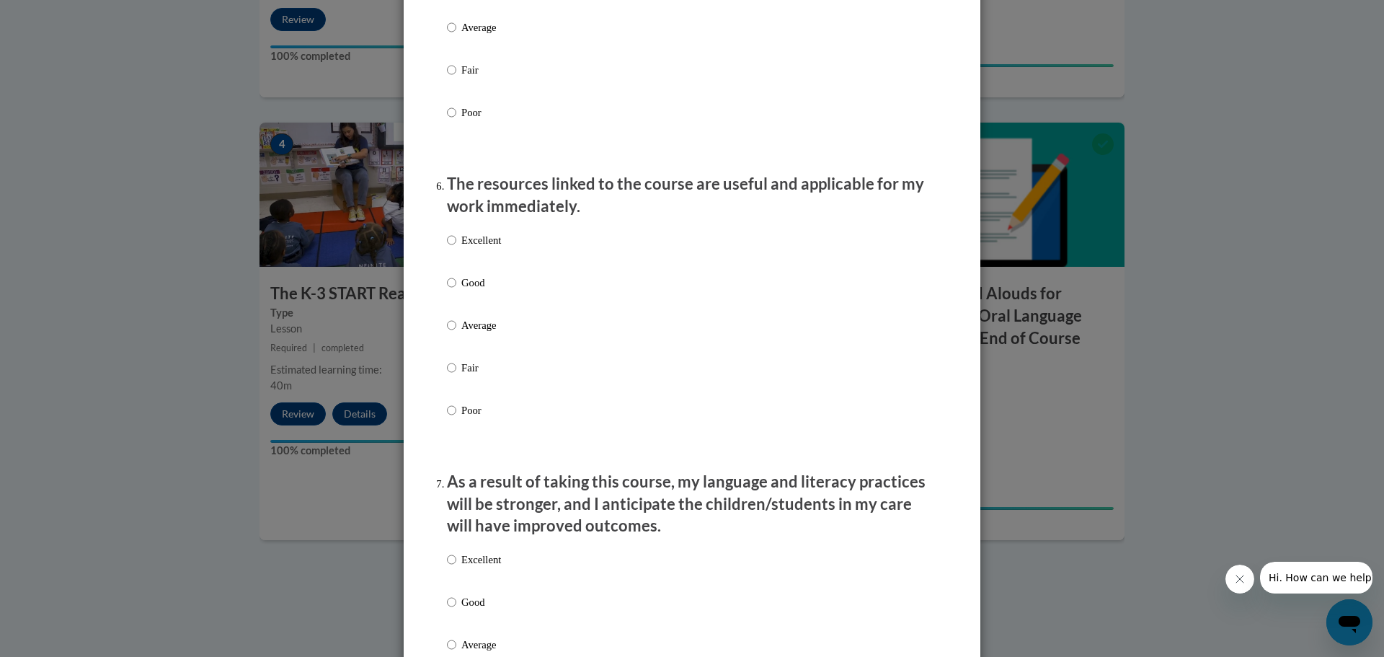
scroll to position [1369, 0]
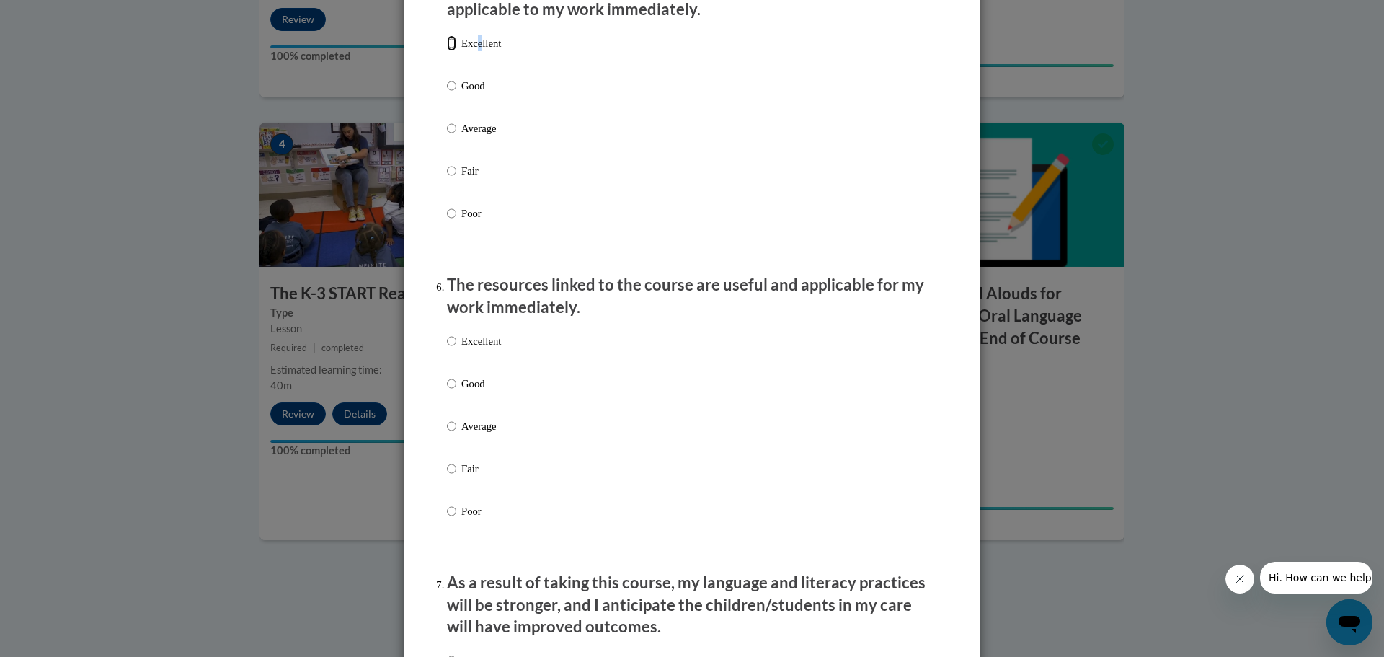
click at [447, 51] on input "Excellent" at bounding box center [451, 43] width 9 height 16
radio input "true"
click at [449, 349] on input "Excellent" at bounding box center [451, 341] width 9 height 16
radio input "true"
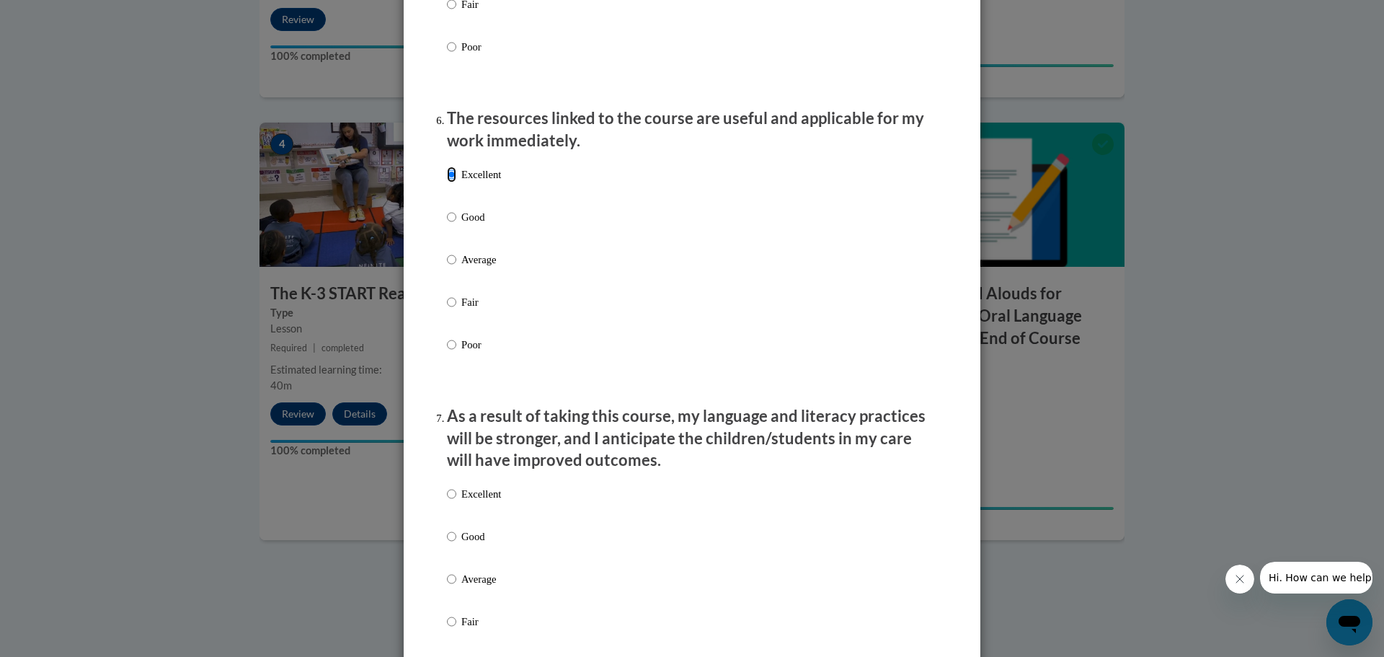
scroll to position [1586, 0]
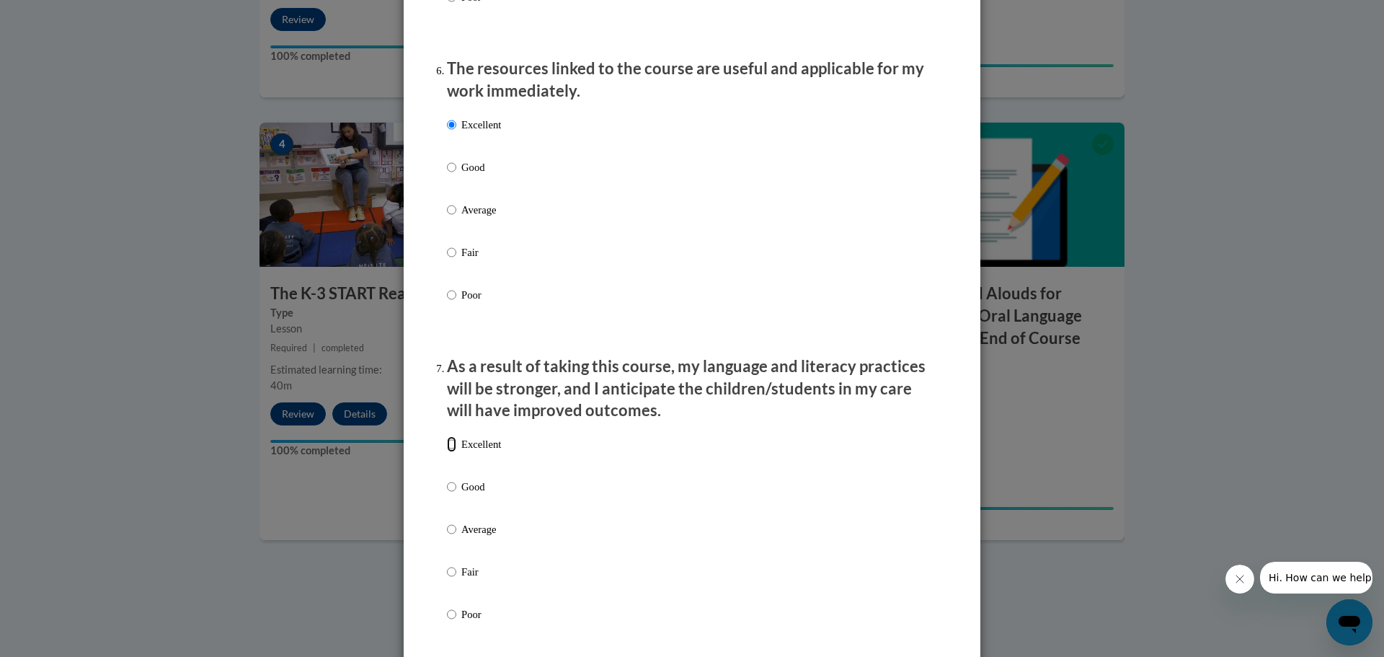
click at [449, 452] on input "Excellent" at bounding box center [451, 444] width 9 height 16
radio input "true"
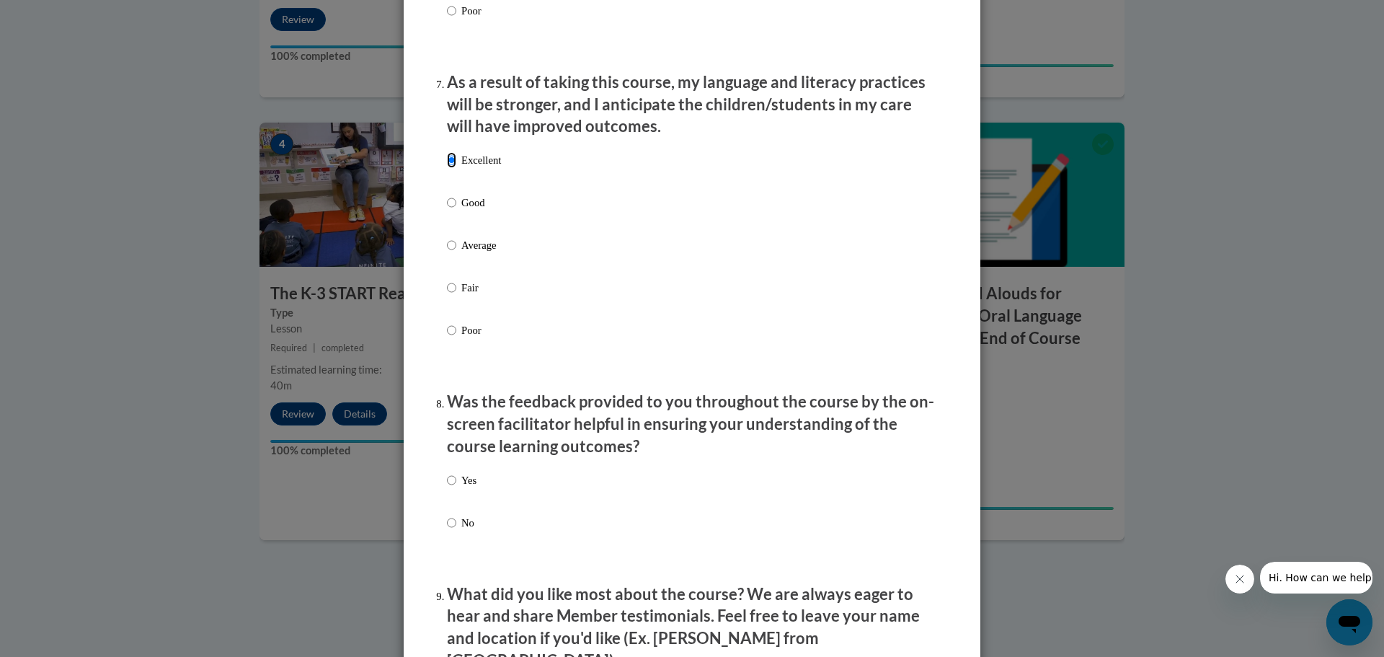
scroll to position [1946, 0]
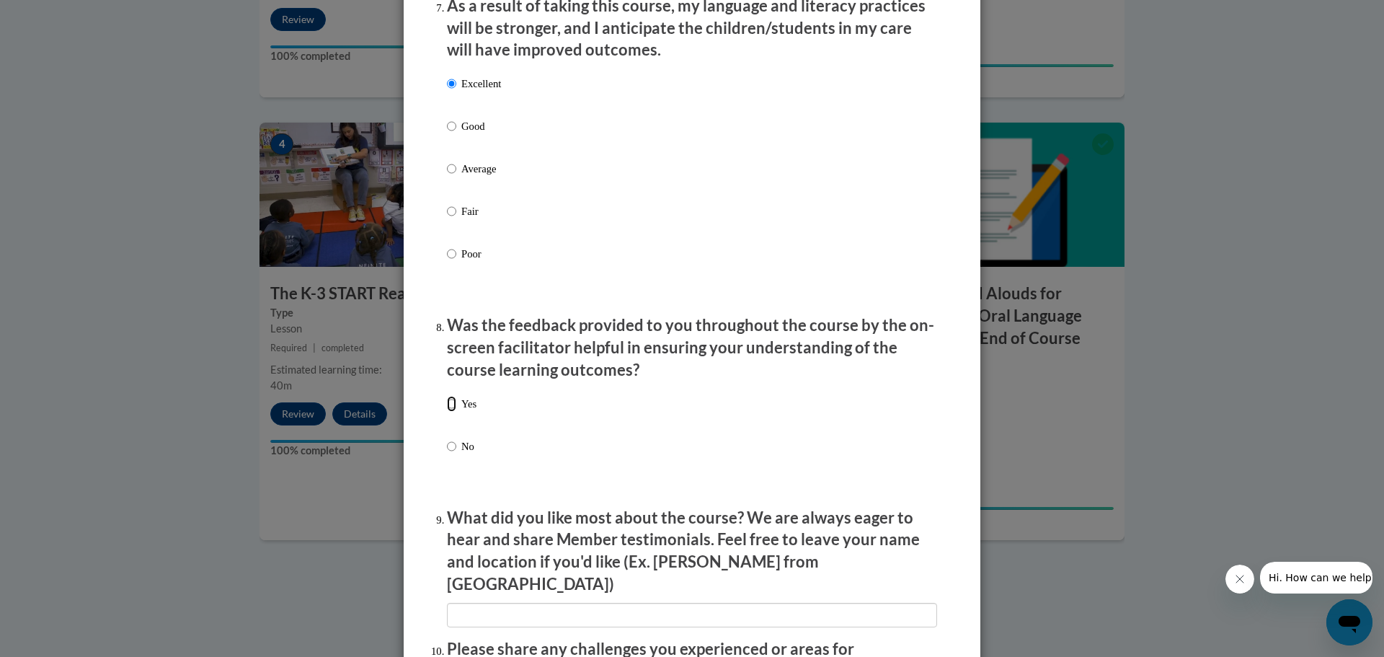
click at [447, 412] on input "Yes" at bounding box center [451, 404] width 9 height 16
radio input "true"
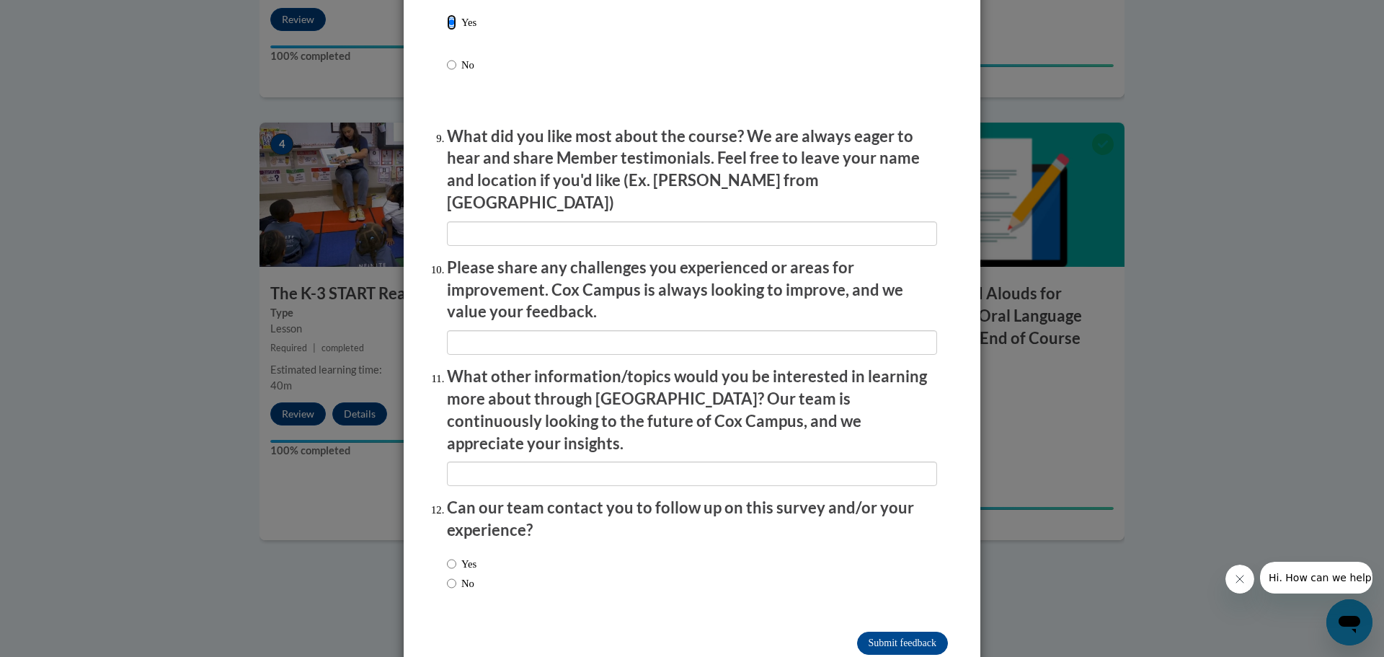
scroll to position [2338, 0]
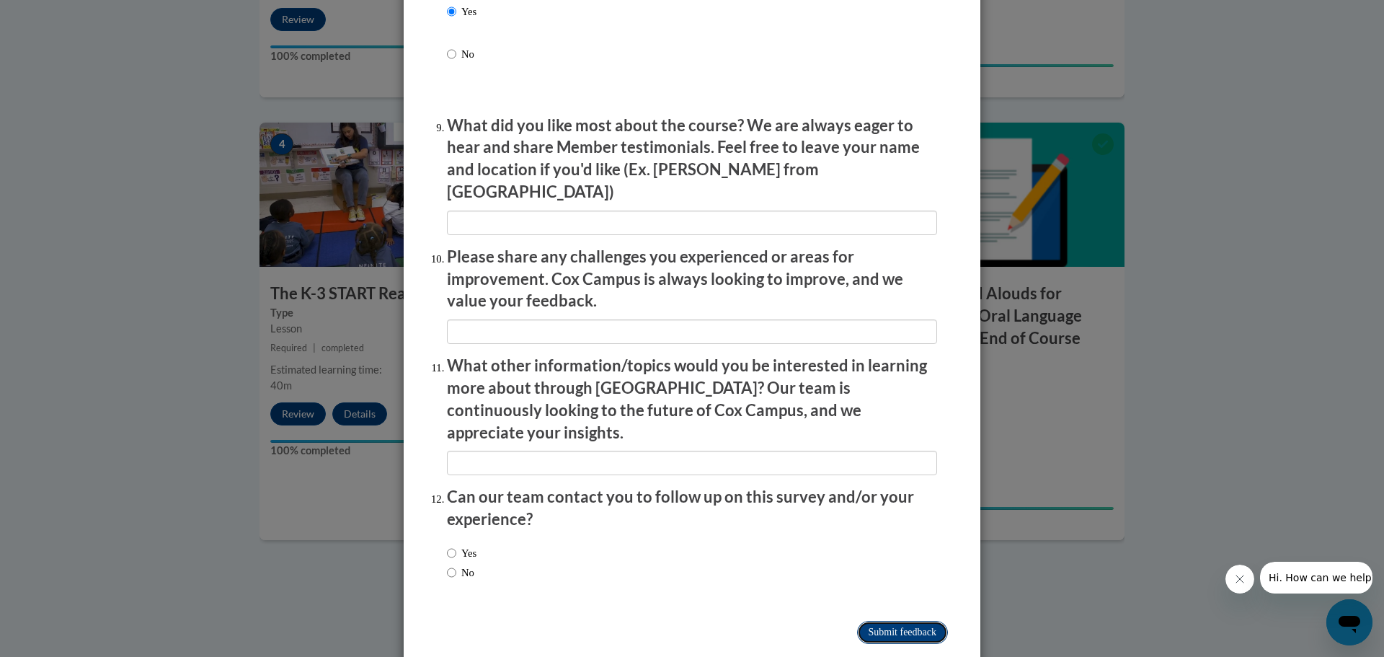
click at [879, 621] on input "Submit feedback" at bounding box center [902, 632] width 91 height 23
